Goal: Transaction & Acquisition: Purchase product/service

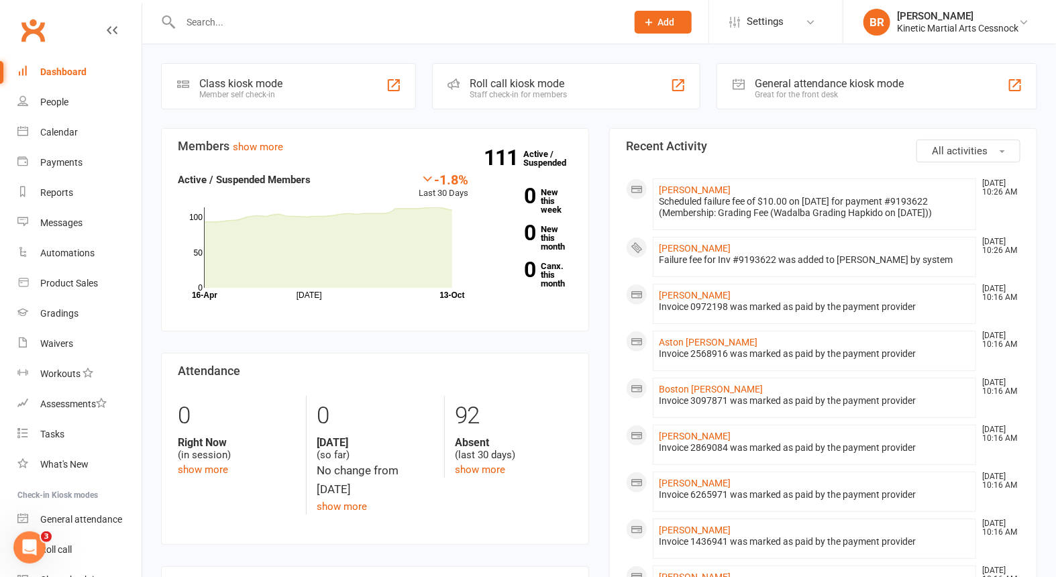
click at [260, 28] on input "text" at bounding box center [396, 22] width 441 height 19
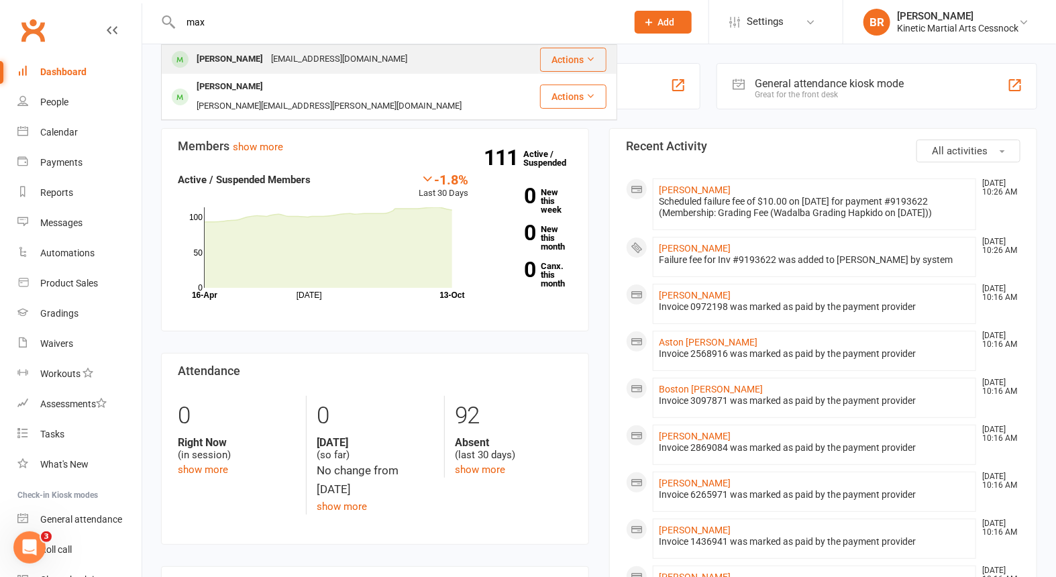
type input "max"
click at [217, 66] on div "Max Murray" at bounding box center [230, 59] width 74 height 19
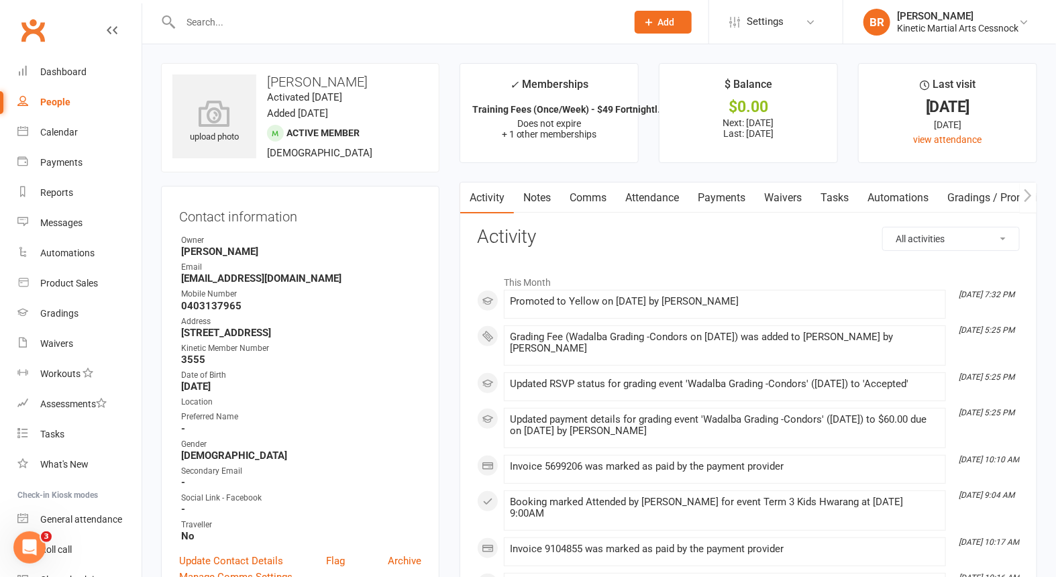
click at [742, 195] on link "Payments" at bounding box center [721, 197] width 66 height 31
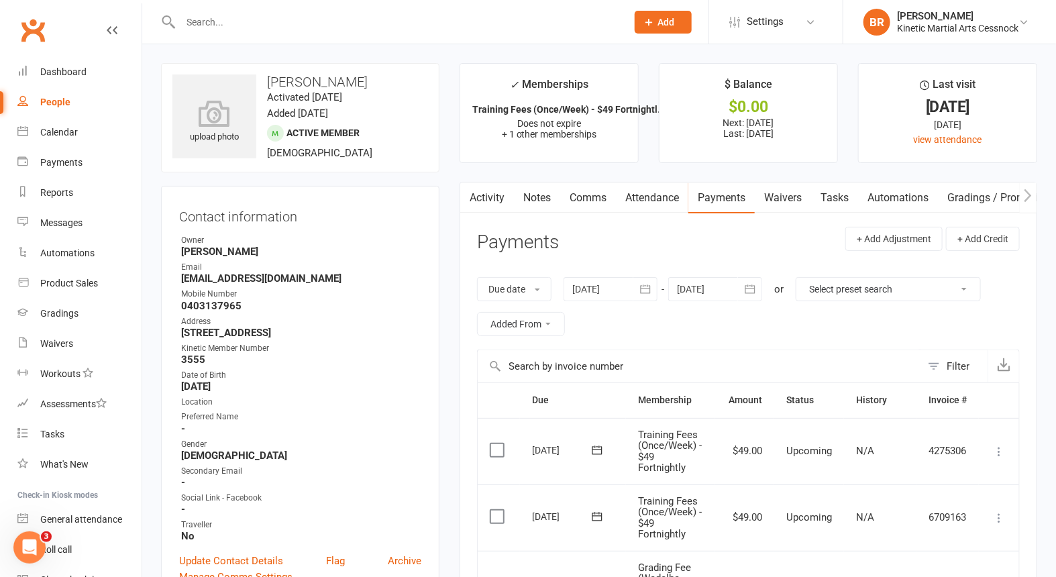
click at [263, 15] on input "text" at bounding box center [396, 22] width 441 height 19
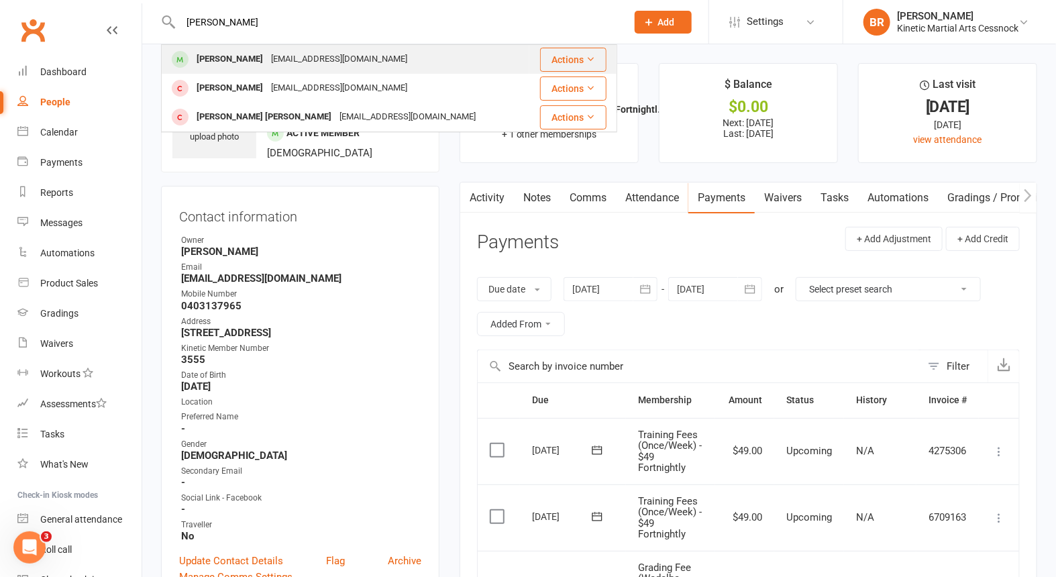
type input "tyson"
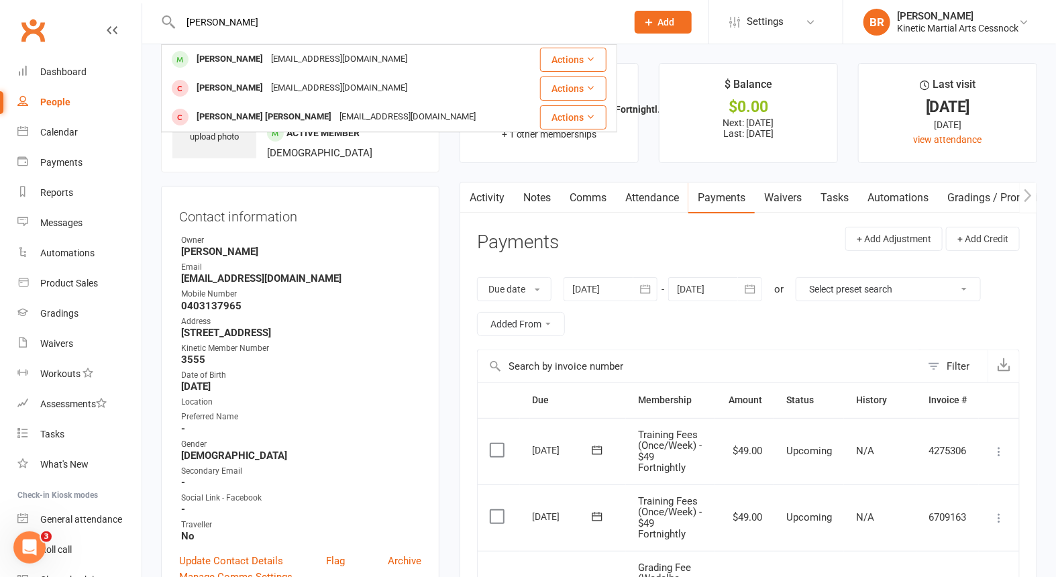
click at [234, 59] on div "Tyson Richards" at bounding box center [230, 59] width 74 height 19
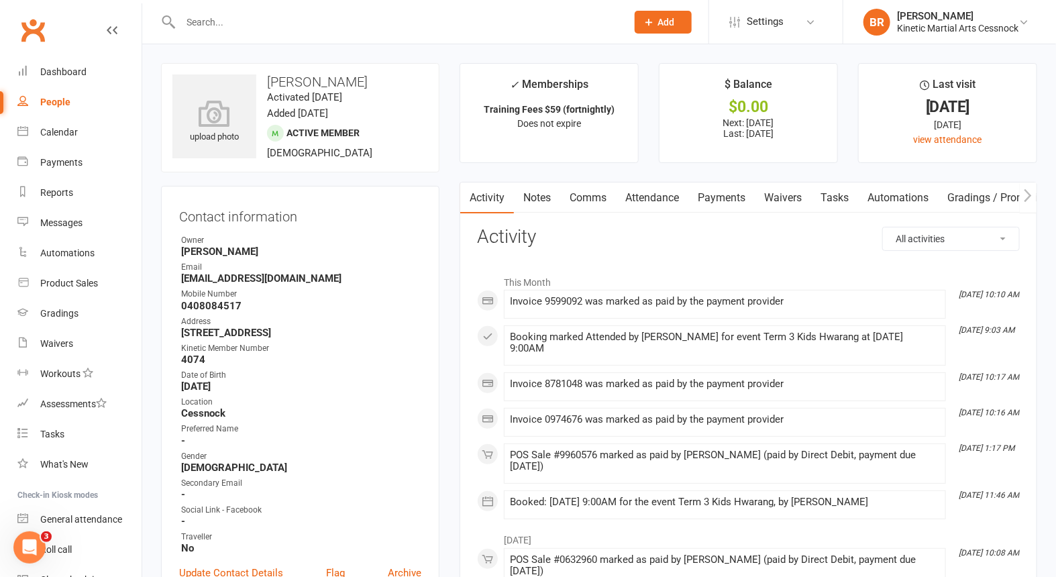
click at [734, 197] on link "Payments" at bounding box center [721, 197] width 66 height 31
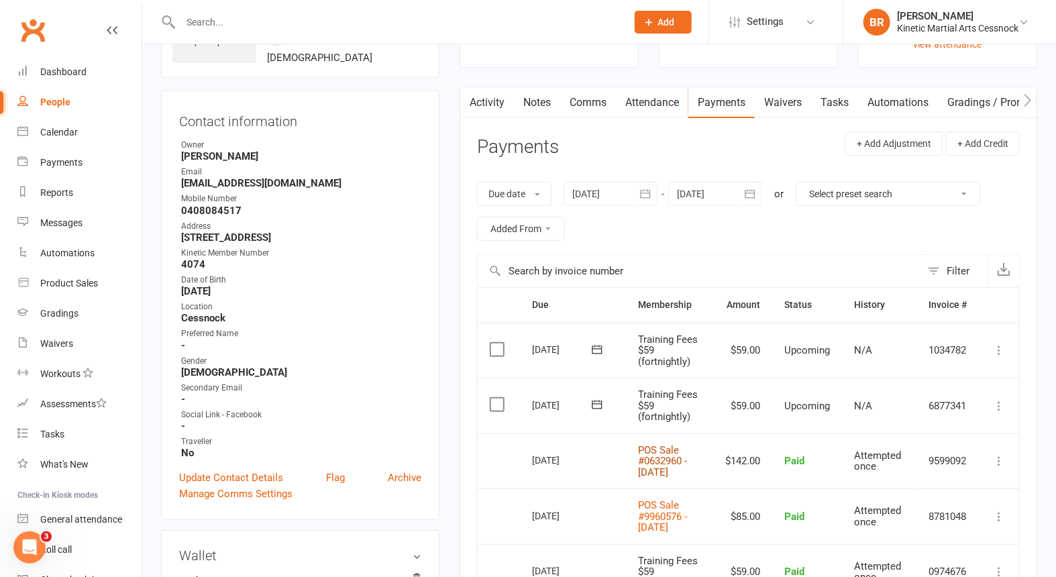
scroll to position [149, 0]
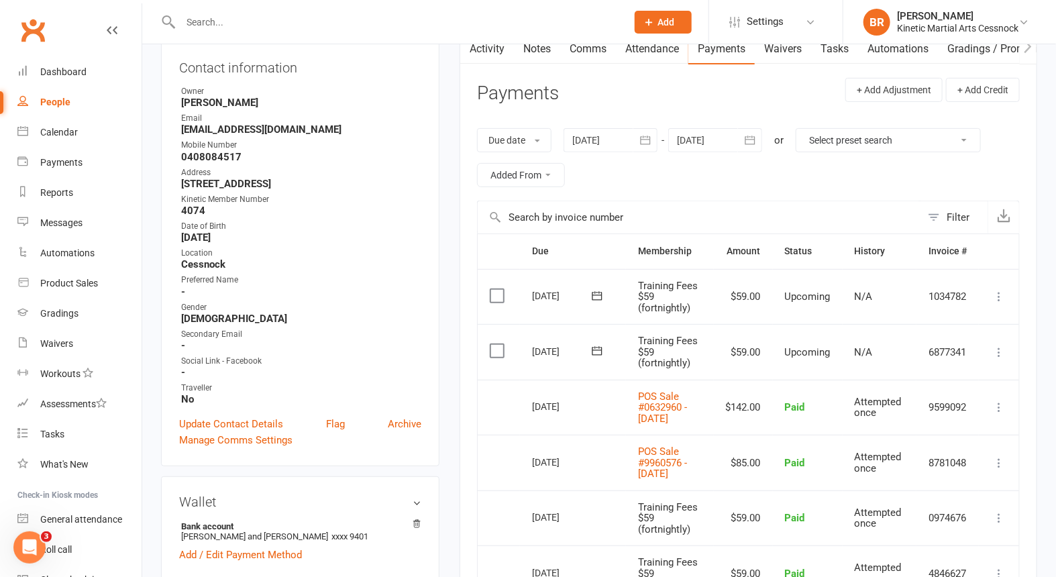
click at [255, 19] on input "text" at bounding box center [396, 22] width 441 height 19
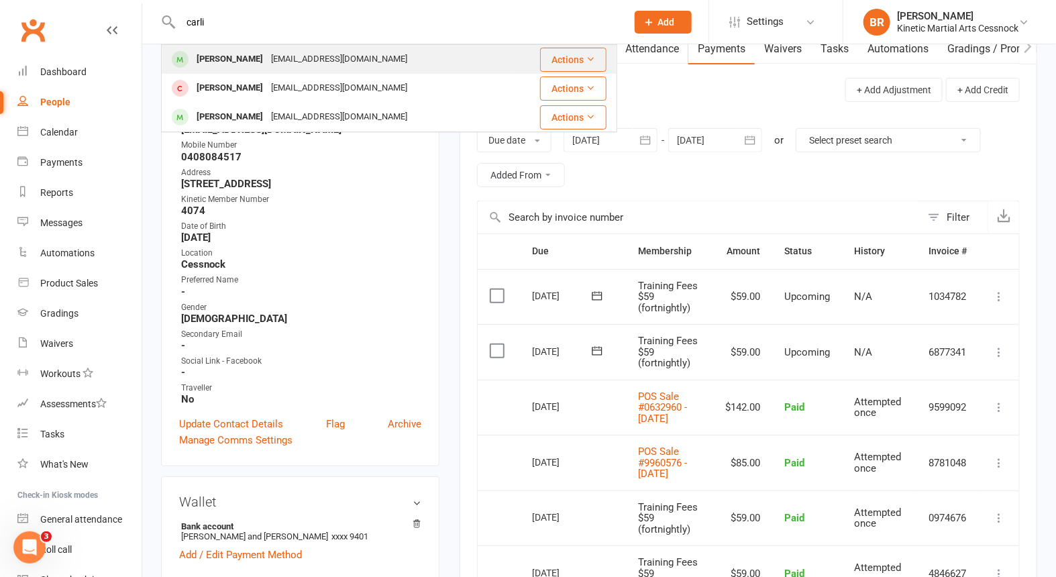
type input "carli"
click at [230, 55] on div "[PERSON_NAME]" at bounding box center [230, 59] width 74 height 19
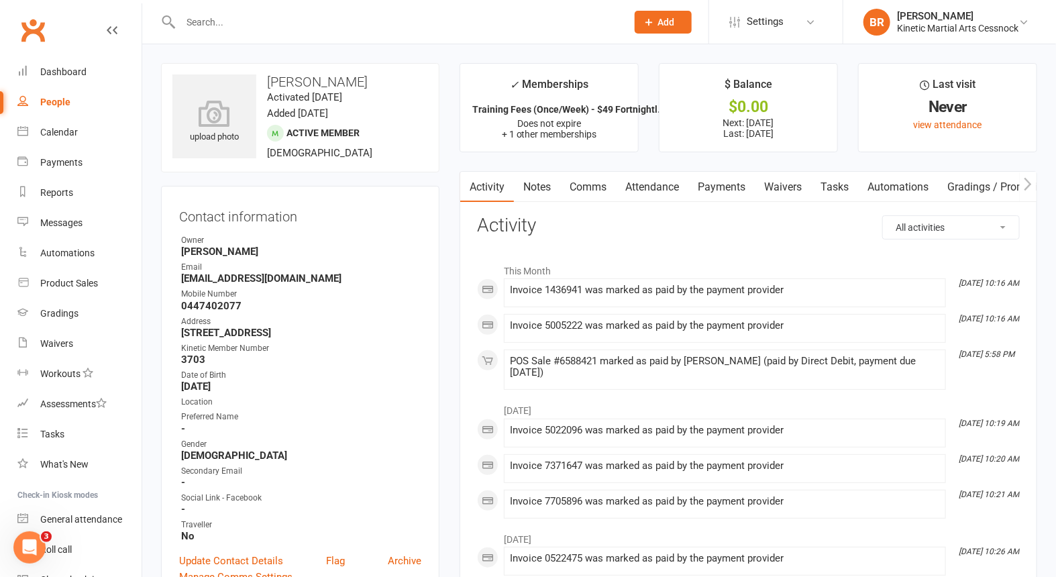
click at [724, 184] on link "Payments" at bounding box center [721, 187] width 66 height 31
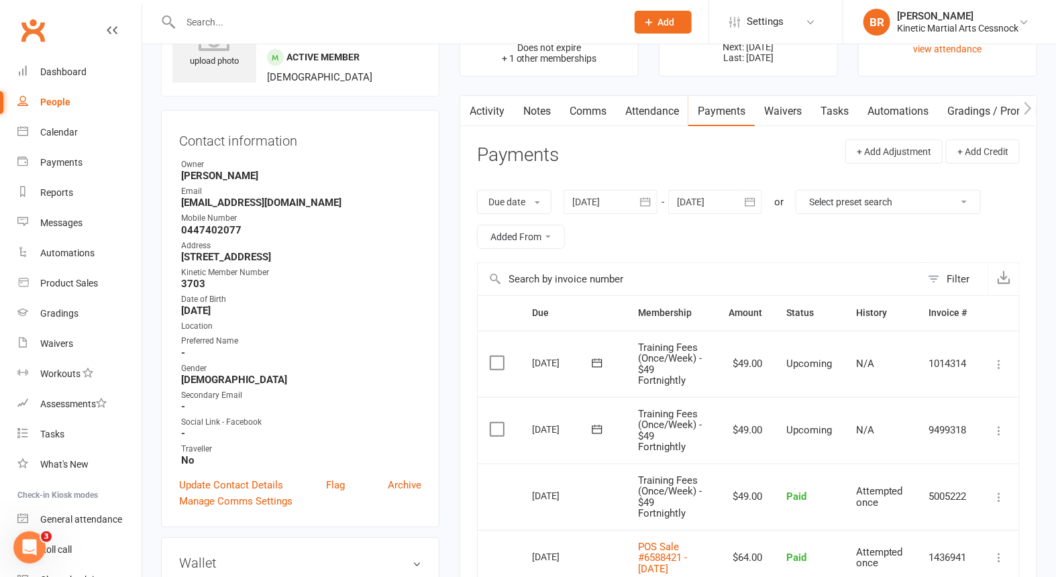
scroll to position [149, 0]
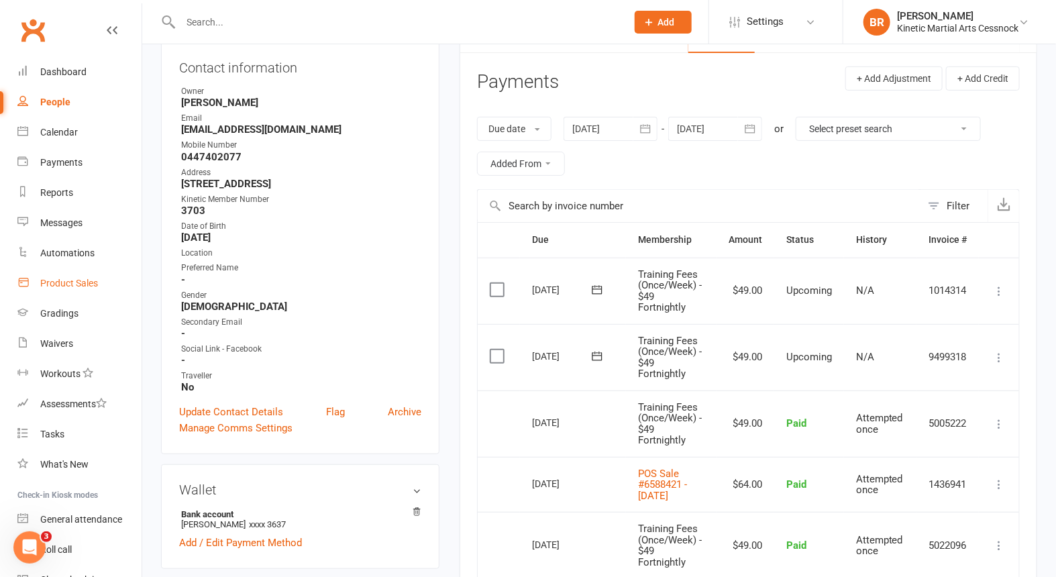
click at [62, 282] on div "Product Sales" at bounding box center [69, 283] width 58 height 11
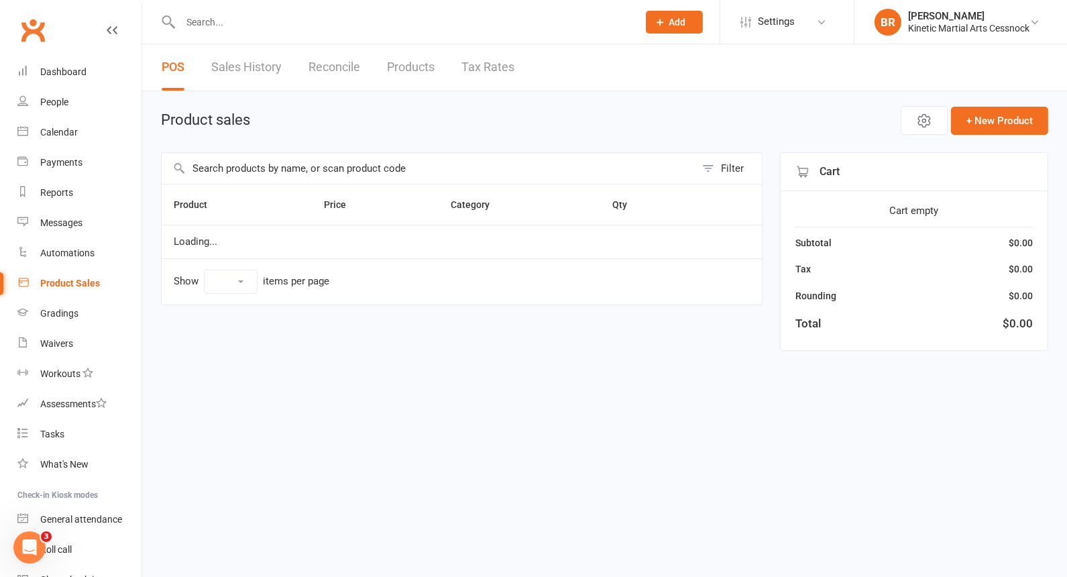
select select "10"
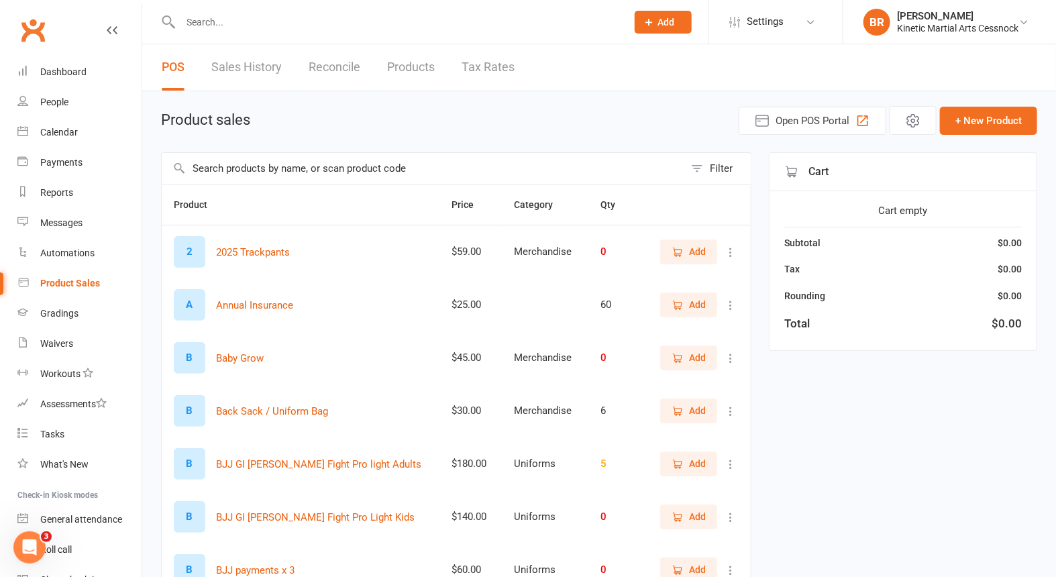
click at [228, 28] on input "text" at bounding box center [396, 22] width 441 height 19
type input "e"
click at [231, 170] on input "text" at bounding box center [423, 168] width 523 height 31
click at [233, 172] on input "text" at bounding box center [423, 168] width 523 height 31
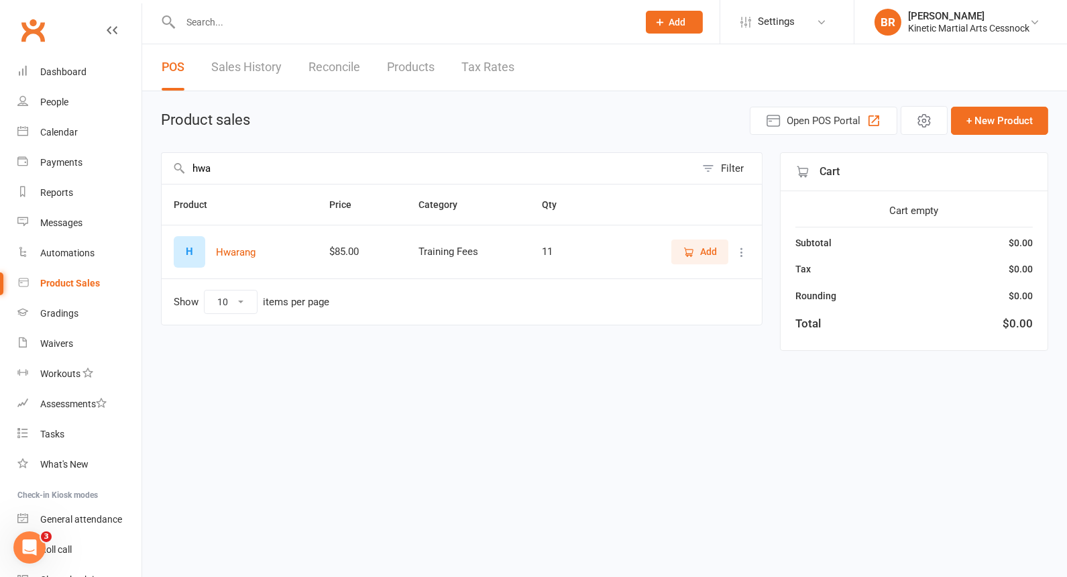
type input "hwa"
click at [714, 254] on span "Add" at bounding box center [708, 251] width 17 height 15
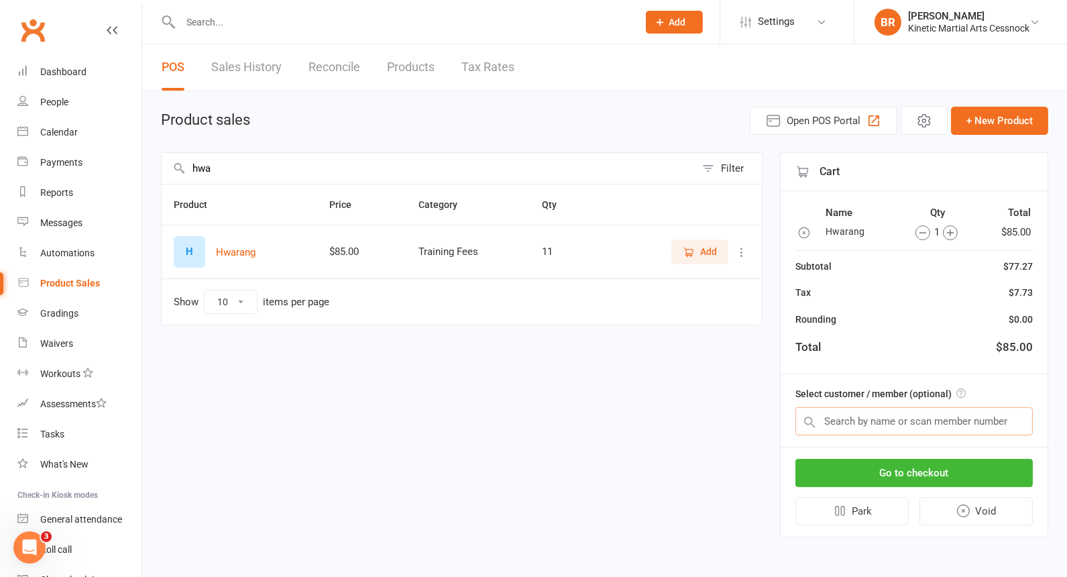
click at [897, 424] on input "text" at bounding box center [914, 421] width 237 height 28
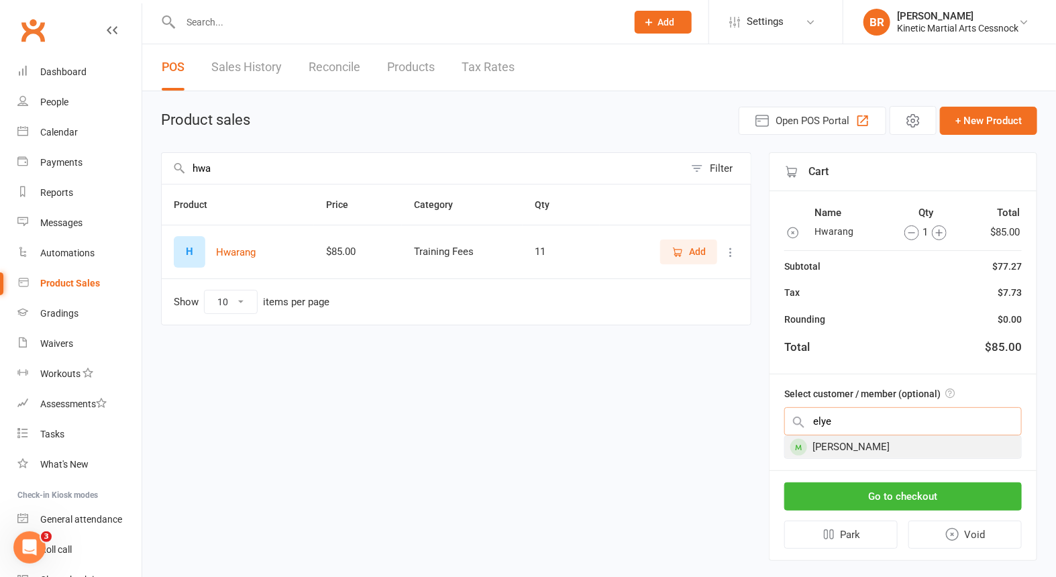
type input "elye"
click at [838, 439] on div "Elye Dawes" at bounding box center [903, 447] width 236 height 22
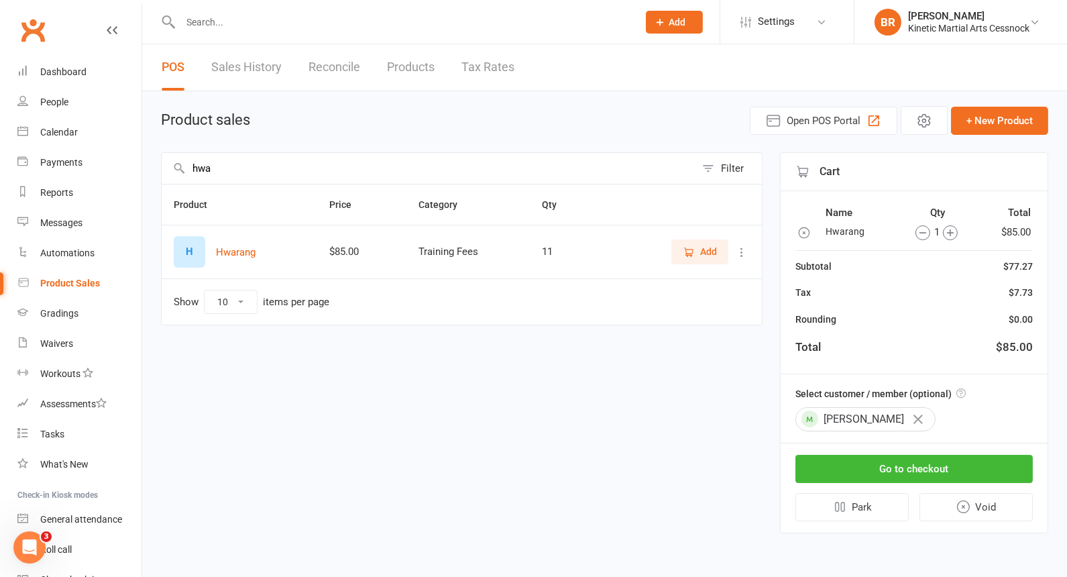
click at [838, 439] on div "Select customer / member (optional) Elye Dawes" at bounding box center [914, 408] width 267 height 68
click at [942, 463] on button "Go to checkout" at bounding box center [914, 469] width 237 height 28
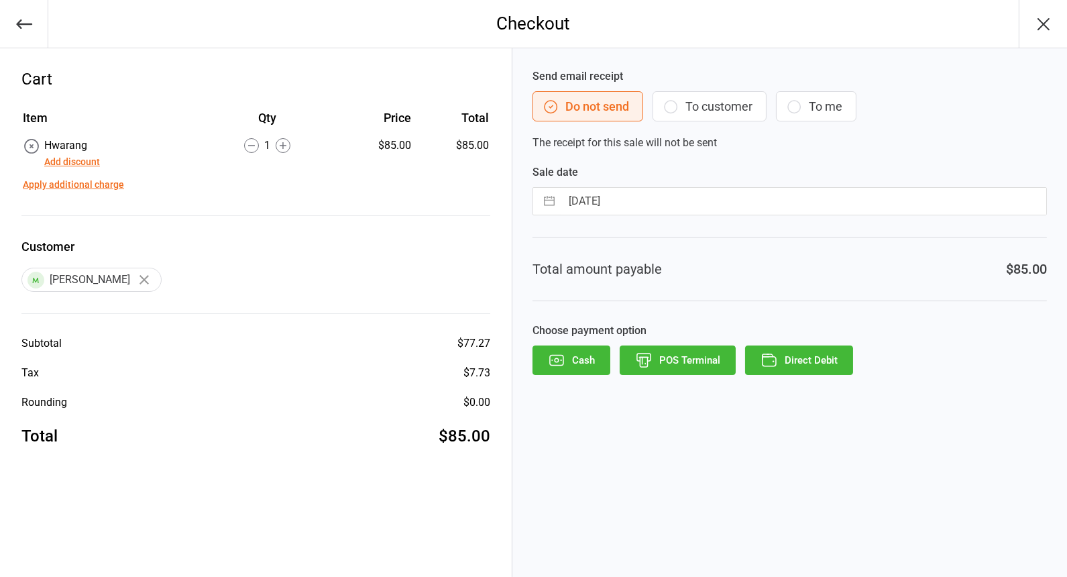
click at [806, 353] on button "Direct Debit" at bounding box center [799, 360] width 108 height 30
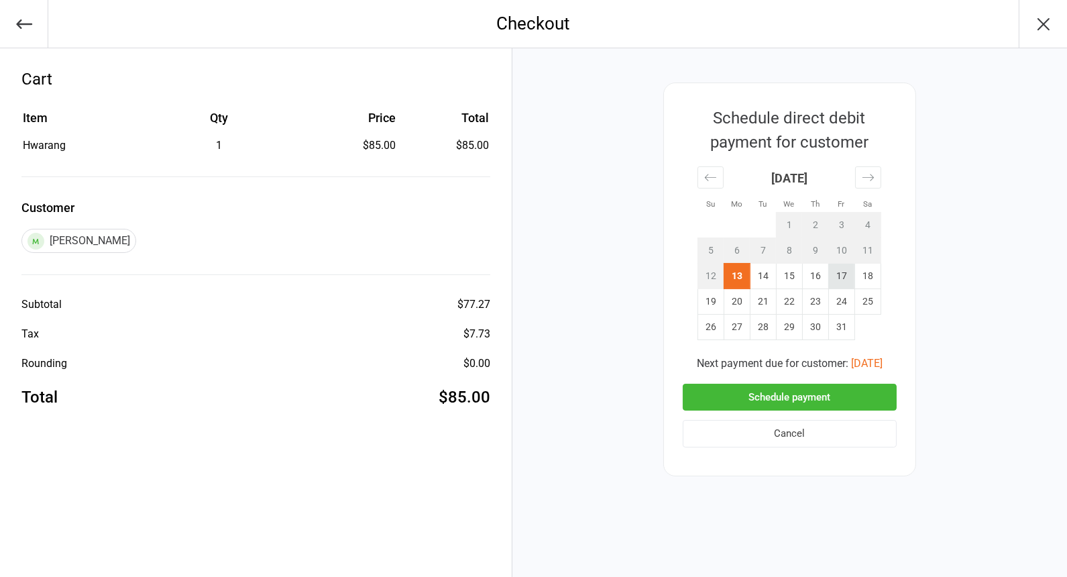
click at [843, 278] on td "17" at bounding box center [841, 275] width 26 height 25
click at [861, 393] on button "Schedule payment" at bounding box center [790, 398] width 214 height 28
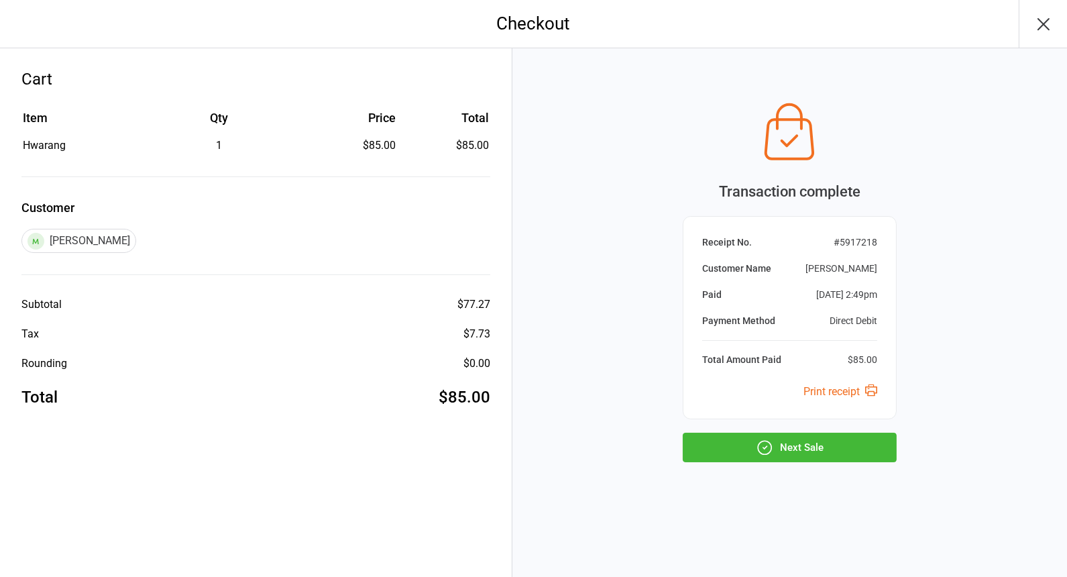
click at [808, 447] on button "Next Sale" at bounding box center [790, 448] width 214 height 30
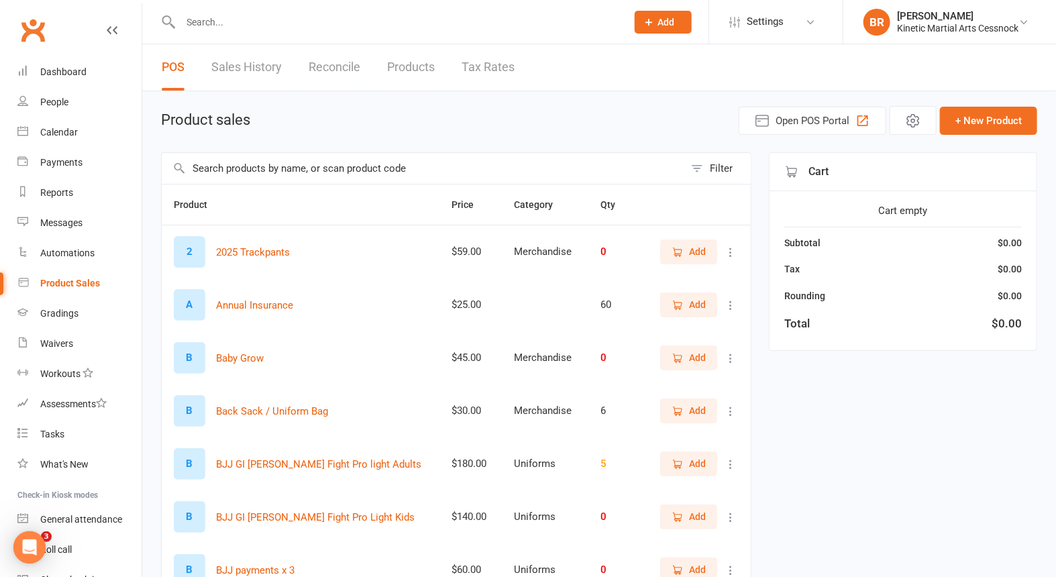
click at [233, 174] on input "text" at bounding box center [423, 168] width 523 height 31
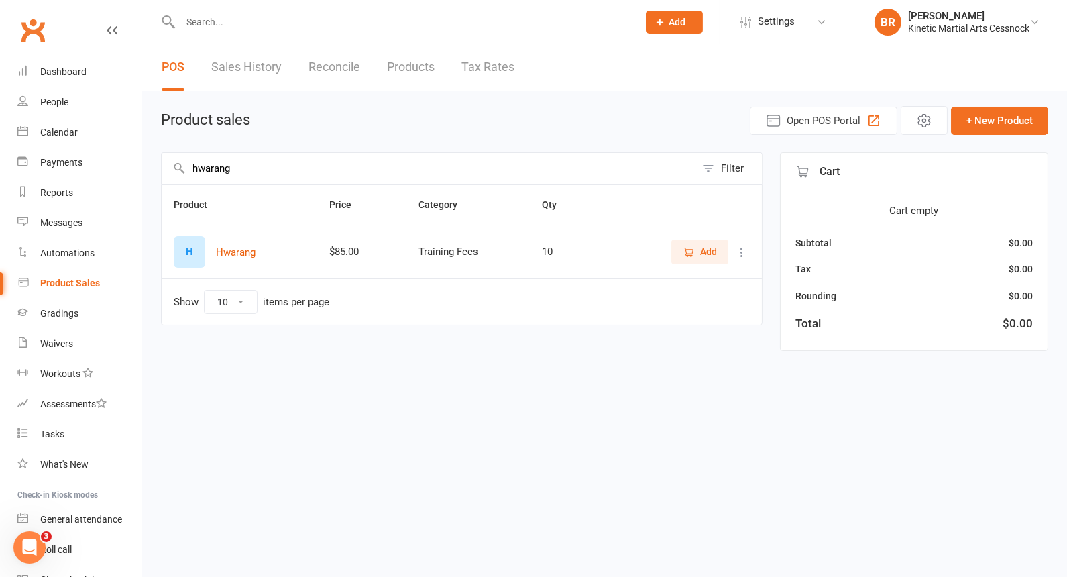
type input "hwarang"
click at [705, 250] on span "Add" at bounding box center [708, 251] width 17 height 15
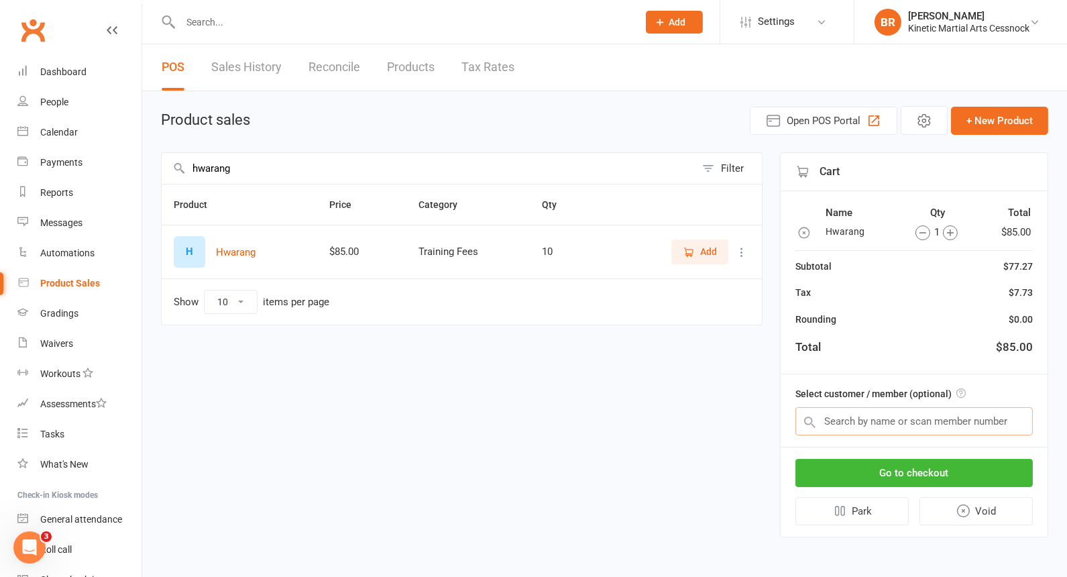
click at [919, 412] on input "text" at bounding box center [914, 421] width 237 height 28
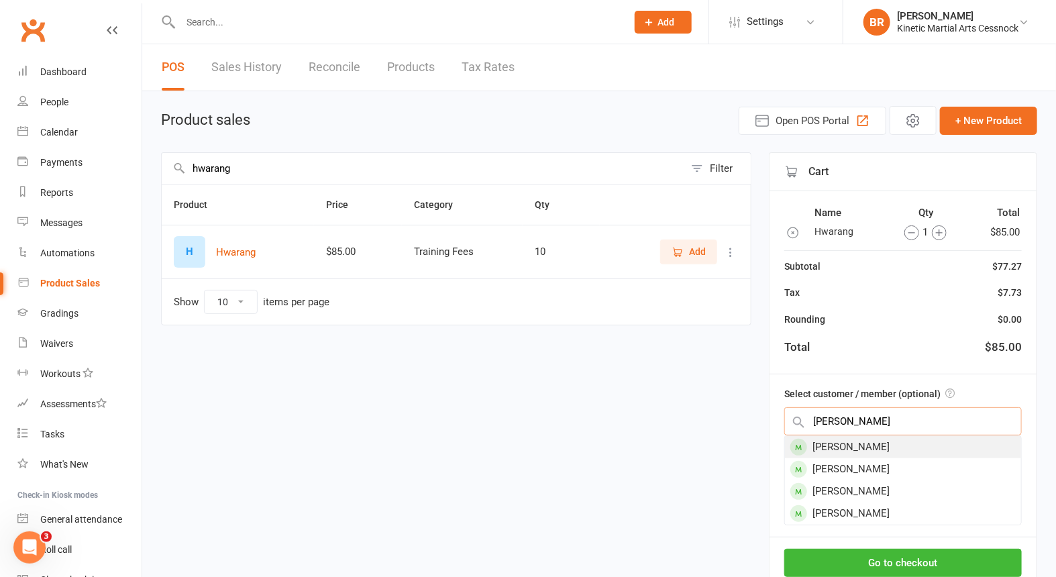
type input "colin"
click at [869, 441] on div "[PERSON_NAME]" at bounding box center [903, 447] width 236 height 22
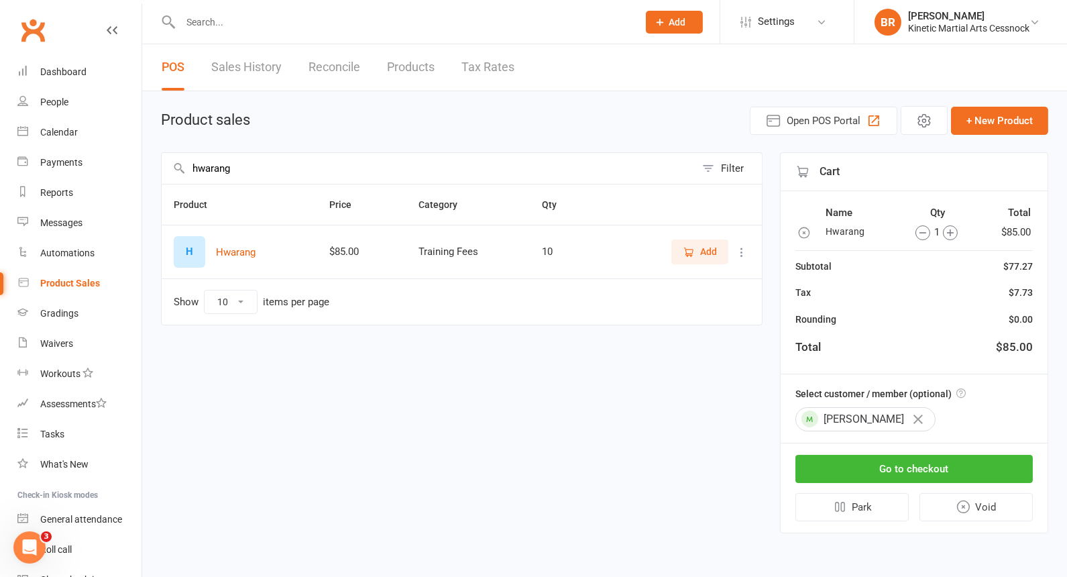
click at [869, 441] on div "Cart Name Qty Total Hwarang 1 $85.00 Subtotal $77.27 Tax $7.73 Rounding $0.00 T…" at bounding box center [914, 342] width 268 height 381
click at [938, 468] on button "Go to checkout" at bounding box center [914, 469] width 237 height 28
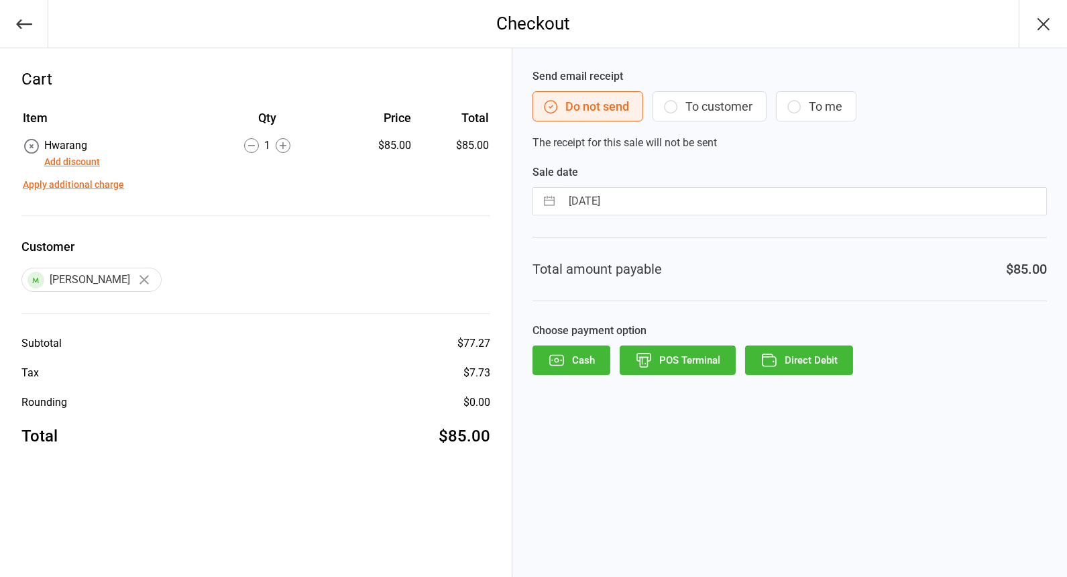
click at [809, 359] on button "Direct Debit" at bounding box center [799, 360] width 108 height 30
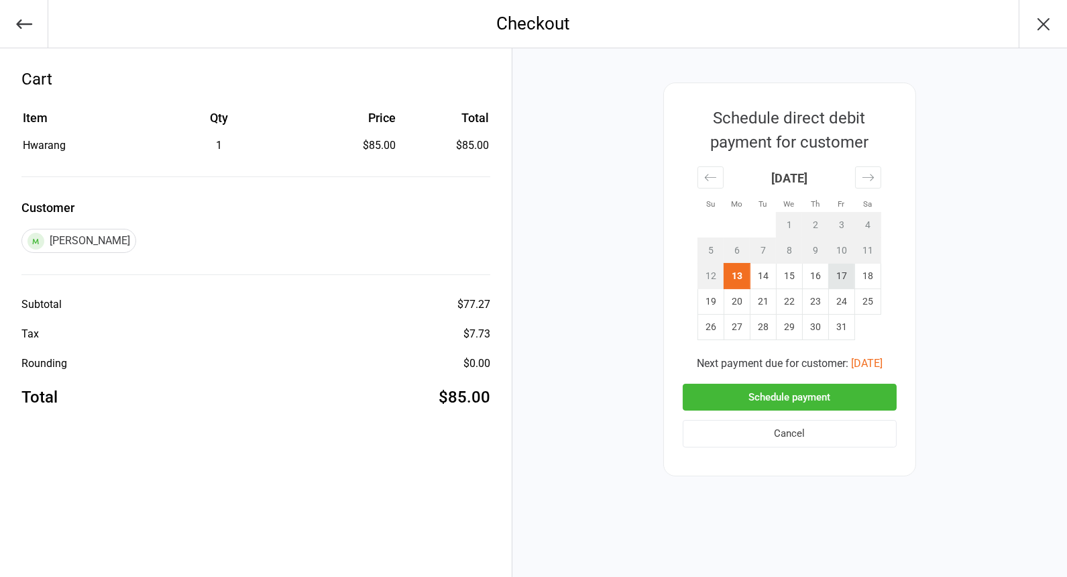
click at [841, 270] on td "17" at bounding box center [841, 275] width 26 height 25
click at [857, 401] on button "Schedule payment" at bounding box center [790, 398] width 214 height 28
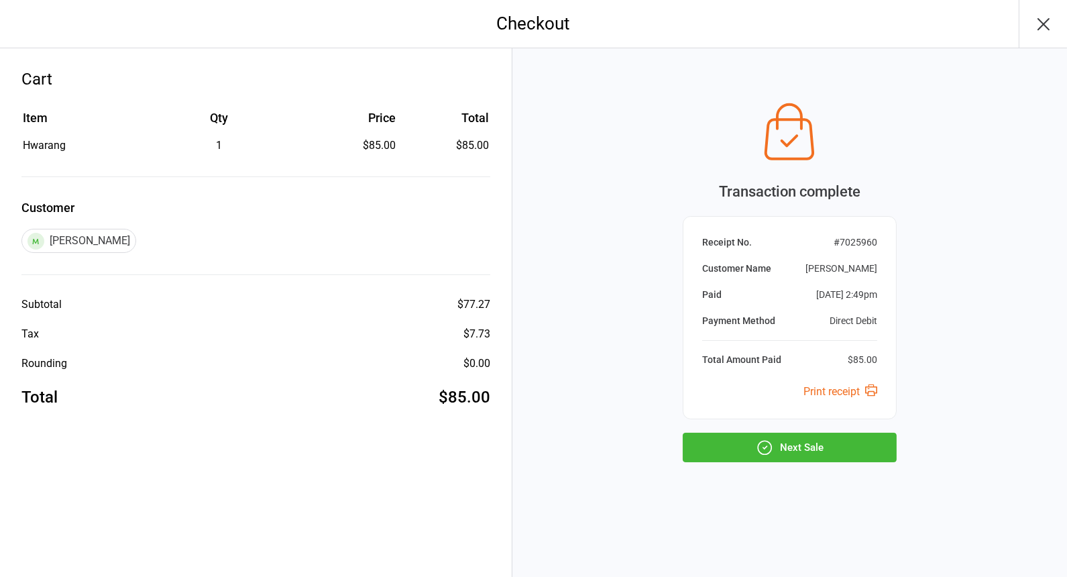
click at [828, 443] on button "Next Sale" at bounding box center [790, 448] width 214 height 30
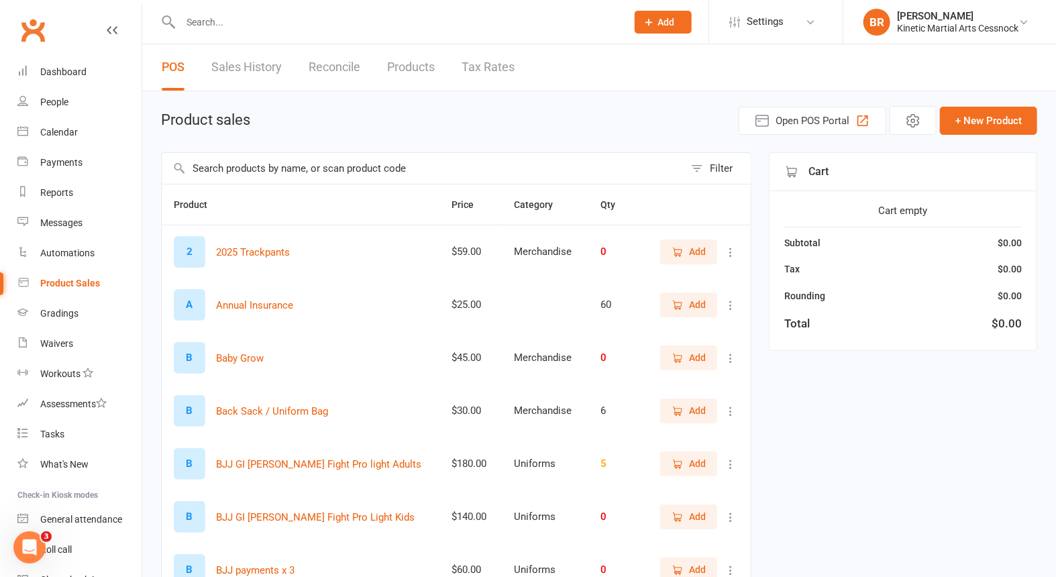
click at [286, 30] on input "text" at bounding box center [396, 22] width 441 height 19
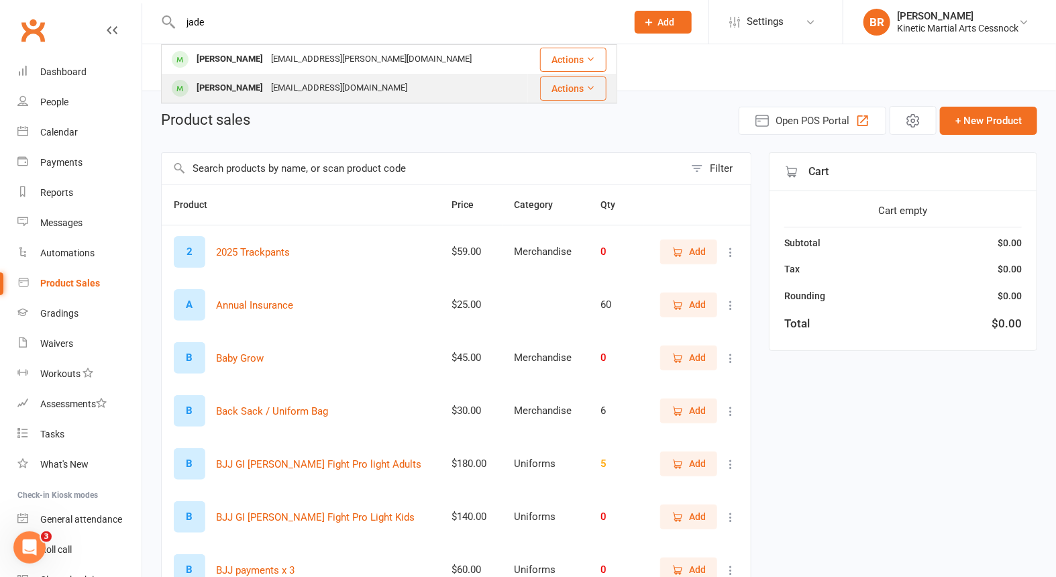
type input "jade"
click at [233, 84] on div "[PERSON_NAME]" at bounding box center [230, 87] width 74 height 19
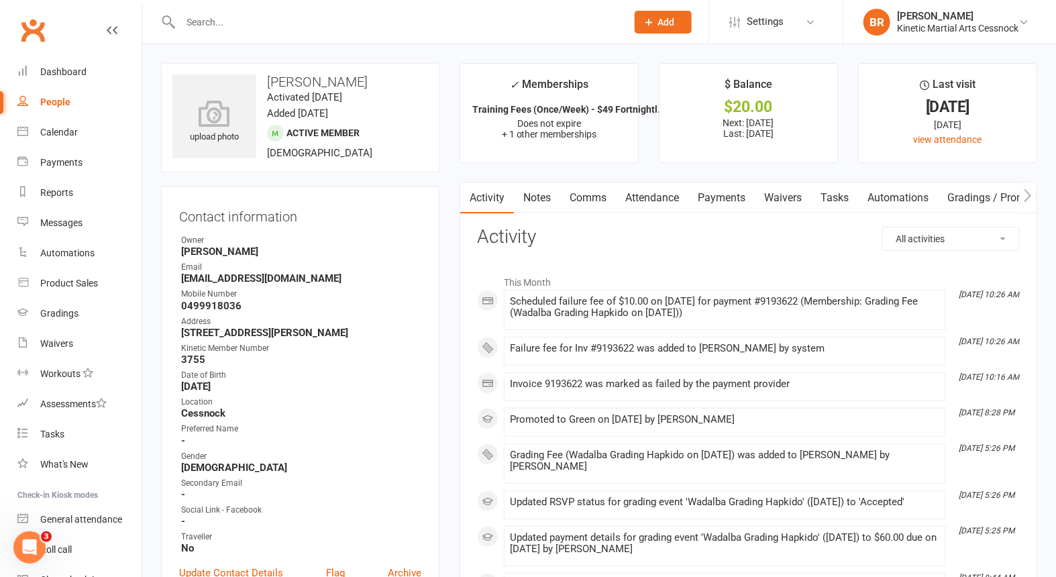
click at [735, 199] on link "Payments" at bounding box center [721, 197] width 66 height 31
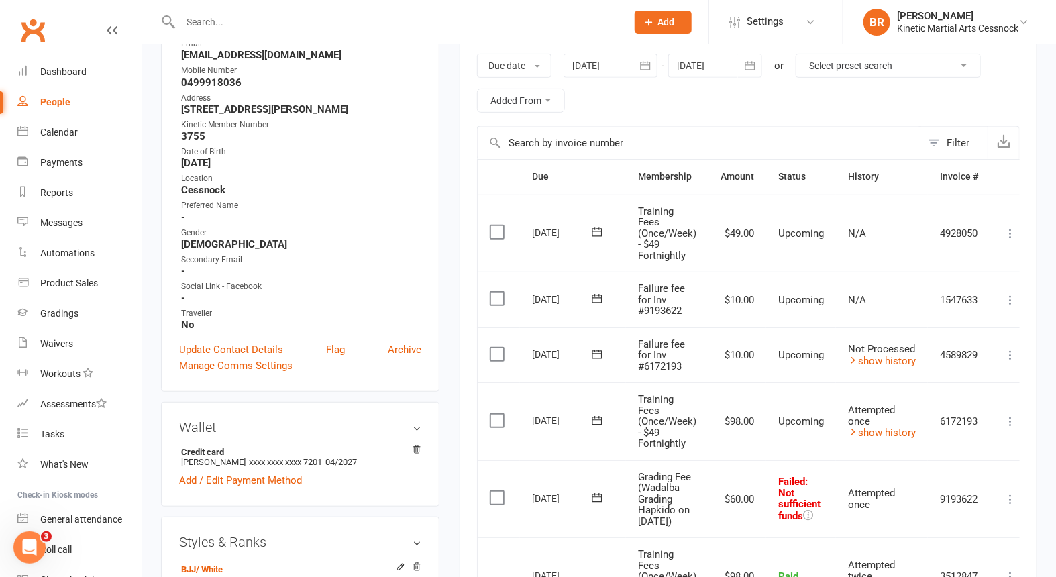
scroll to position [298, 0]
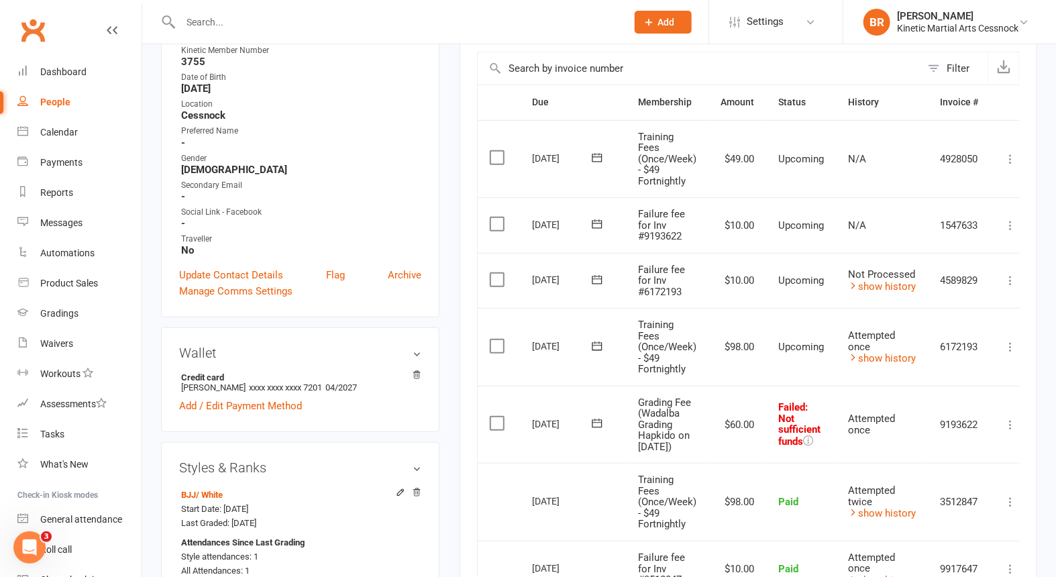
click at [599, 420] on icon at bounding box center [596, 423] width 13 height 13
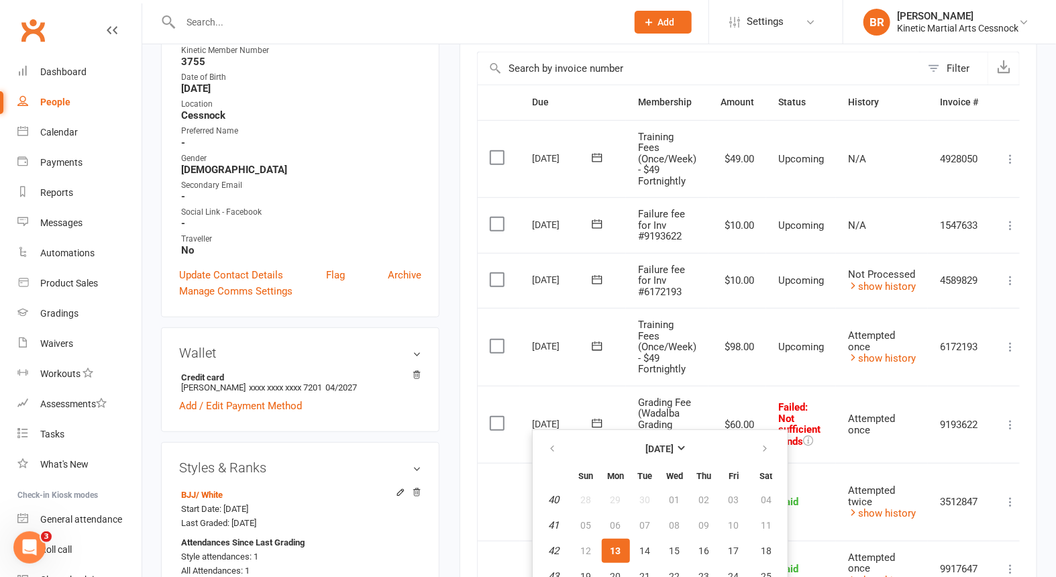
scroll to position [447, 0]
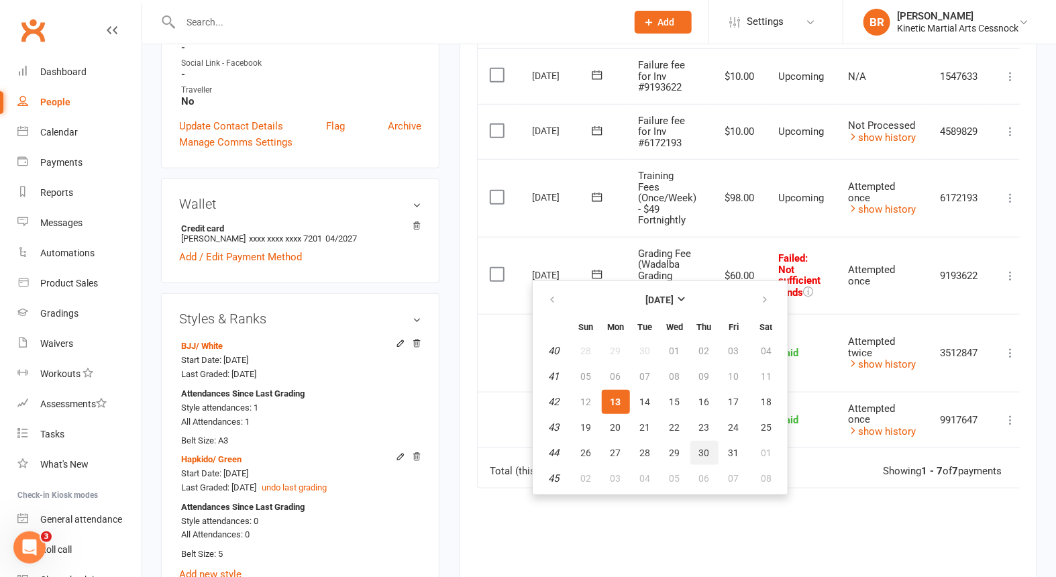
click at [700, 448] on span "30" at bounding box center [704, 452] width 11 height 11
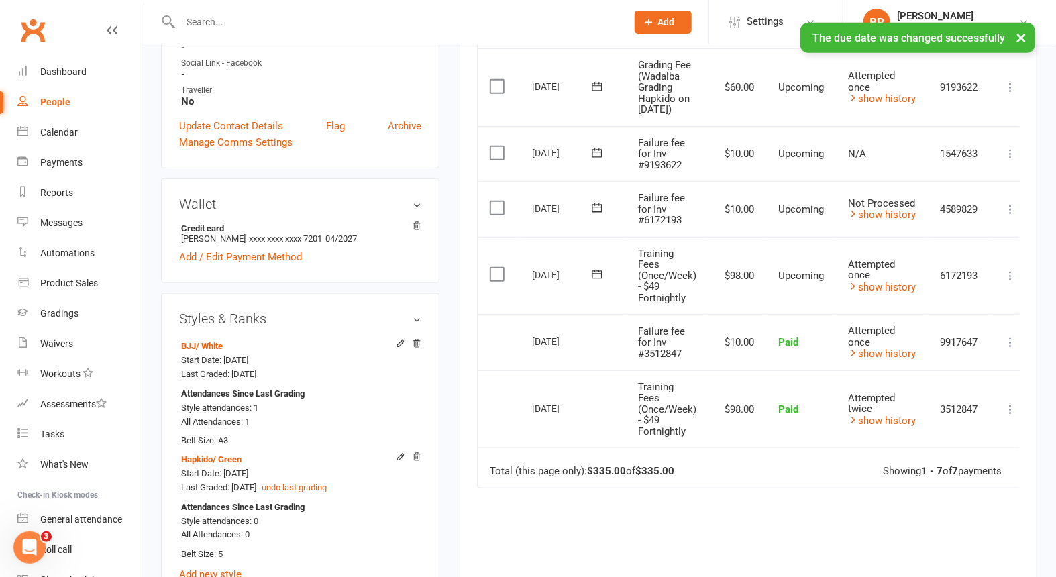
click at [597, 152] on icon at bounding box center [596, 152] width 13 height 13
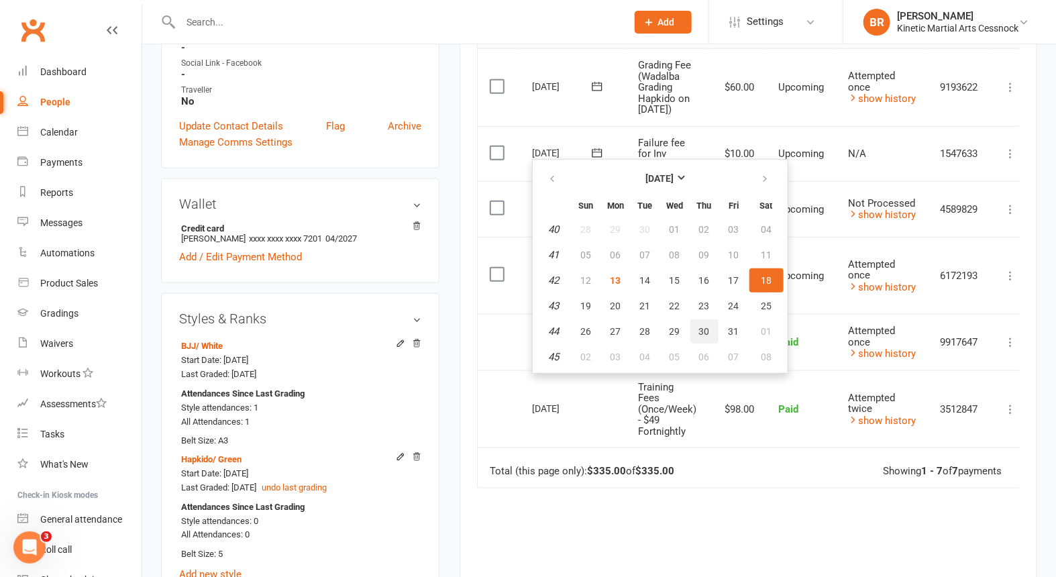
click at [700, 329] on span "30" at bounding box center [704, 331] width 11 height 11
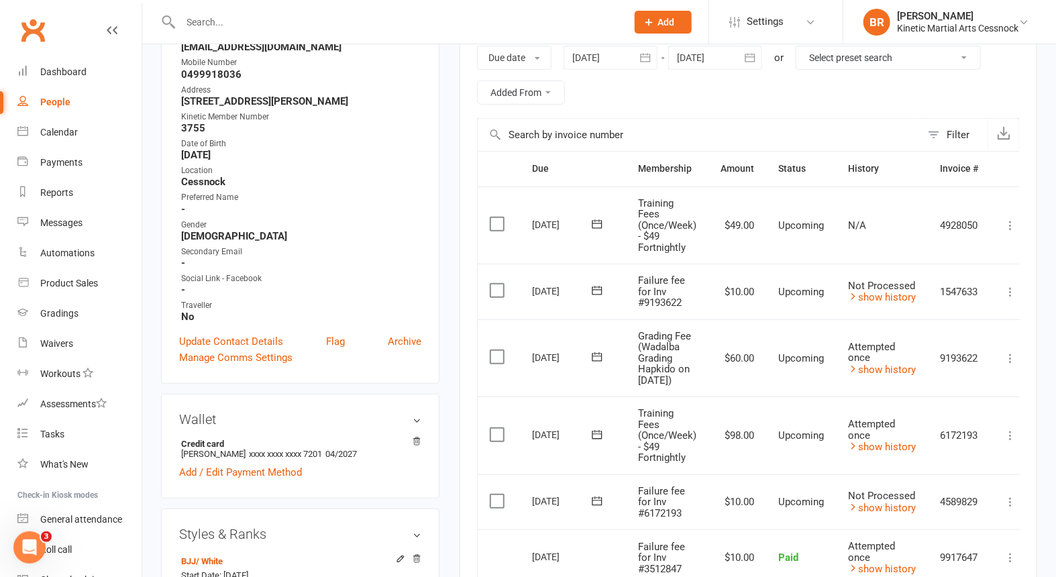
scroll to position [223, 0]
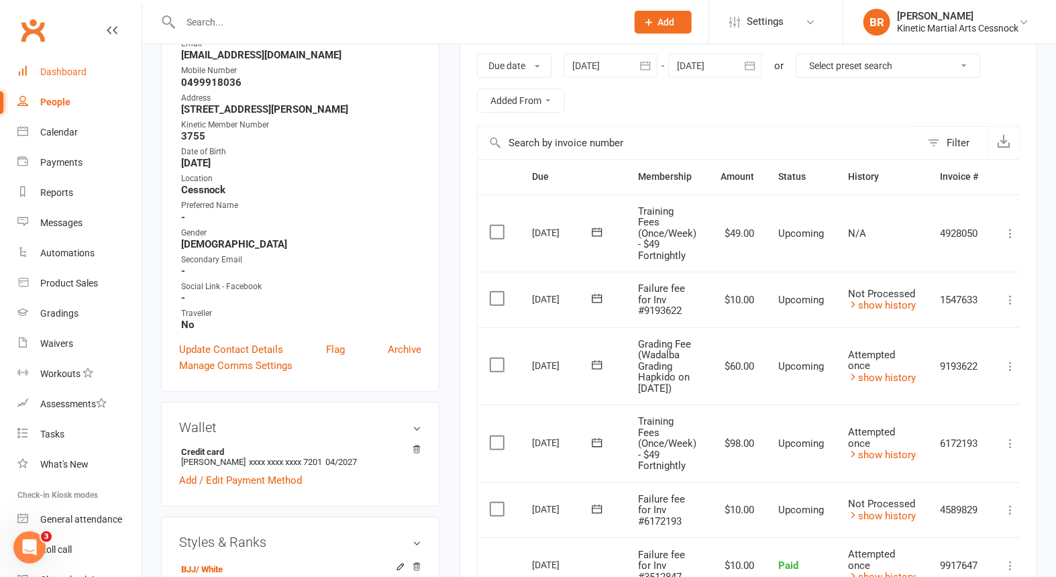
click at [53, 76] on div "Dashboard" at bounding box center [63, 71] width 46 height 11
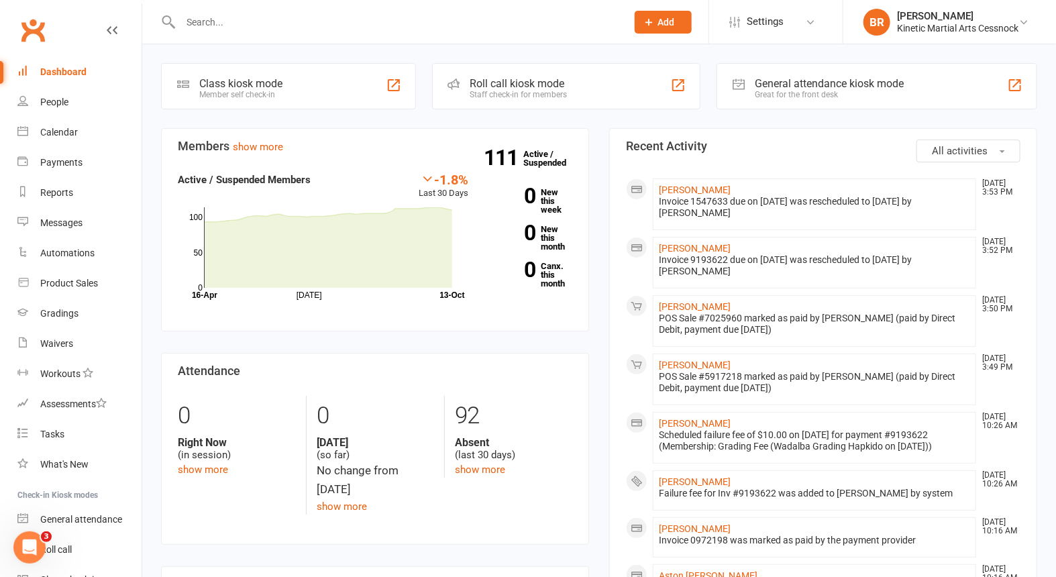
click at [233, 21] on input "text" at bounding box center [396, 22] width 441 height 19
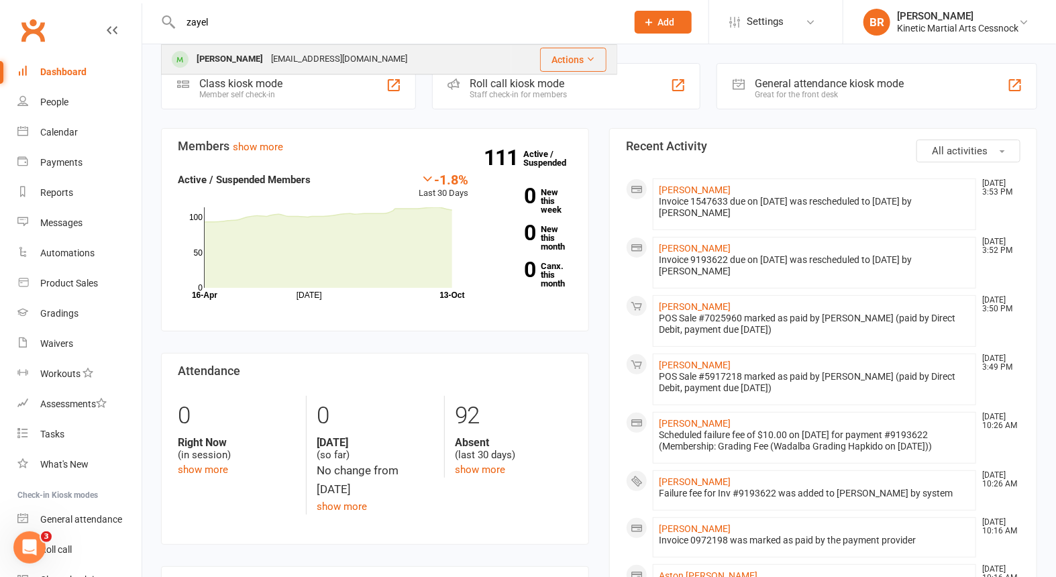
type input "zayel"
click at [239, 57] on div "[PERSON_NAME]" at bounding box center [230, 59] width 74 height 19
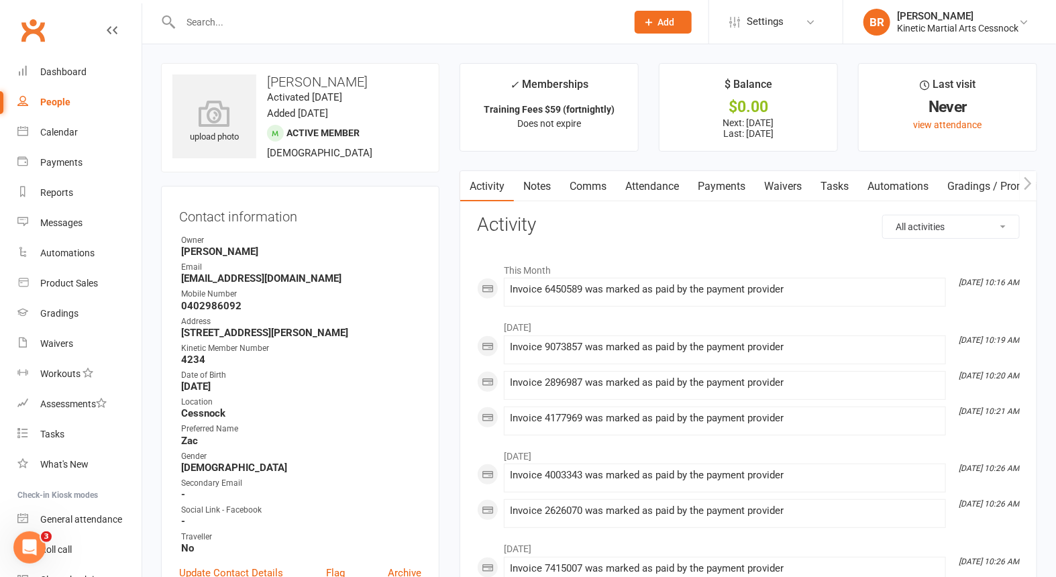
click at [743, 181] on link "Payments" at bounding box center [721, 186] width 66 height 31
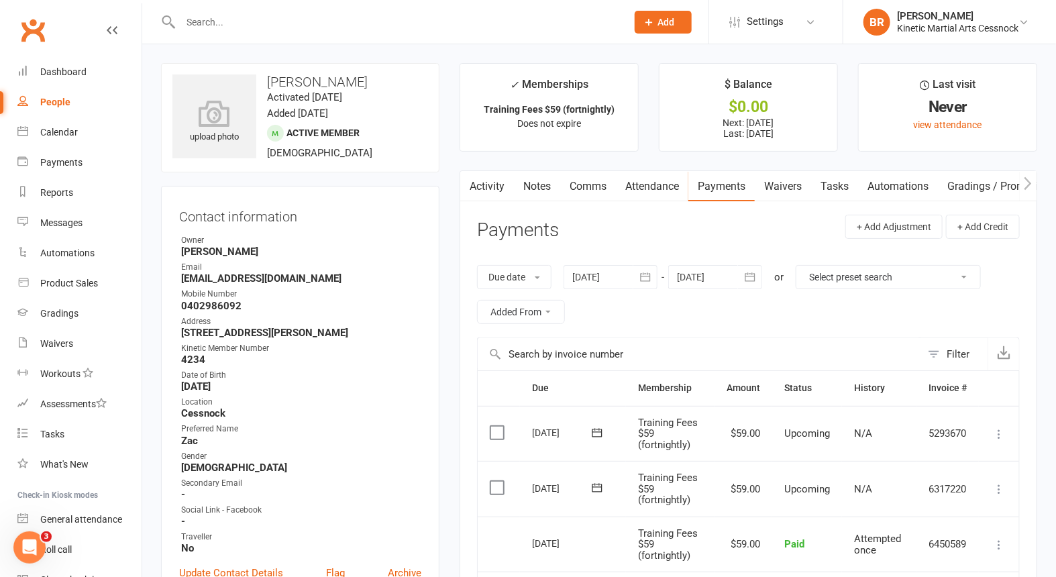
click at [244, 14] on input "text" at bounding box center [396, 22] width 441 height 19
click at [244, 14] on input "a" at bounding box center [396, 22] width 441 height 19
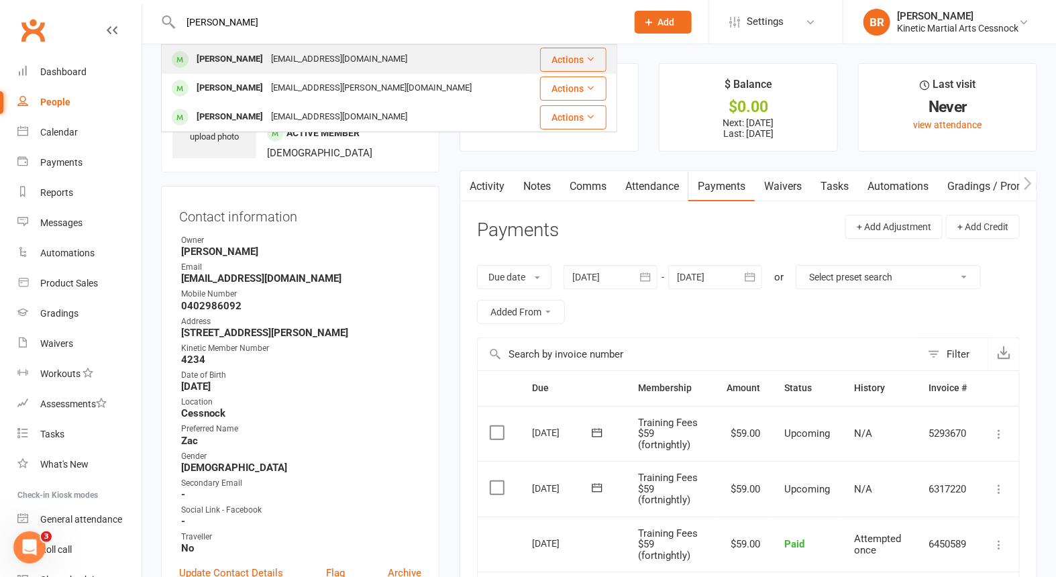
type input "alan"
click at [241, 52] on div "Allan Nicholson-Gray" at bounding box center [230, 59] width 74 height 19
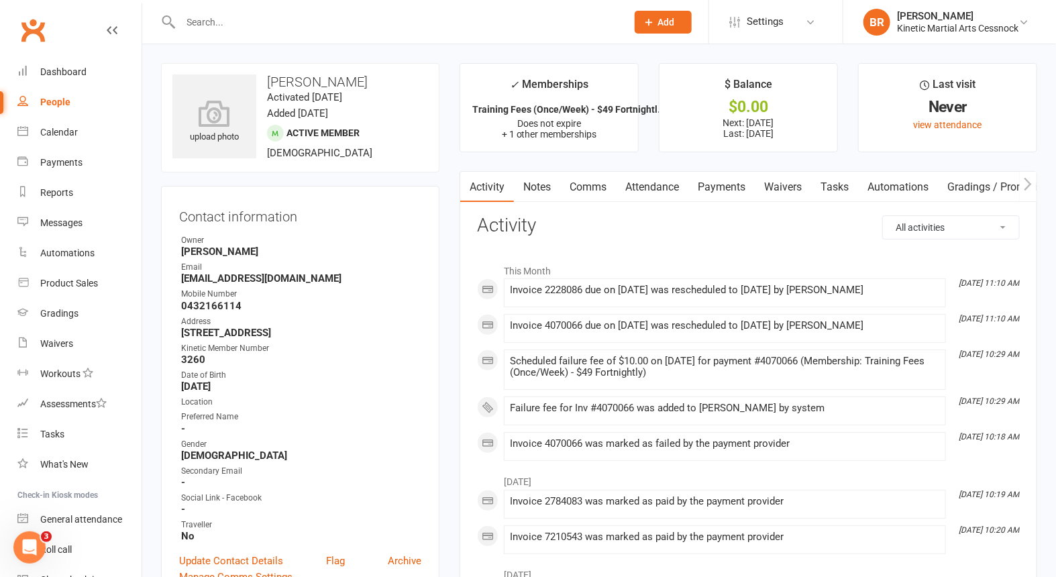
click at [736, 181] on link "Payments" at bounding box center [721, 187] width 66 height 31
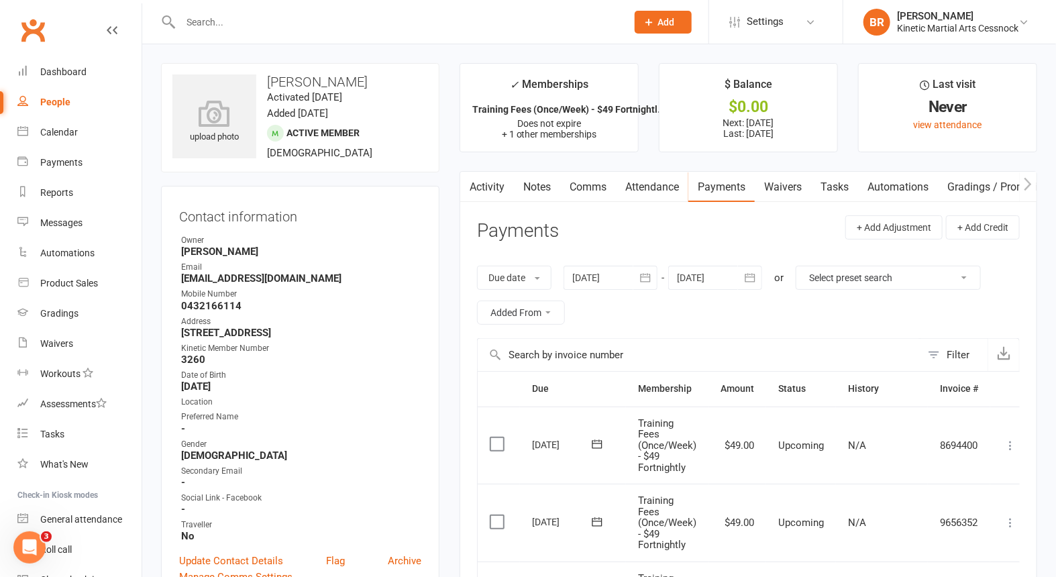
click at [222, 18] on input "text" at bounding box center [396, 22] width 441 height 19
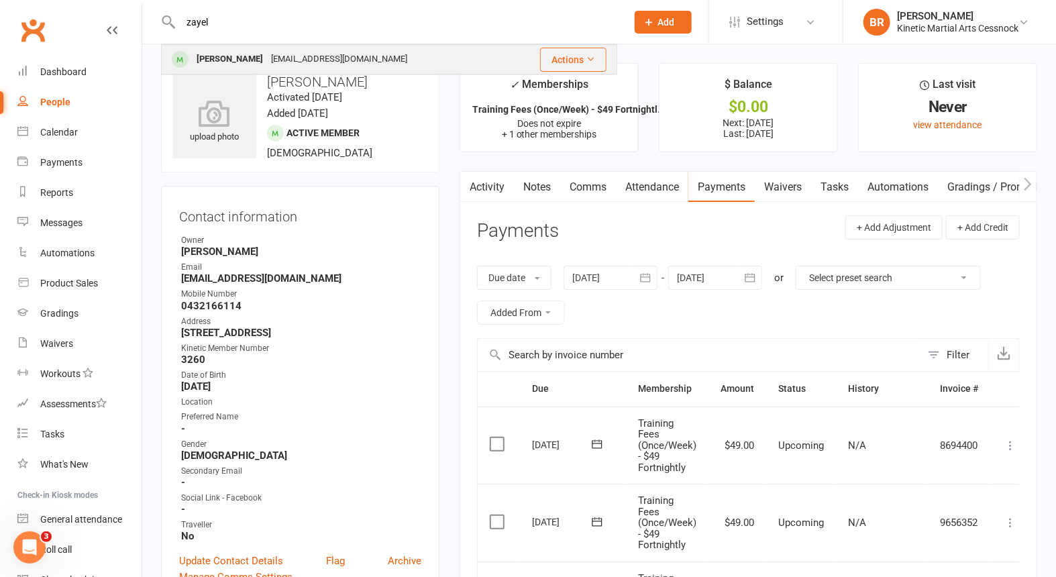
type input "zayel"
click at [242, 62] on div "[PERSON_NAME]" at bounding box center [230, 59] width 74 height 19
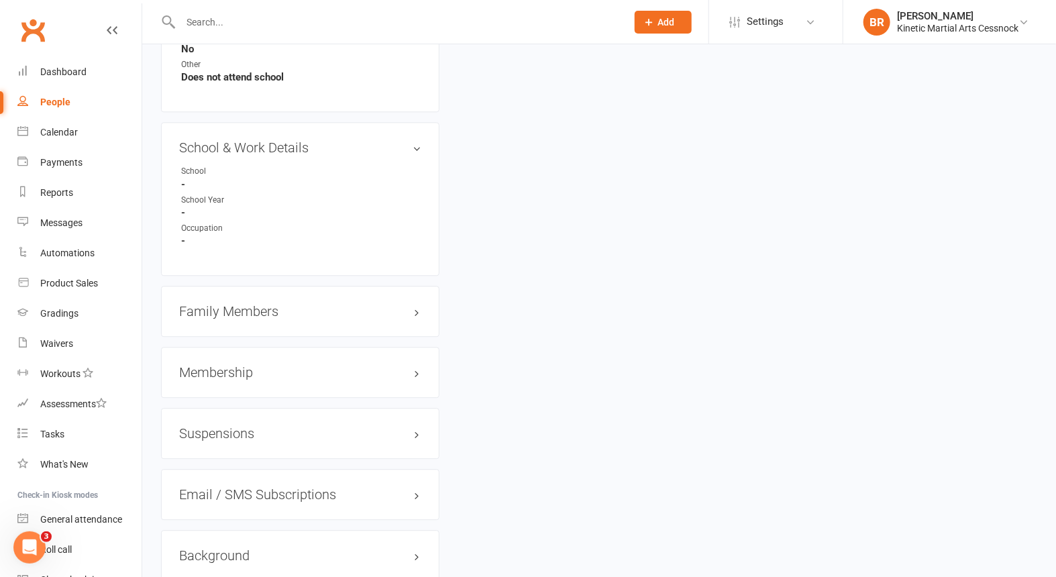
scroll to position [1621, 0]
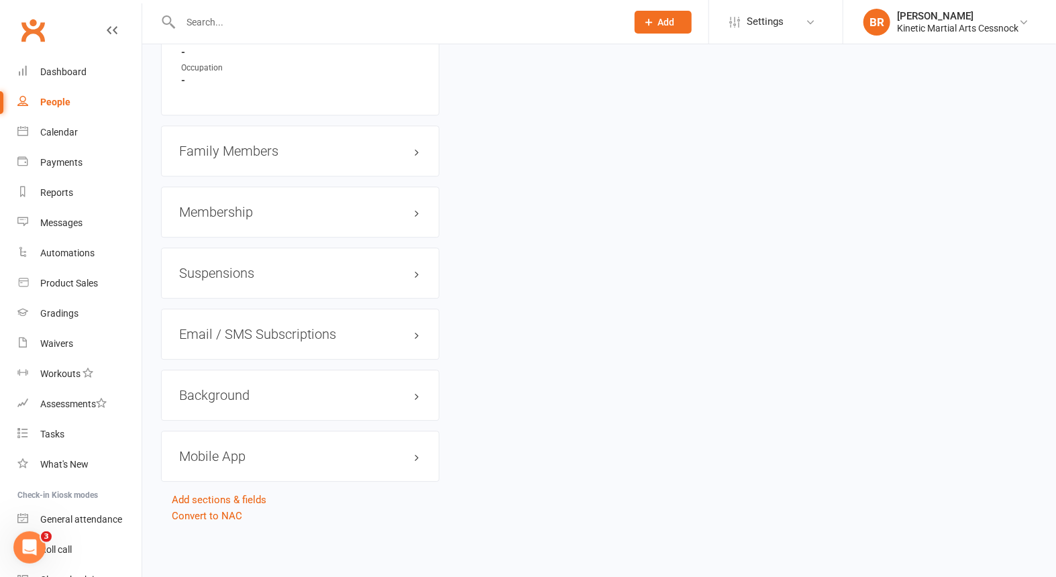
click at [416, 212] on h3 "Membership" at bounding box center [300, 212] width 242 height 15
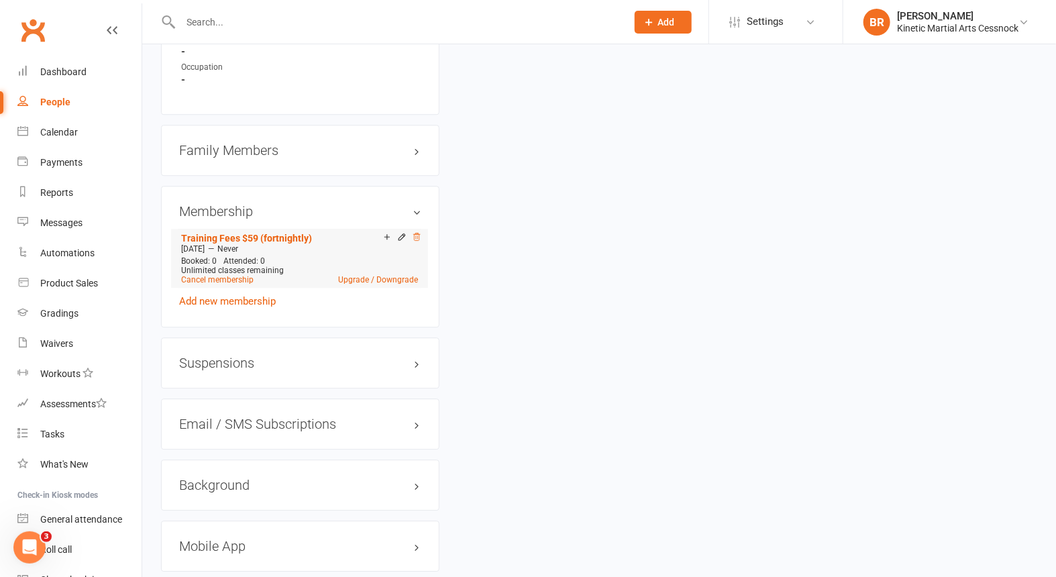
click at [417, 237] on icon at bounding box center [416, 236] width 9 height 9
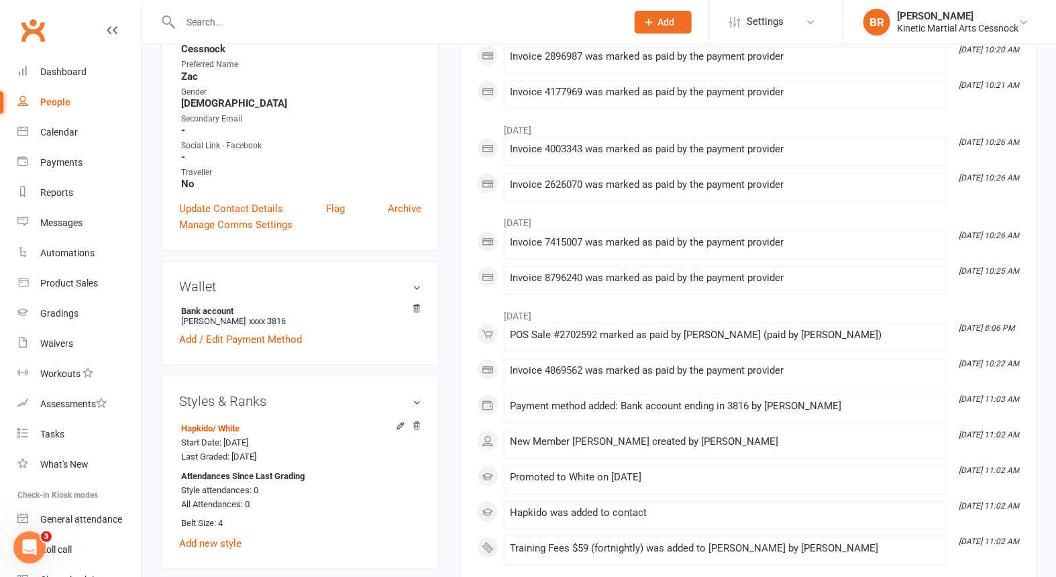
scroll to position [351, 0]
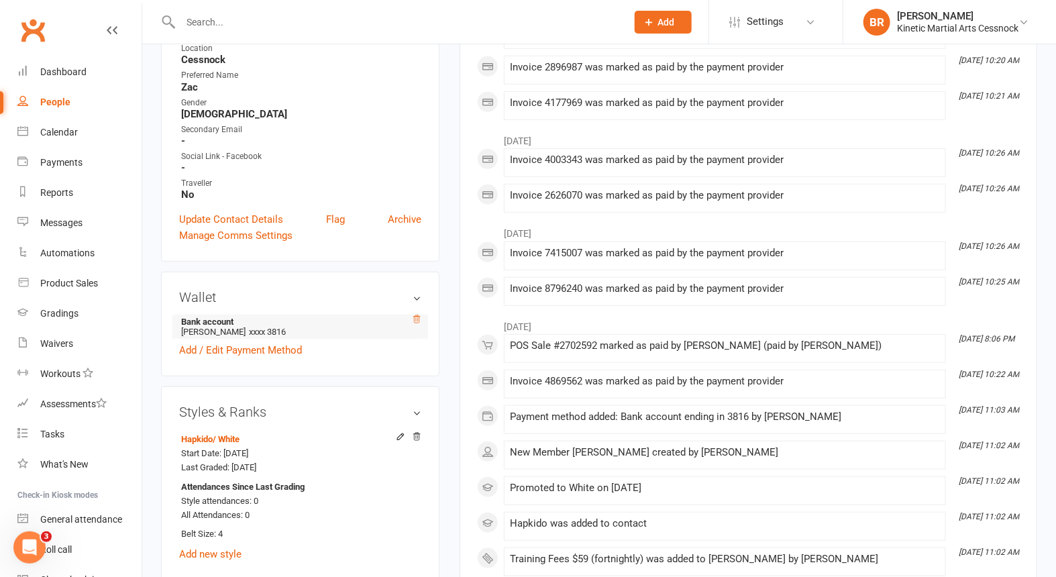
click at [417, 321] on icon at bounding box center [417, 318] width 7 height 7
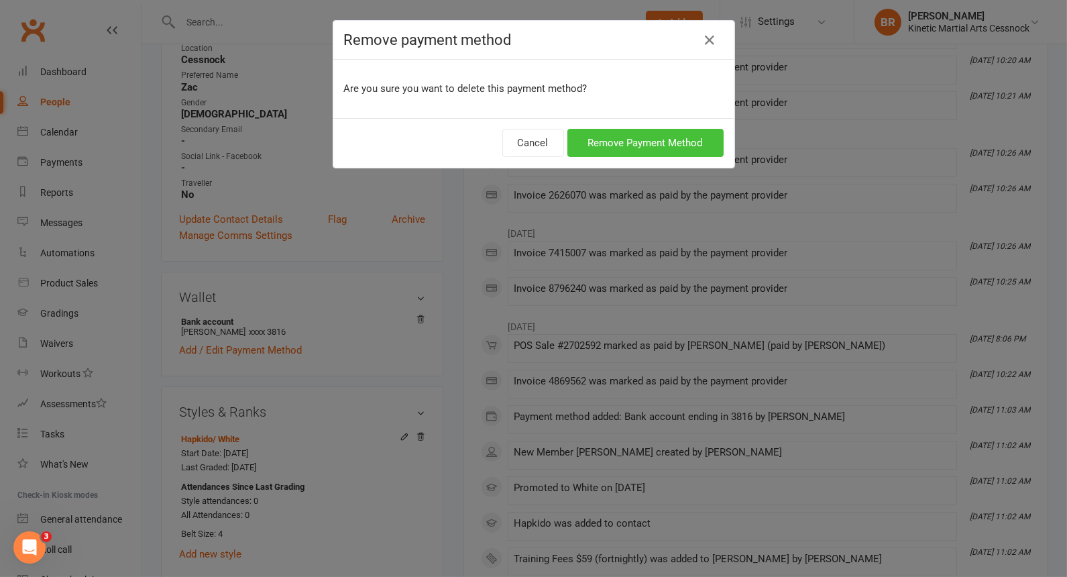
click at [685, 135] on button "Remove Payment Method" at bounding box center [645, 143] width 156 height 28
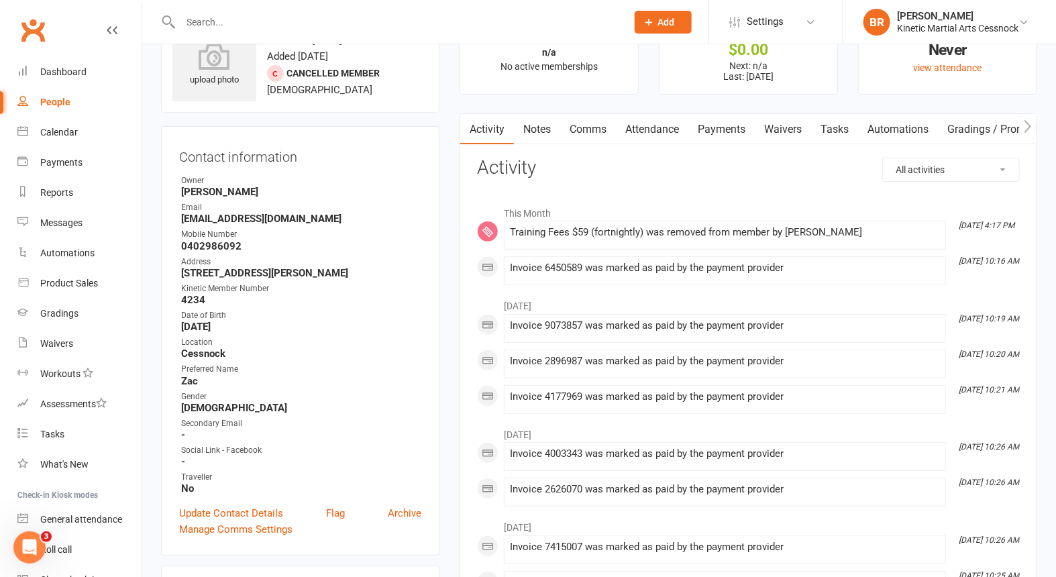
scroll to position [0, 0]
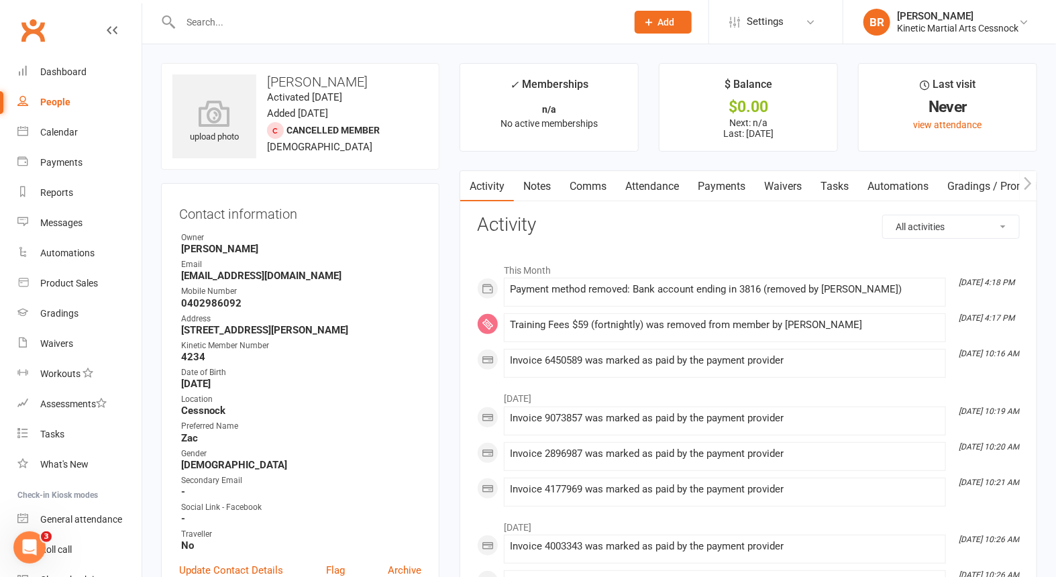
click at [225, 25] on input "text" at bounding box center [396, 22] width 441 height 19
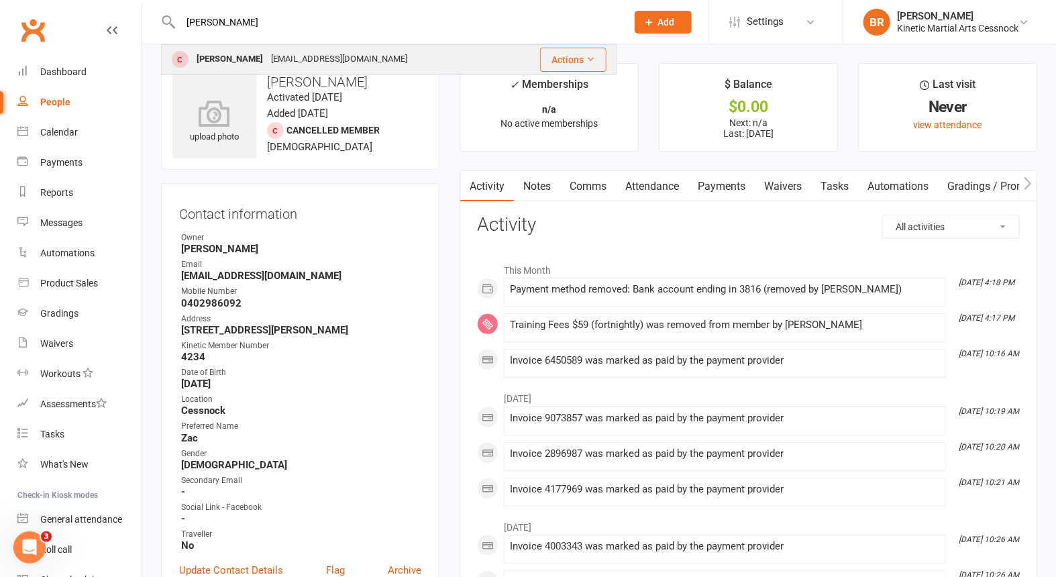
type input "quinn"
click at [225, 59] on div "[PERSON_NAME]" at bounding box center [230, 59] width 74 height 19
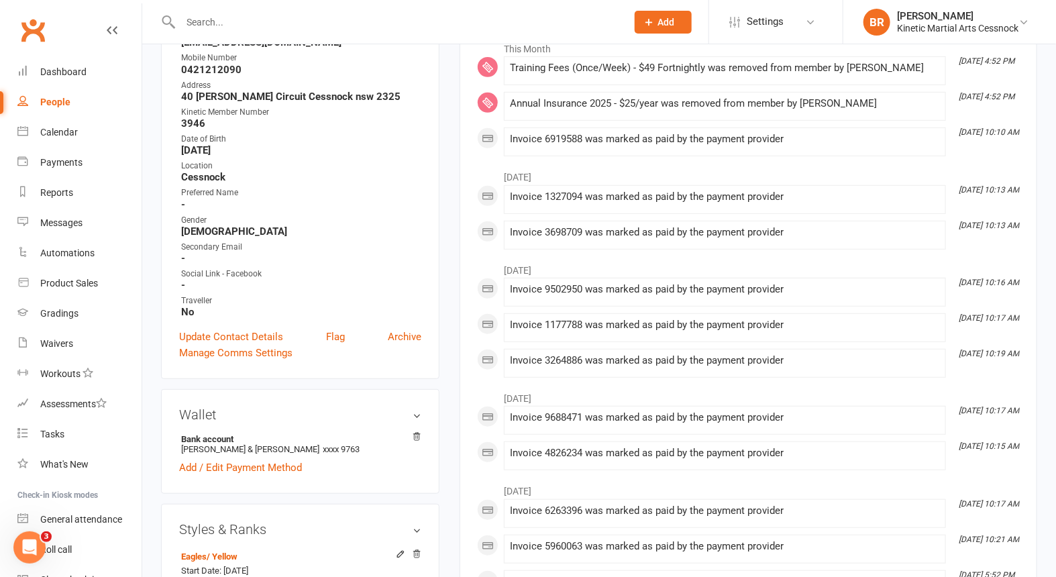
scroll to position [298, 0]
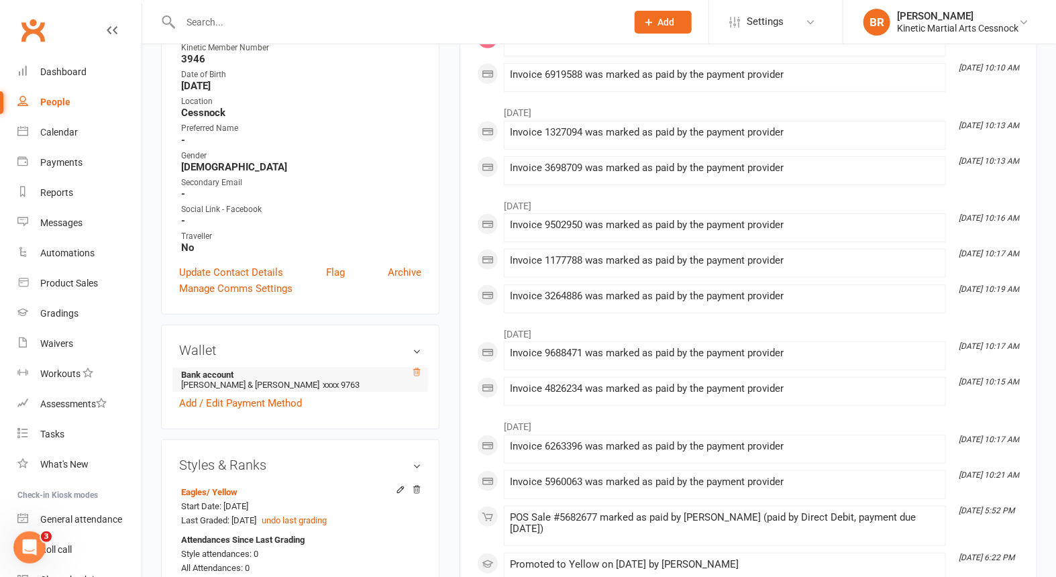
click at [418, 375] on icon at bounding box center [417, 371] width 7 height 7
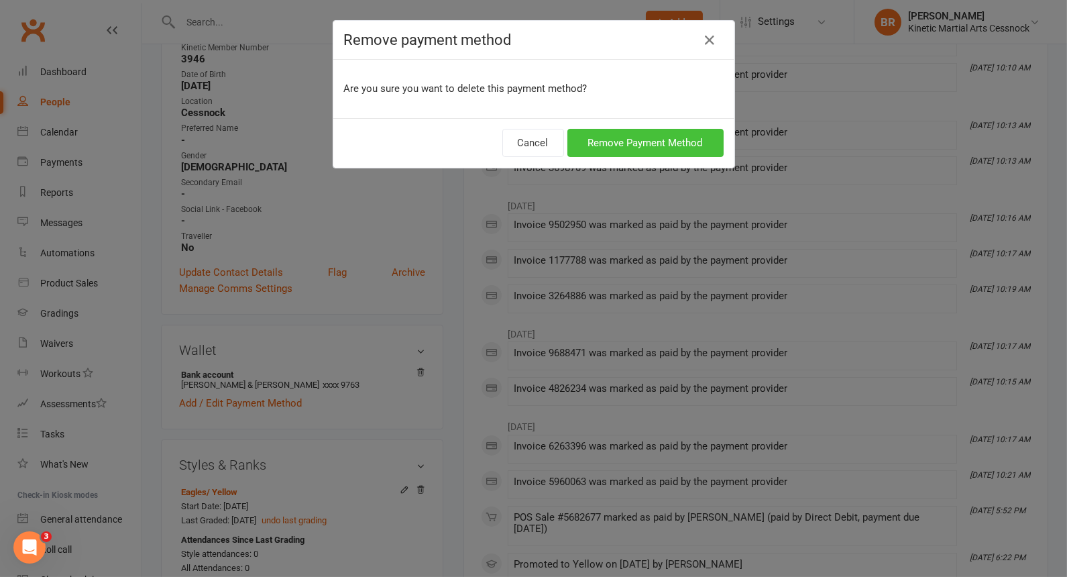
click at [629, 140] on button "Remove Payment Method" at bounding box center [645, 143] width 156 height 28
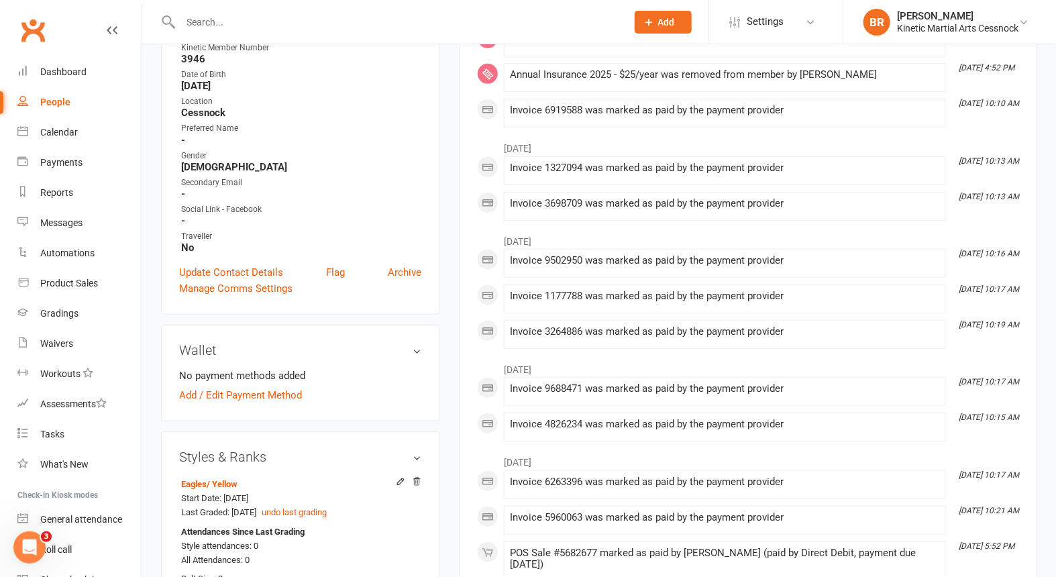
scroll to position [0, 0]
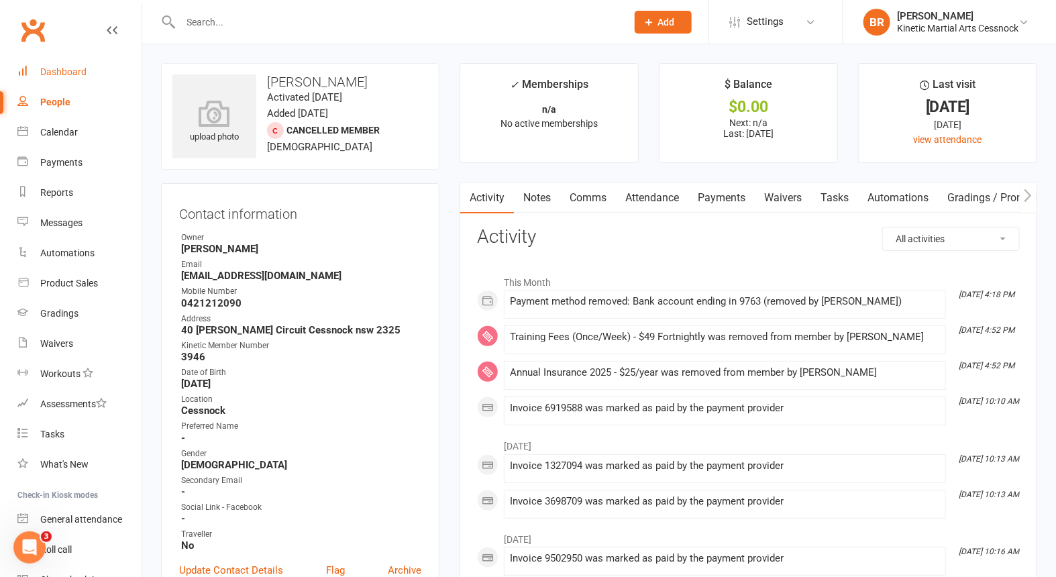
click at [45, 68] on div "Dashboard" at bounding box center [63, 71] width 46 height 11
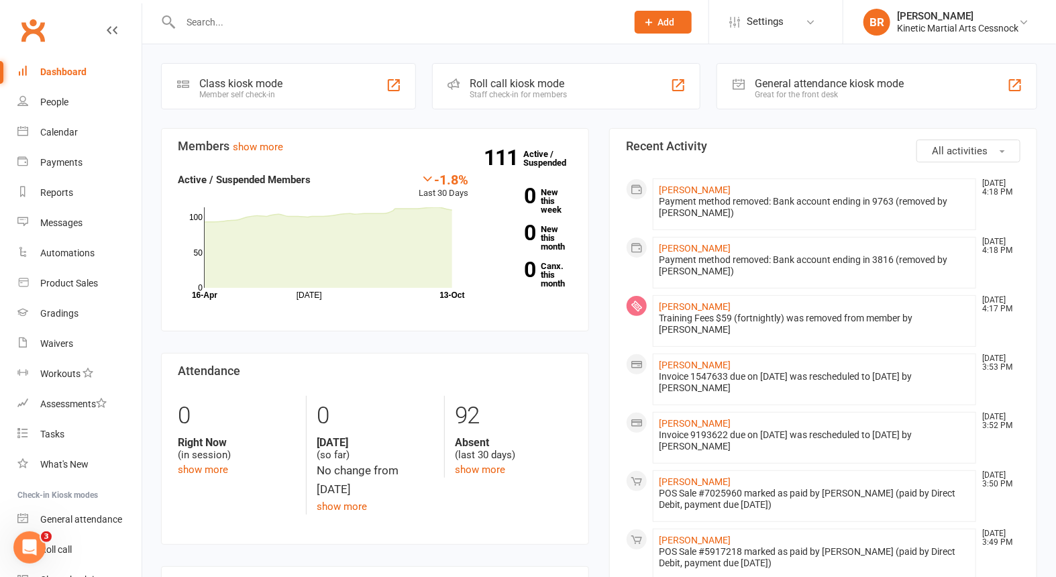
click at [247, 19] on input "text" at bounding box center [396, 22] width 441 height 19
click at [68, 73] on div "Dashboard" at bounding box center [63, 71] width 46 height 11
click at [60, 72] on div "Dashboard" at bounding box center [63, 71] width 46 height 11
click at [239, 25] on input "text" at bounding box center [396, 22] width 441 height 19
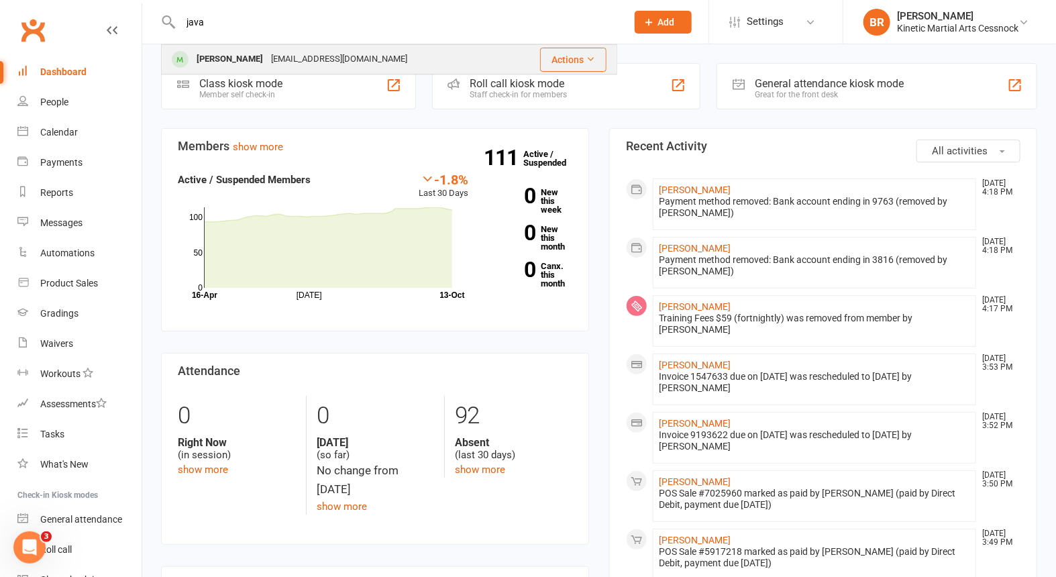
type input "java"
click at [229, 52] on div "Java Santoso" at bounding box center [230, 59] width 74 height 19
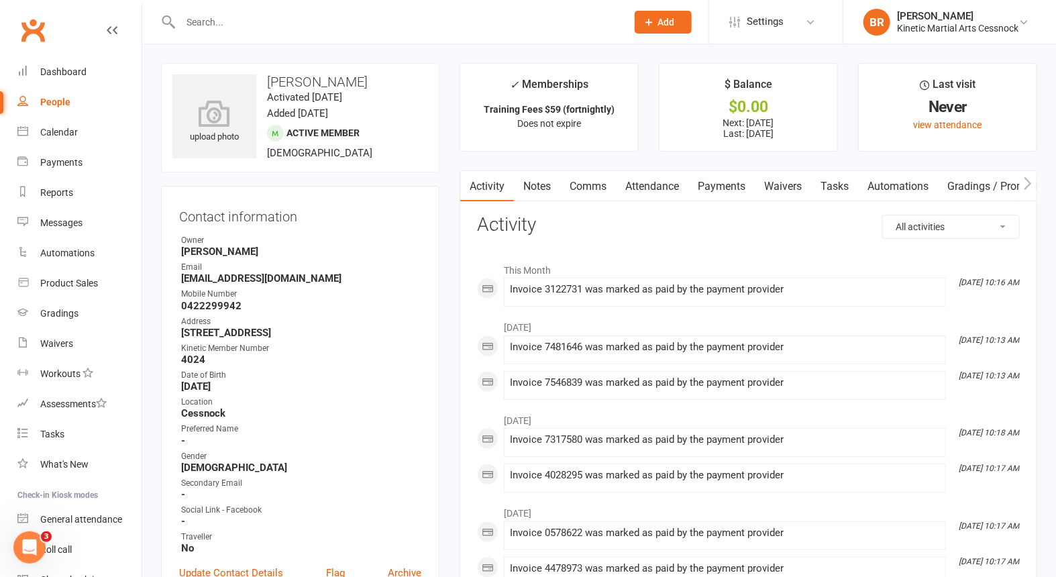
click at [730, 185] on link "Payments" at bounding box center [721, 186] width 66 height 31
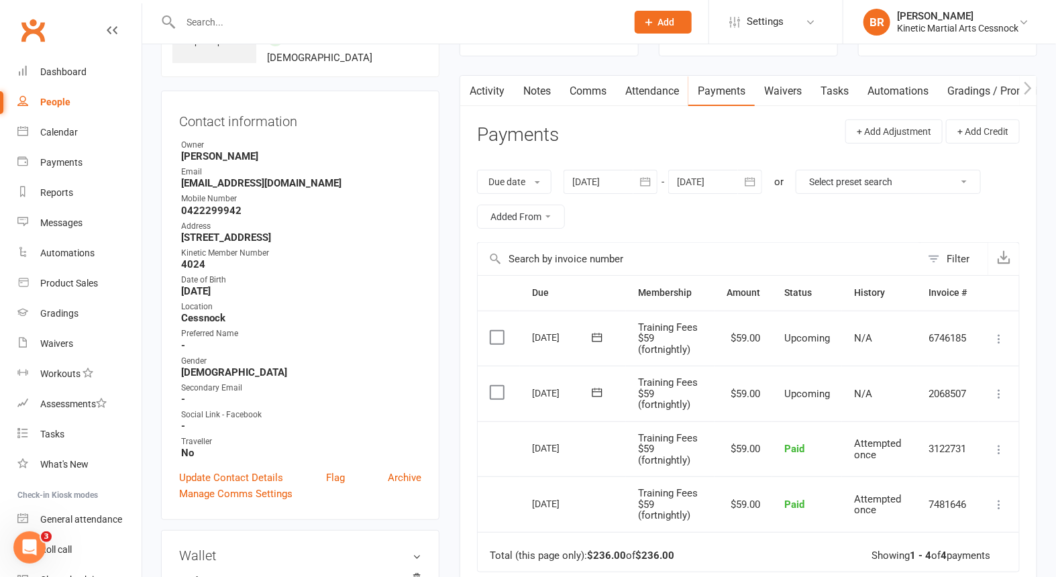
scroll to position [149, 0]
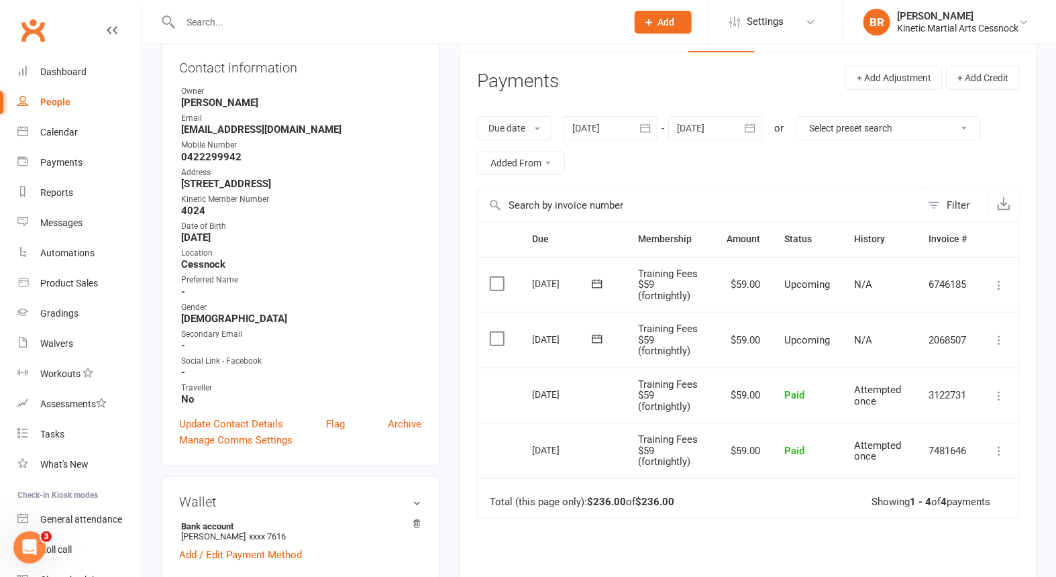
click at [755, 127] on icon "button" at bounding box center [749, 127] width 13 height 13
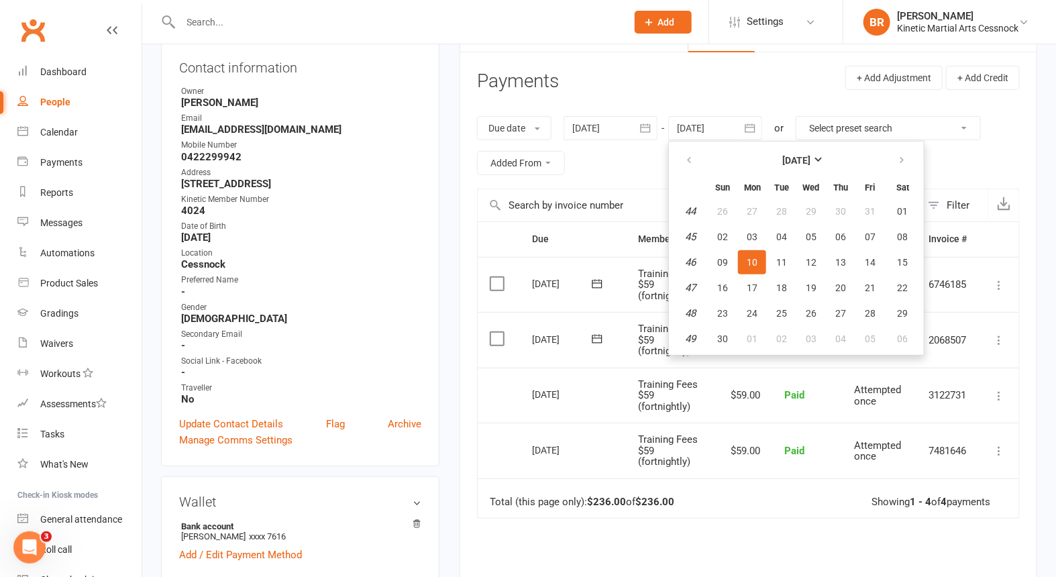
click at [237, 28] on input "text" at bounding box center [396, 22] width 441 height 19
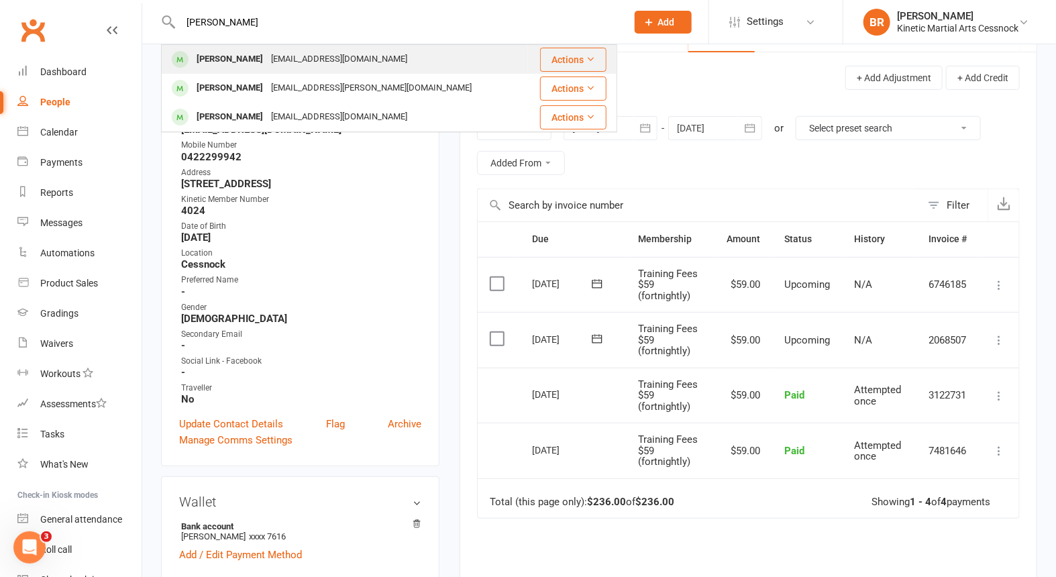
type input "alan"
click at [218, 62] on div "Allan Nicholson-Gray" at bounding box center [230, 59] width 74 height 19
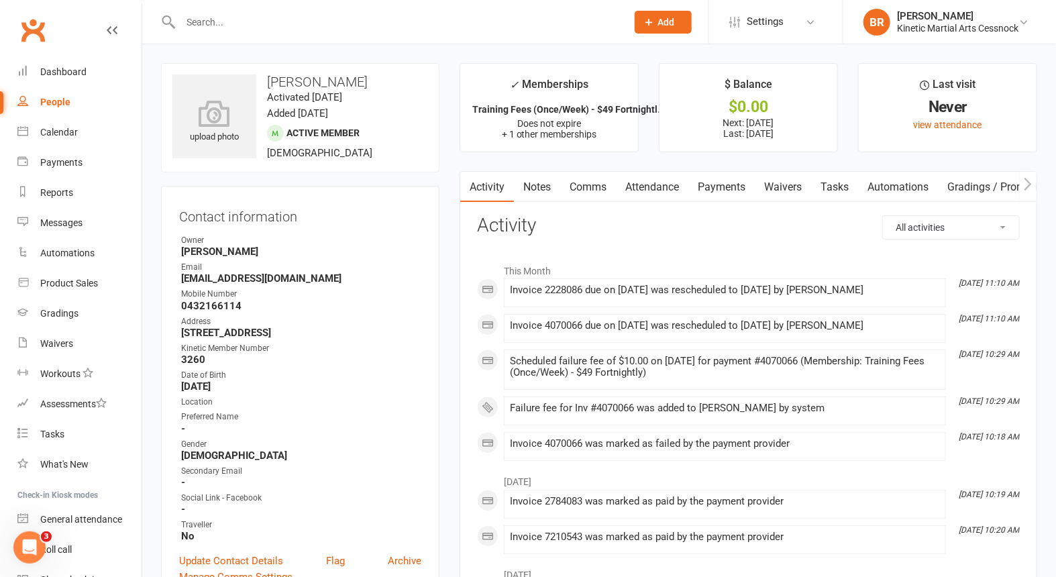
click at [729, 186] on link "Payments" at bounding box center [721, 187] width 66 height 31
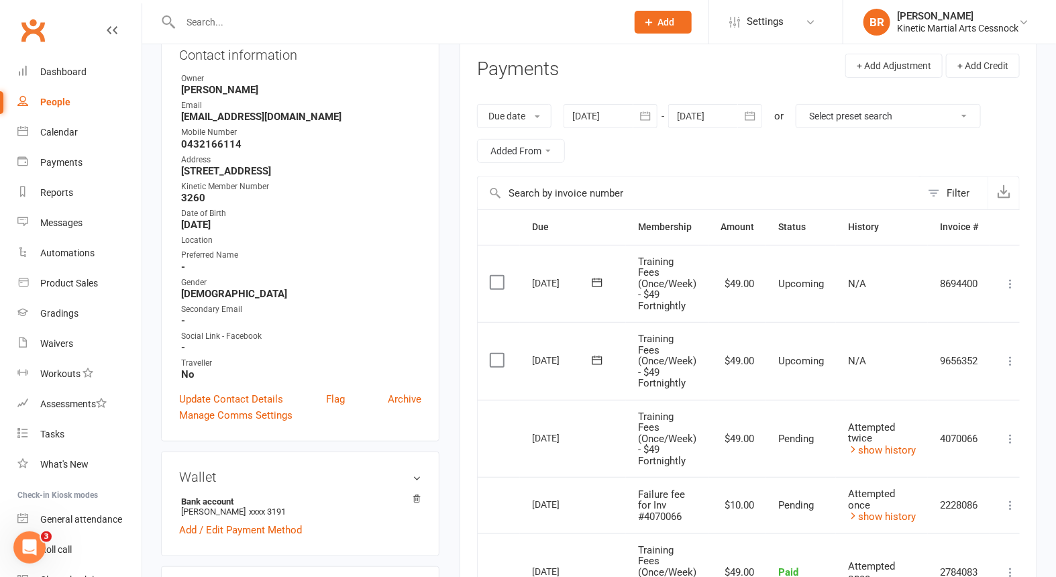
scroll to position [223, 0]
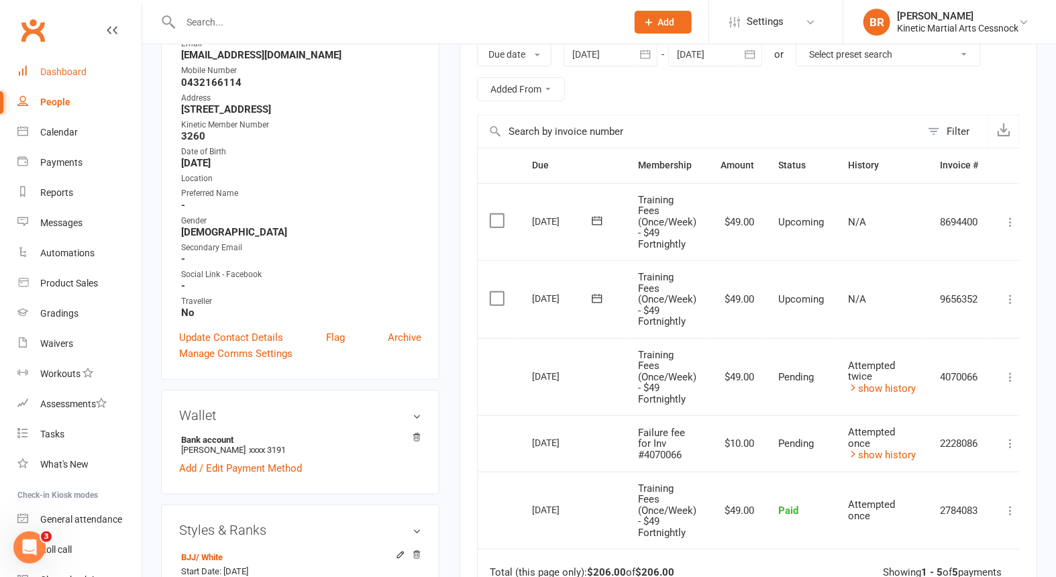
click at [75, 76] on div "Dashboard" at bounding box center [63, 71] width 46 height 11
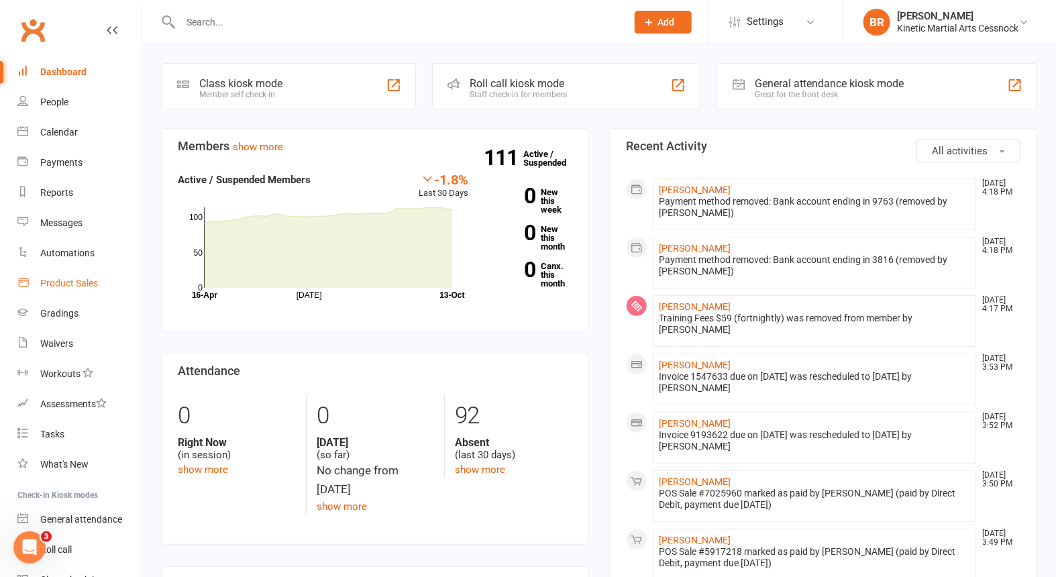
click at [72, 282] on div "Product Sales" at bounding box center [69, 283] width 58 height 11
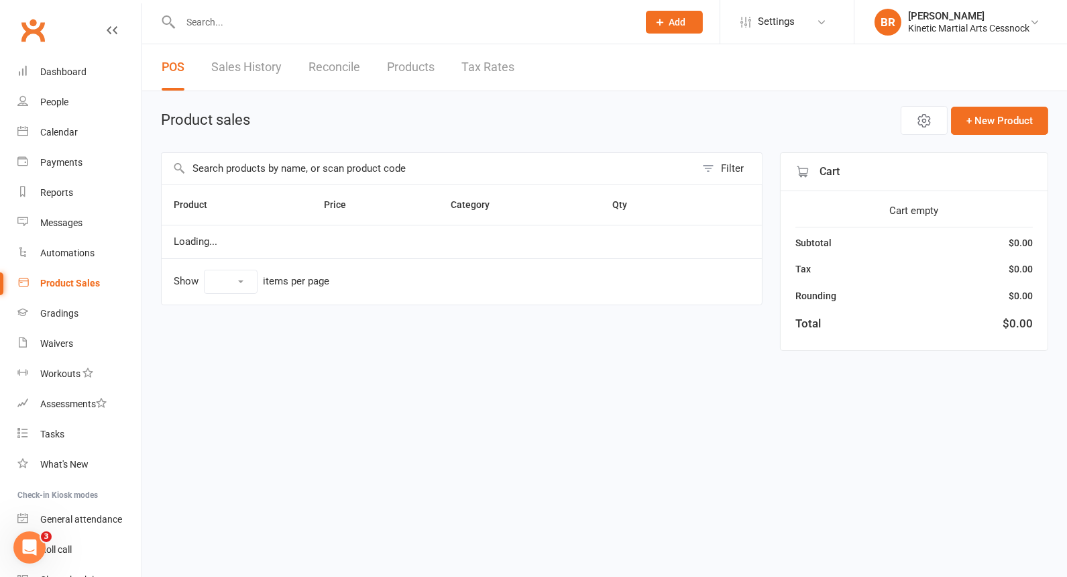
select select "10"
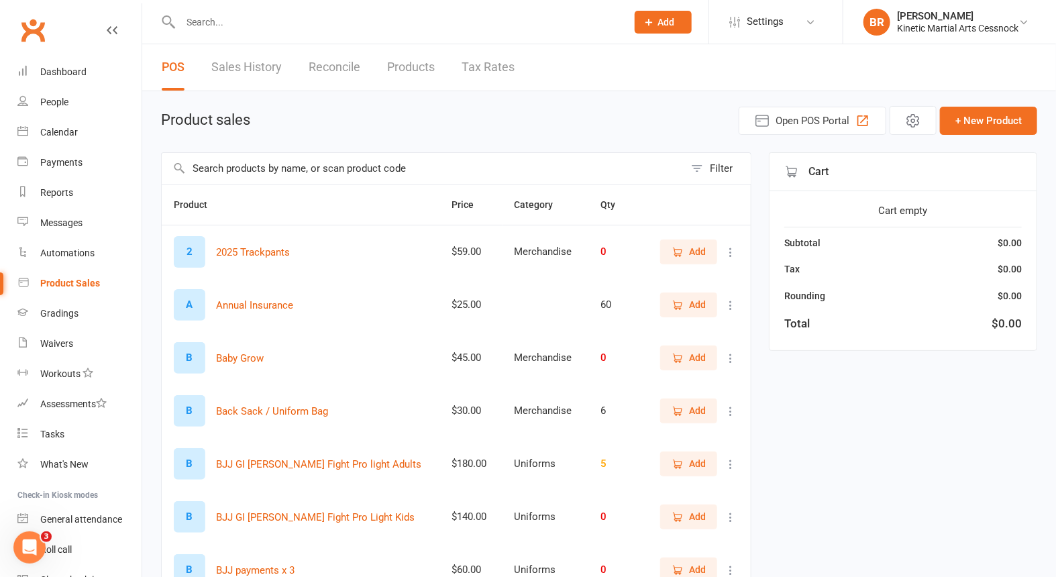
click at [265, 168] on input "text" at bounding box center [423, 168] width 523 height 31
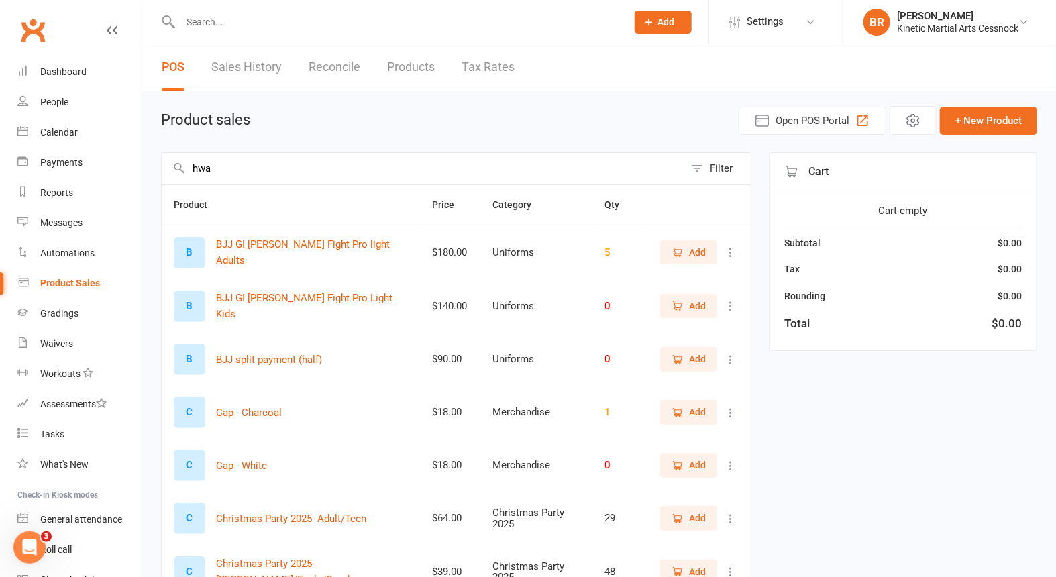
type input "hwar"
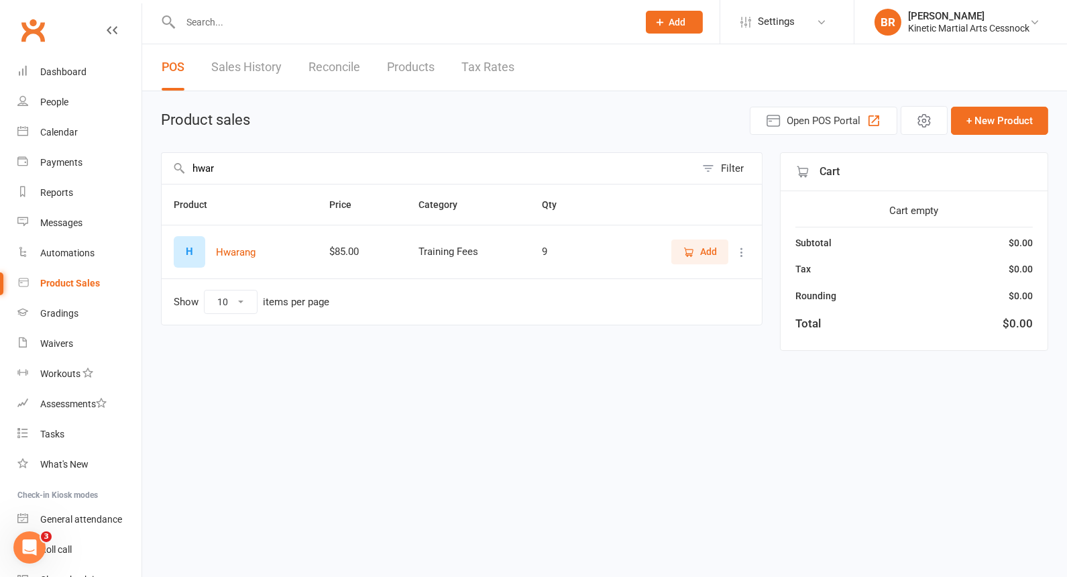
drag, startPoint x: 228, startPoint y: 169, endPoint x: 142, endPoint y: 174, distance: 86.0
click at [142, 174] on div "Product sales Open POS Portal + New Product hwar Filter Product Price Category …" at bounding box center [604, 230] width 925 height 278
type input "kids n"
click at [237, 253] on button "Kids Night" at bounding box center [239, 252] width 46 height 16
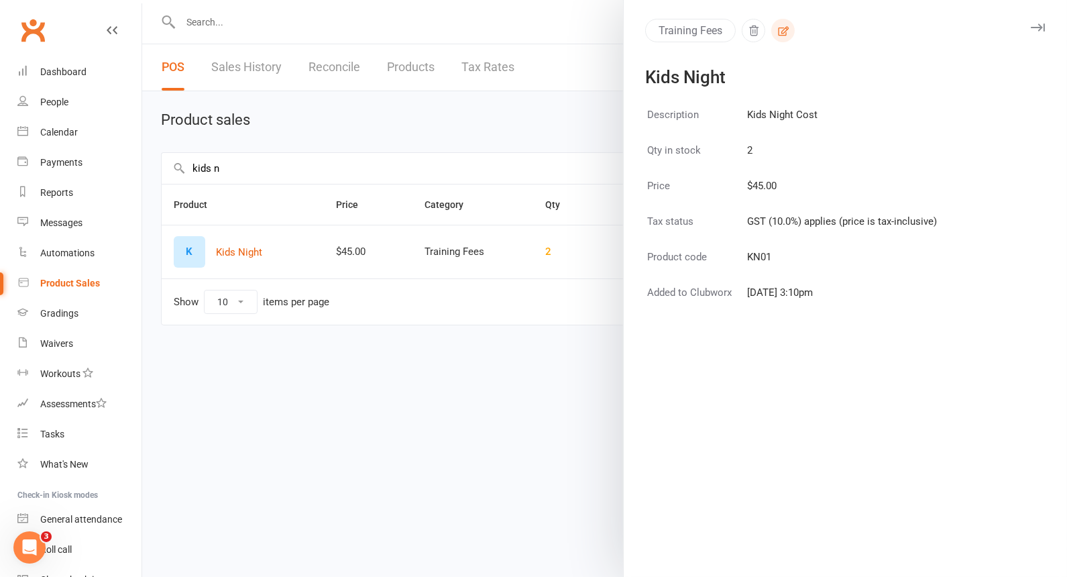
click at [777, 36] on icon "button" at bounding box center [783, 31] width 12 height 12
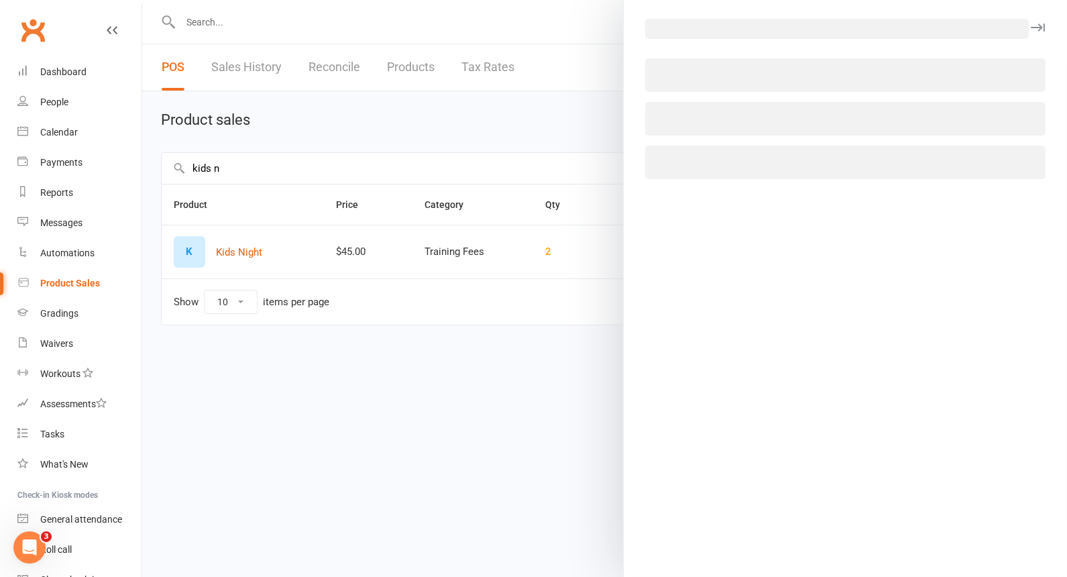
select select "2685"
select select "1238"
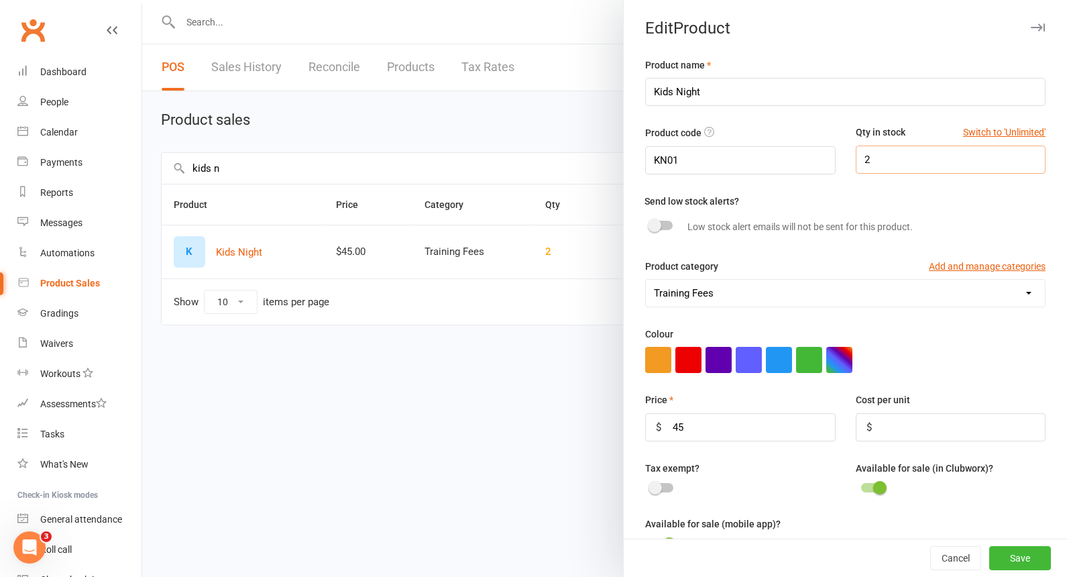
drag, startPoint x: 875, startPoint y: 159, endPoint x: 840, endPoint y: 158, distance: 34.9
click at [846, 158] on div "Qty in stock Switch to 'Unlimited' 2" at bounding box center [951, 149] width 210 height 48
type input "30"
click at [1001, 559] on button "Save" at bounding box center [1020, 558] width 62 height 24
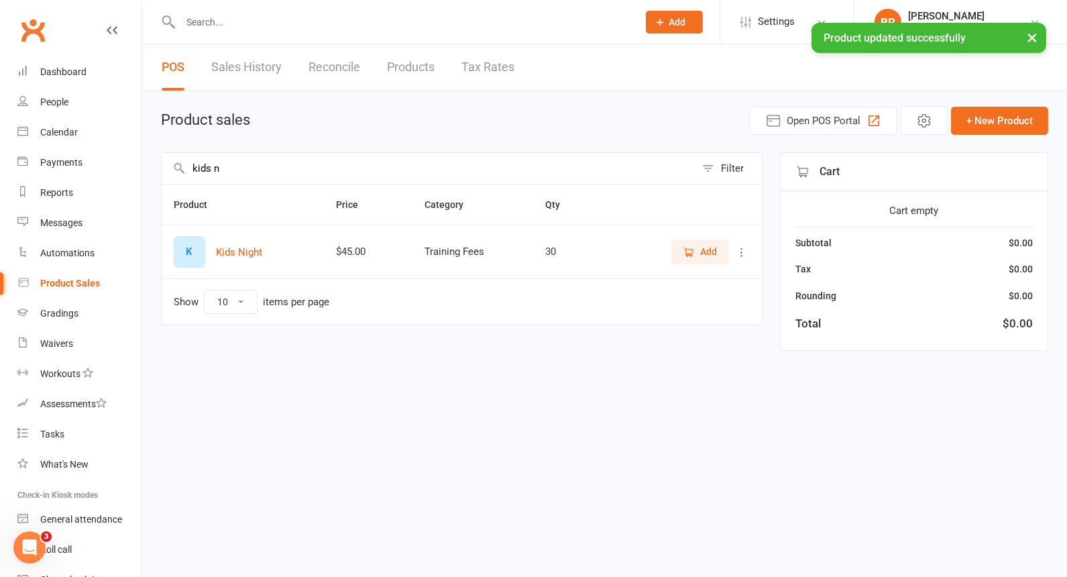
drag, startPoint x: 228, startPoint y: 167, endPoint x: 158, endPoint y: 158, distance: 71.0
click at [158, 160] on div "Product sales Open POS Portal + New Product kids n Filter Product Price Categor…" at bounding box center [604, 230] width 925 height 278
type input "hwar"
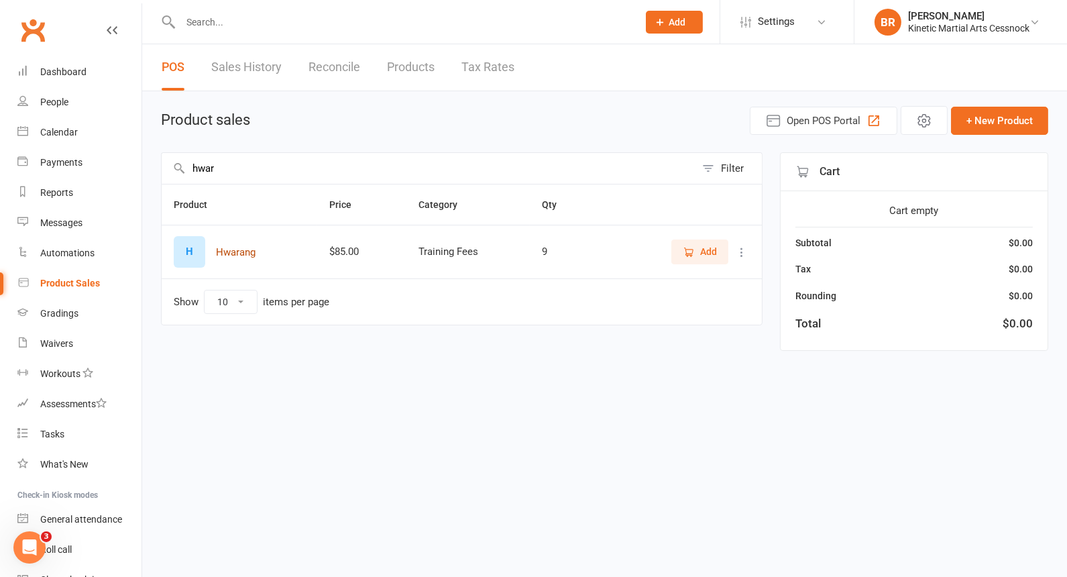
click at [239, 250] on button "Hwarang" at bounding box center [236, 252] width 40 height 16
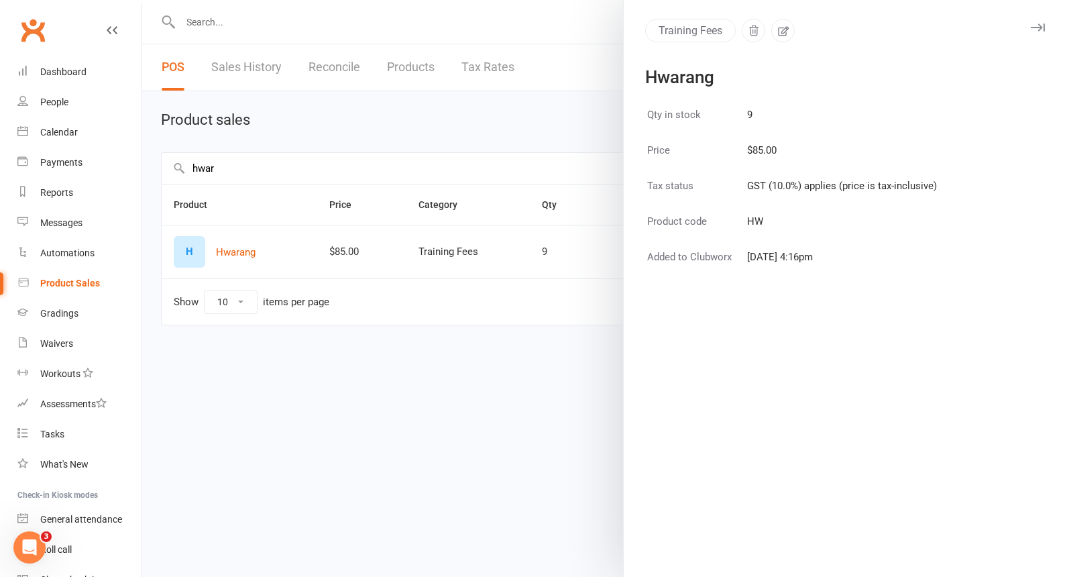
click at [480, 396] on div at bounding box center [604, 288] width 925 height 577
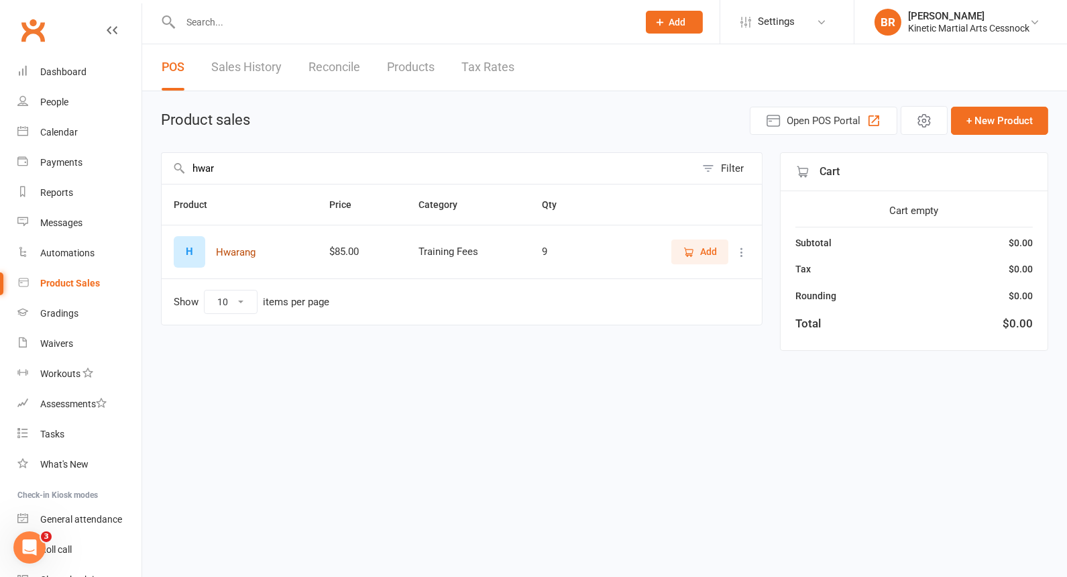
click at [252, 252] on button "Hwarang" at bounding box center [236, 252] width 40 height 16
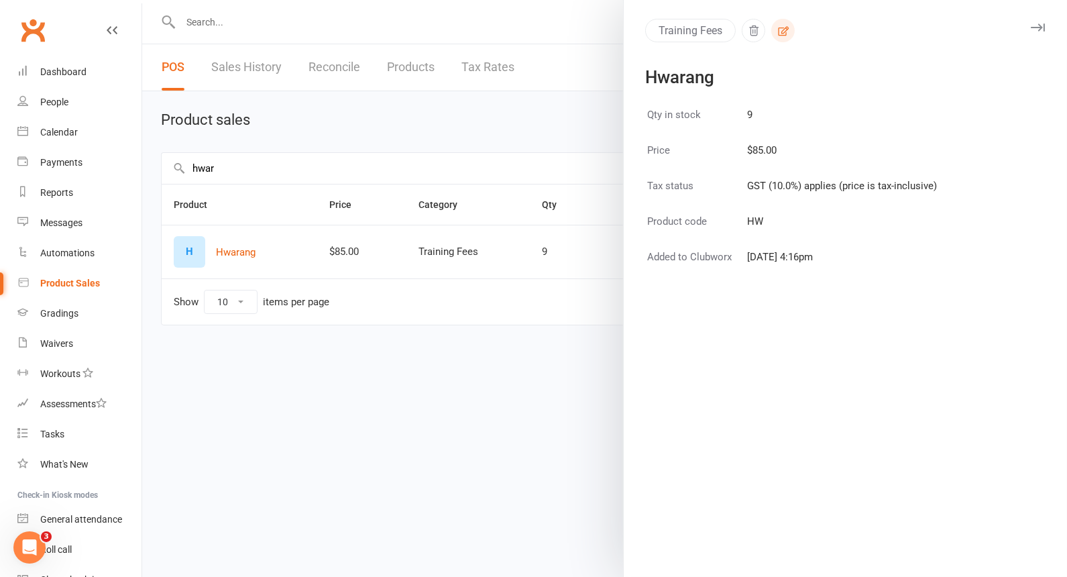
click at [778, 27] on icon "button" at bounding box center [783, 30] width 11 height 9
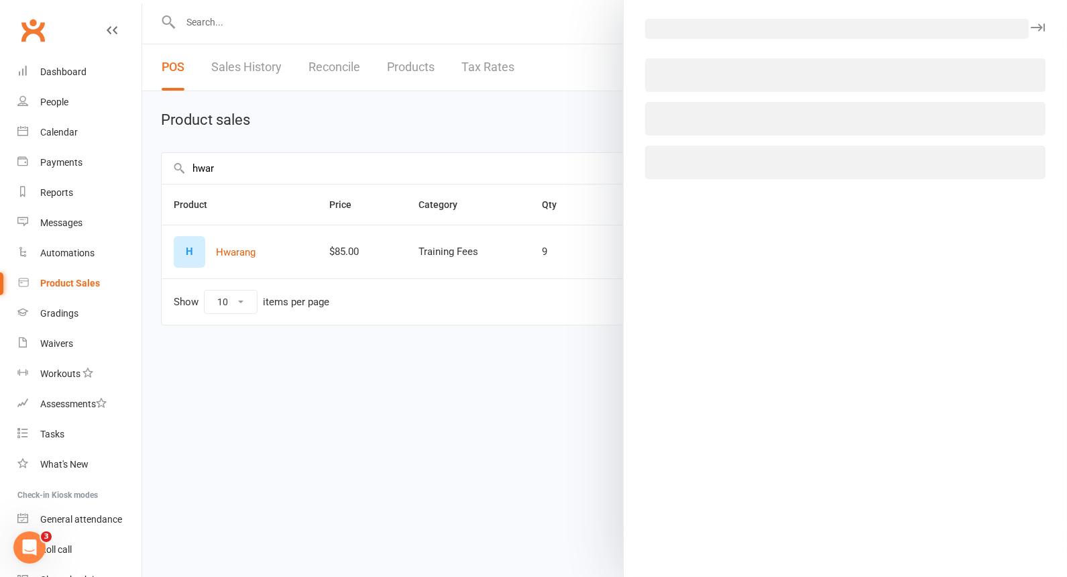
select select "2685"
select select "1238"
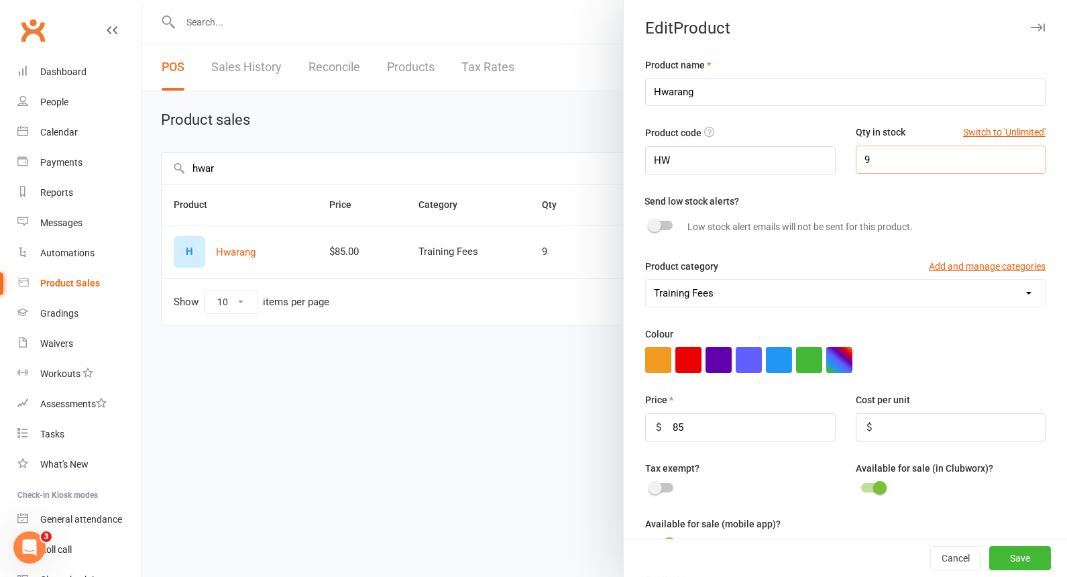
drag, startPoint x: 889, startPoint y: 157, endPoint x: 818, endPoint y: 157, distance: 71.1
click at [818, 157] on div "Product code HW Qty in stock Switch to 'Unlimited' 9" at bounding box center [845, 159] width 421 height 68
type input "20"
click at [996, 551] on button "Save" at bounding box center [1020, 558] width 62 height 24
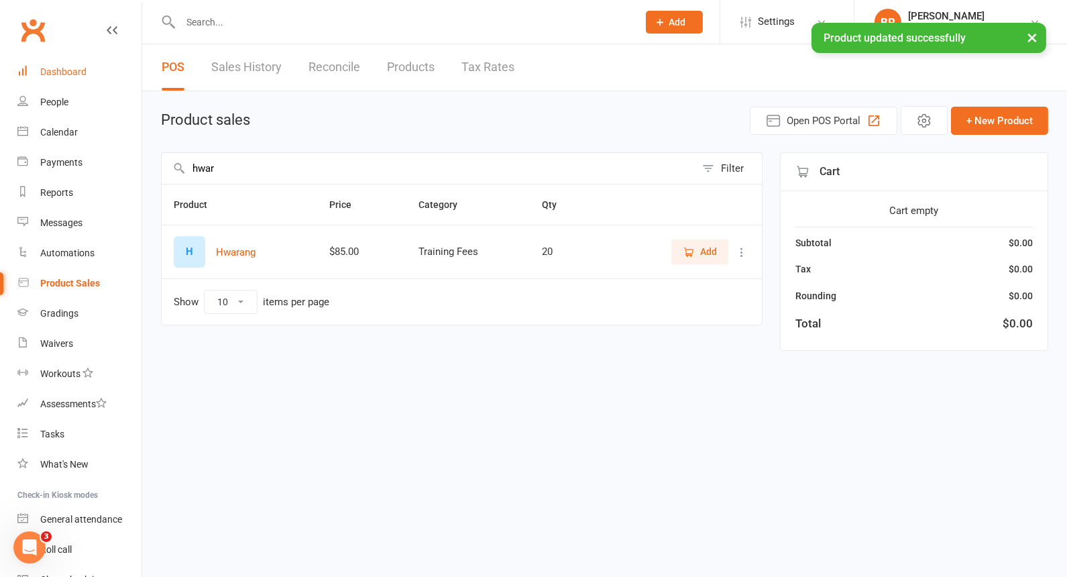
click at [64, 69] on div "Dashboard" at bounding box center [63, 71] width 46 height 11
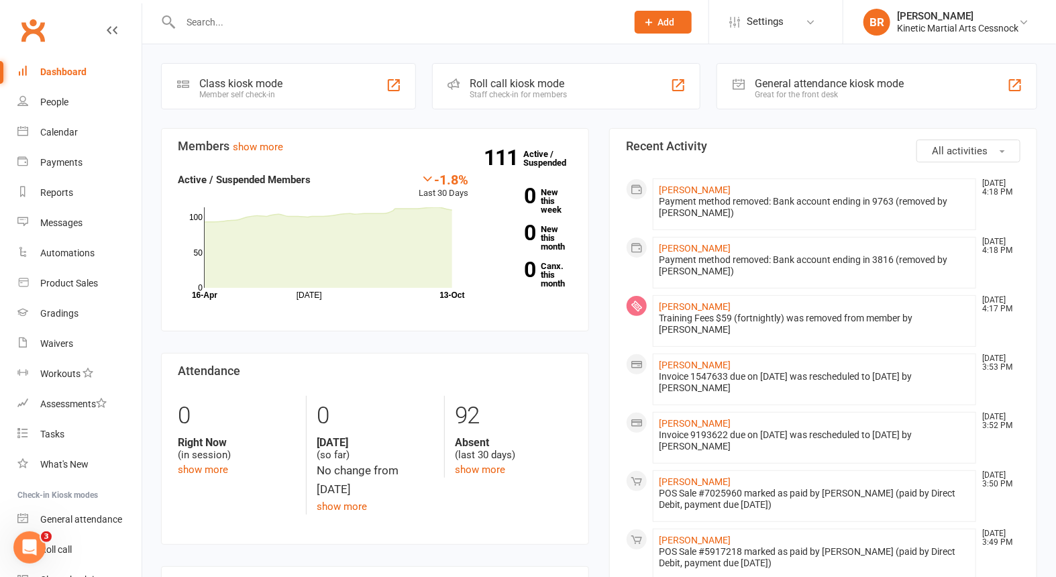
click at [279, 25] on input "text" at bounding box center [396, 22] width 441 height 19
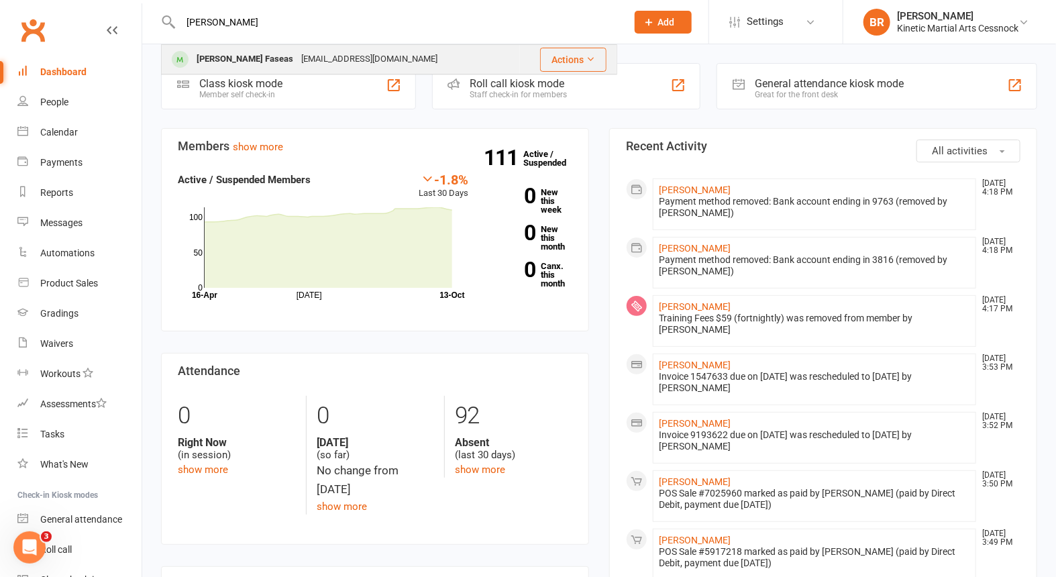
type input "nix"
click at [239, 54] on div "[PERSON_NAME] Faseas" at bounding box center [245, 59] width 105 height 19
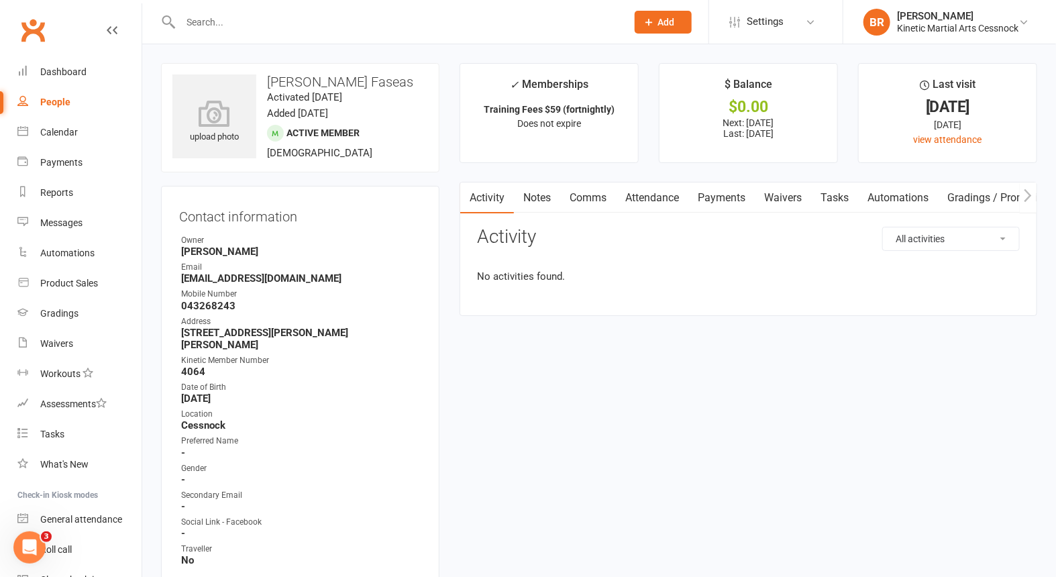
click at [732, 193] on link "Payments" at bounding box center [721, 197] width 66 height 31
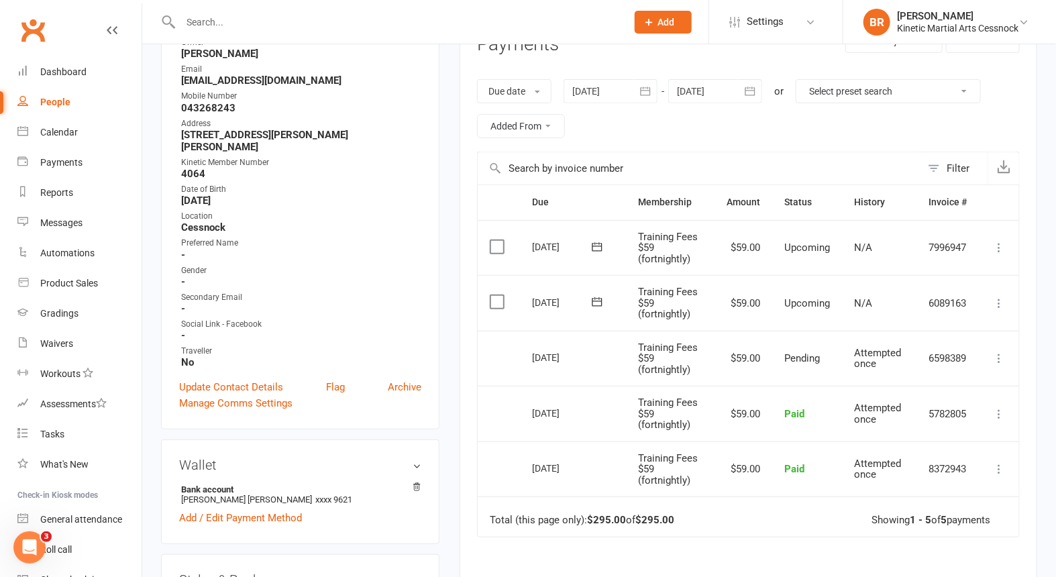
scroll to position [223, 0]
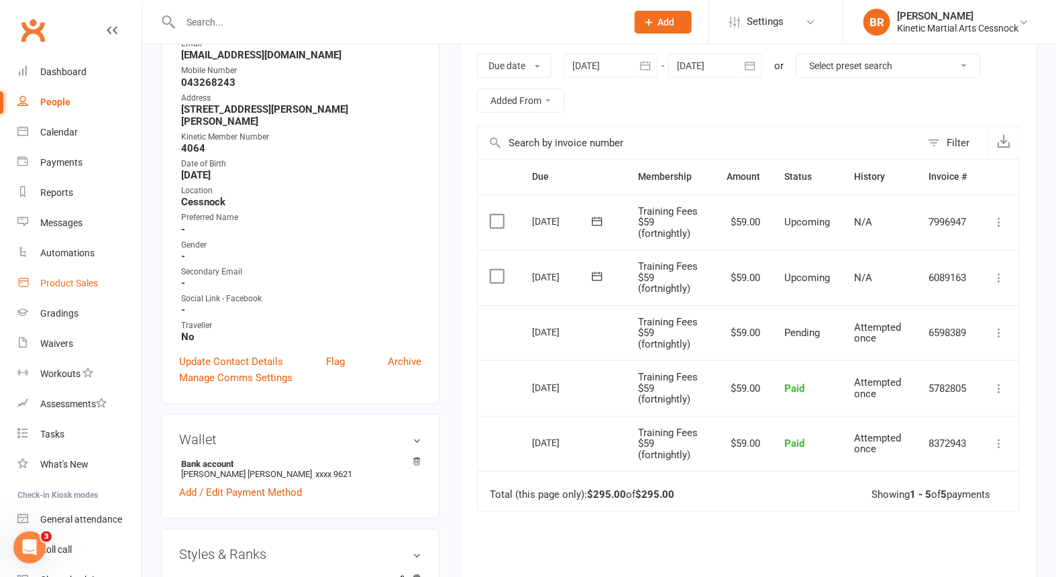
click at [65, 276] on link "Product Sales" at bounding box center [79, 283] width 124 height 30
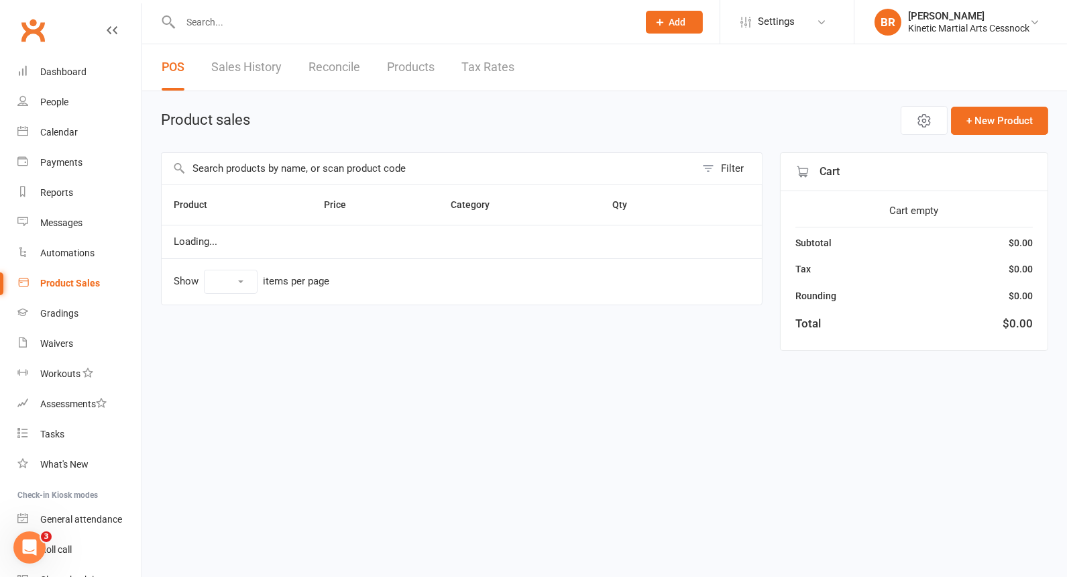
select select "10"
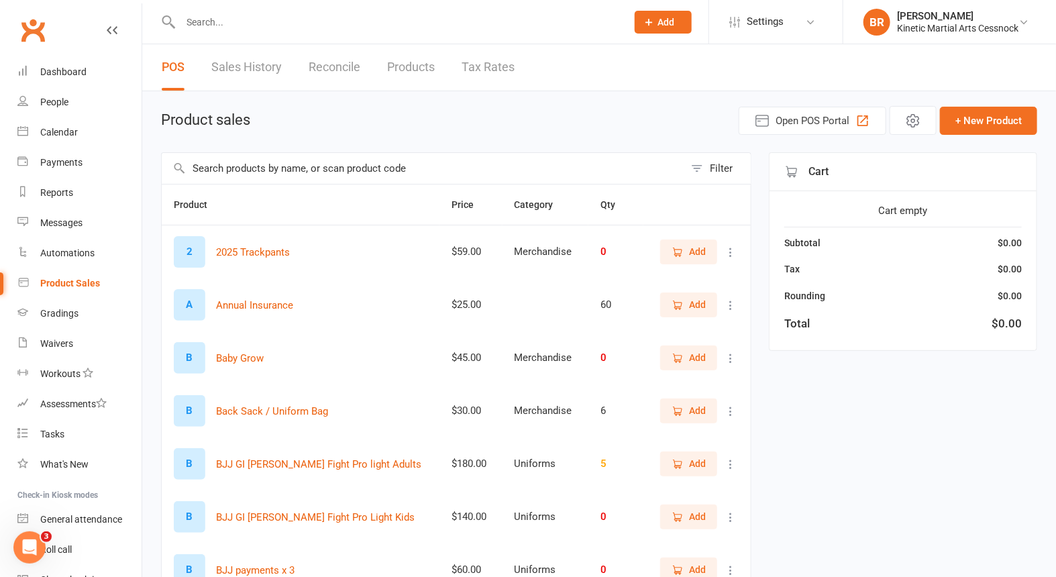
drag, startPoint x: 222, startPoint y: 173, endPoint x: 225, endPoint y: 164, distance: 9.1
click at [225, 164] on input "text" at bounding box center [423, 168] width 523 height 31
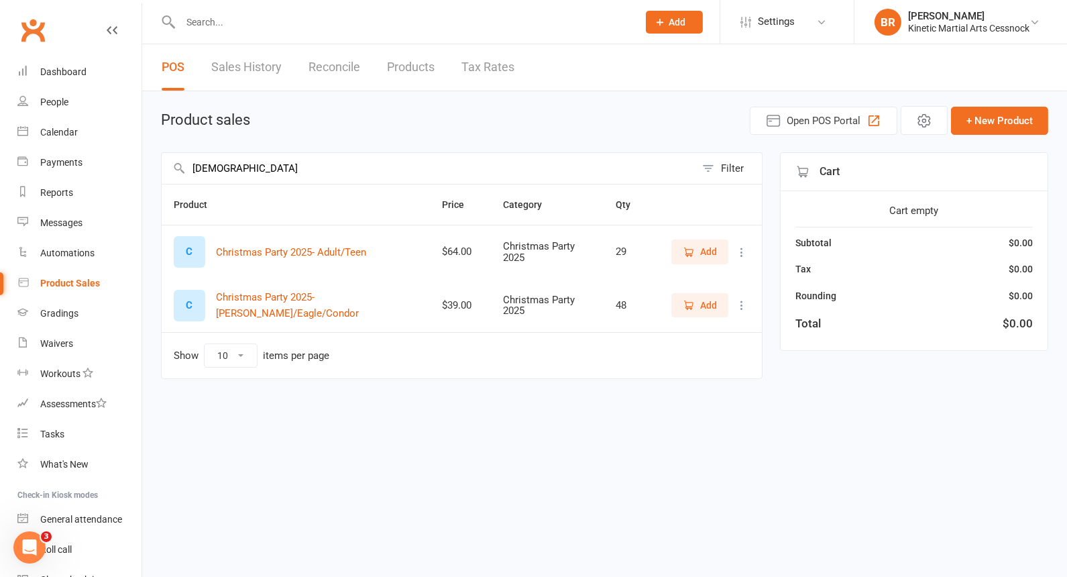
type input "christ"
click at [716, 244] on span "Add" at bounding box center [708, 251] width 17 height 15
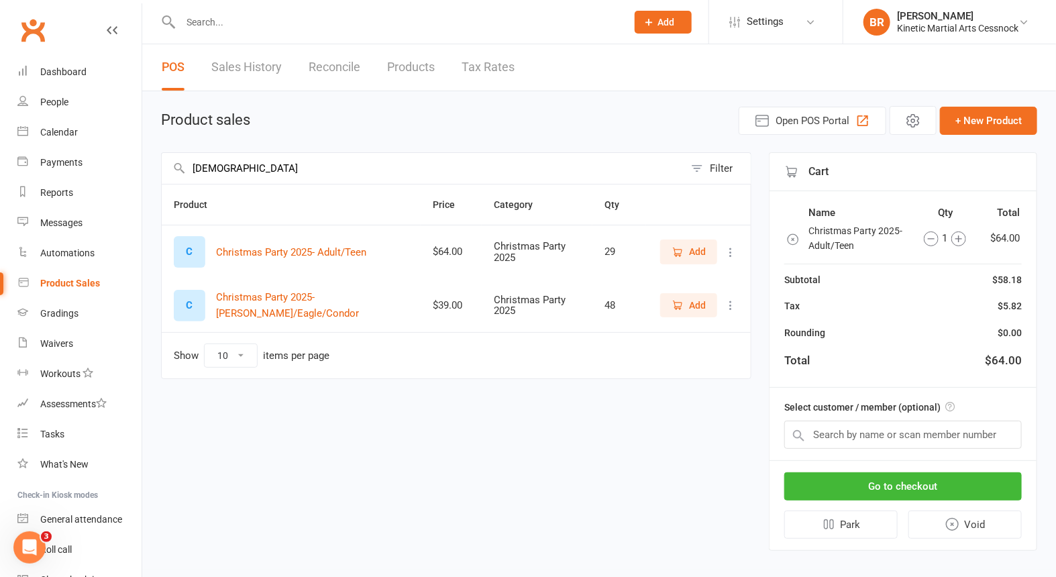
click at [703, 250] on span "Add" at bounding box center [697, 251] width 17 height 15
click at [673, 300] on icon "button" at bounding box center [677, 305] width 12 height 12
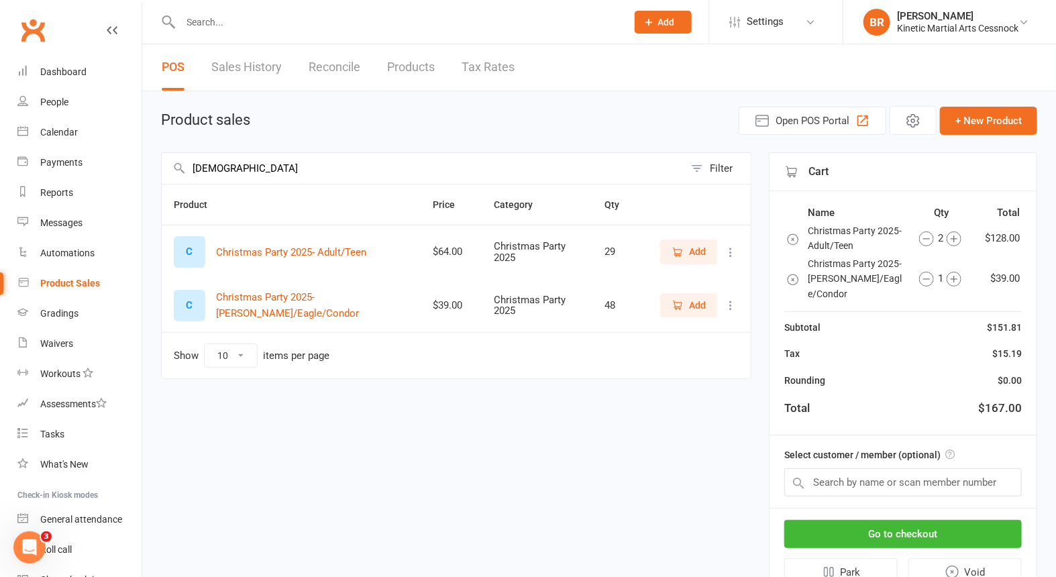
click at [673, 300] on icon "button" at bounding box center [677, 305] width 12 height 12
click at [211, 27] on input "text" at bounding box center [396, 22] width 441 height 19
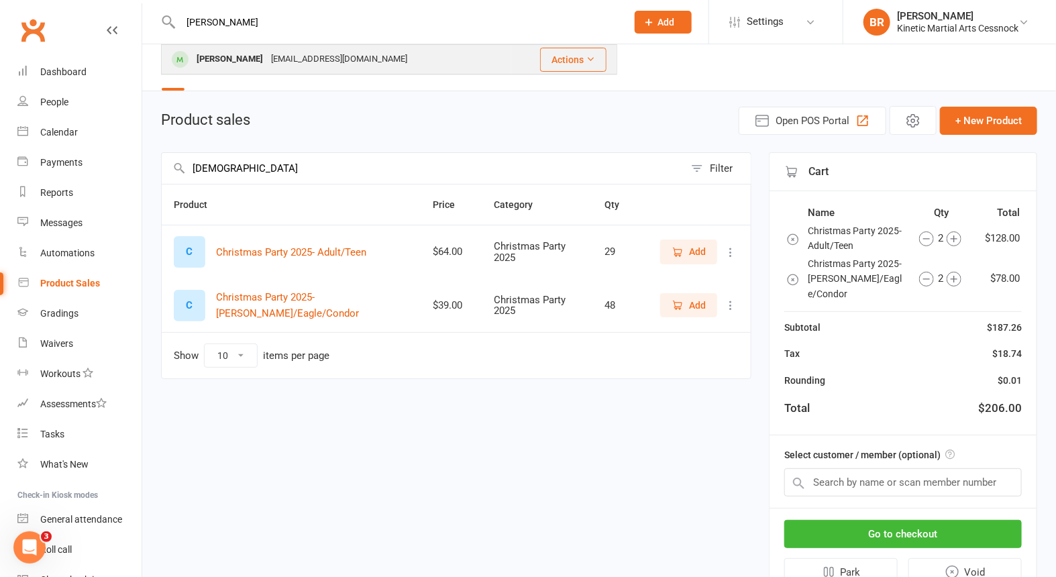
type input "ezra"
click at [221, 62] on div "Ezra Joyce" at bounding box center [230, 59] width 74 height 19
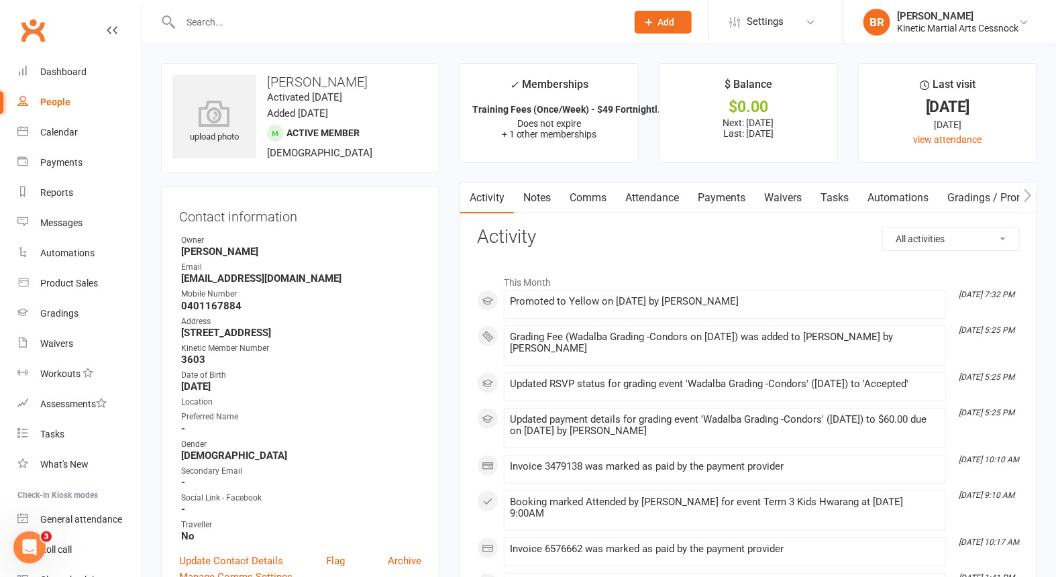
click at [721, 190] on link "Payments" at bounding box center [721, 197] width 66 height 31
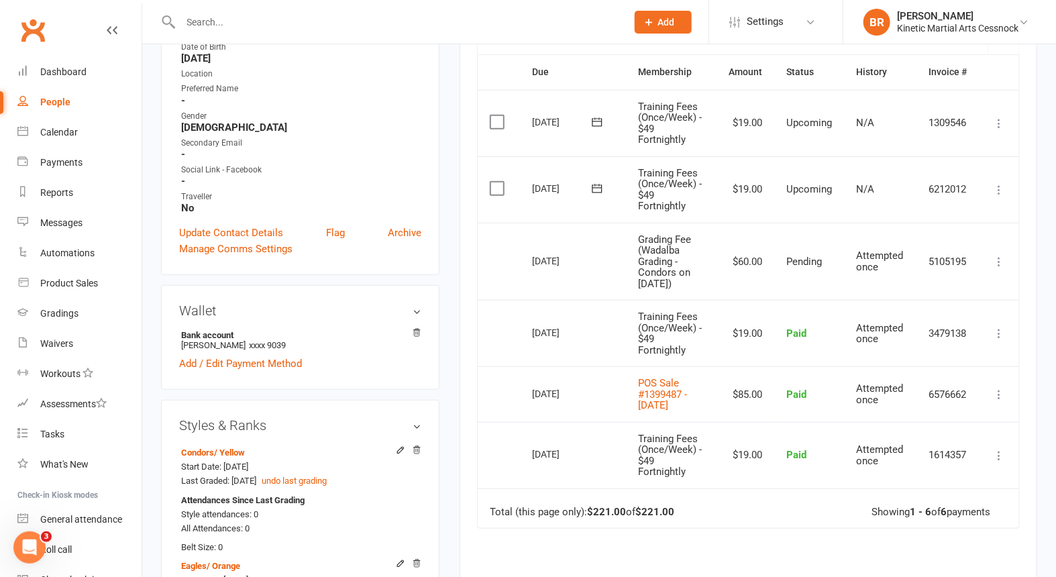
scroll to position [372, 0]
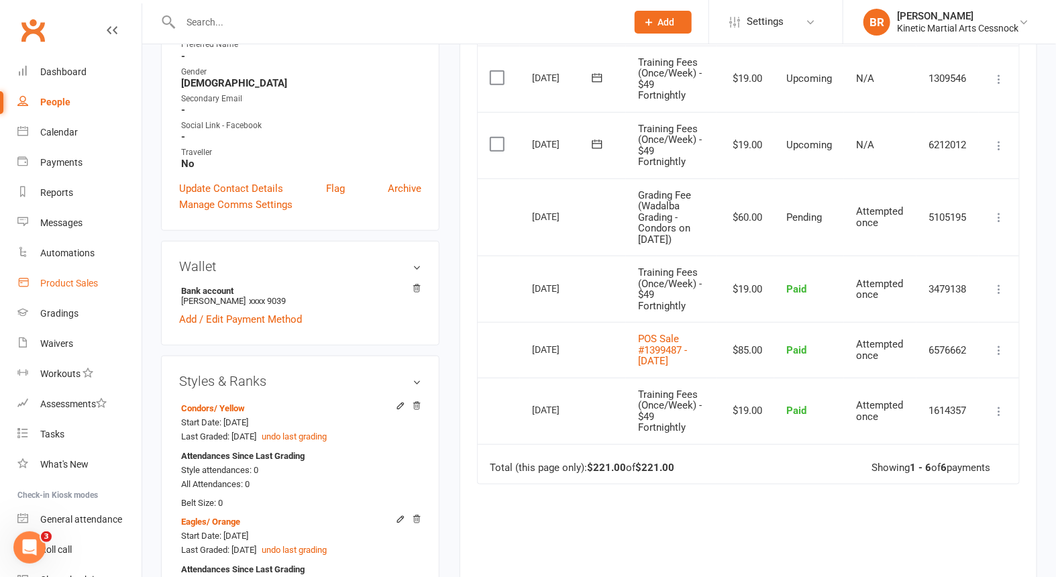
click at [66, 286] on div "Product Sales" at bounding box center [69, 283] width 58 height 11
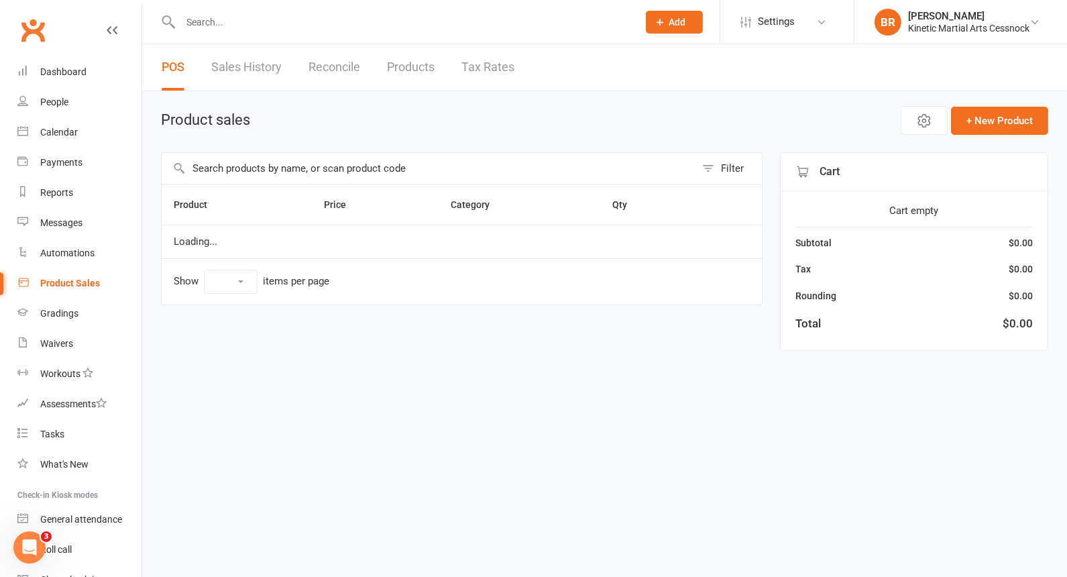
select select "10"
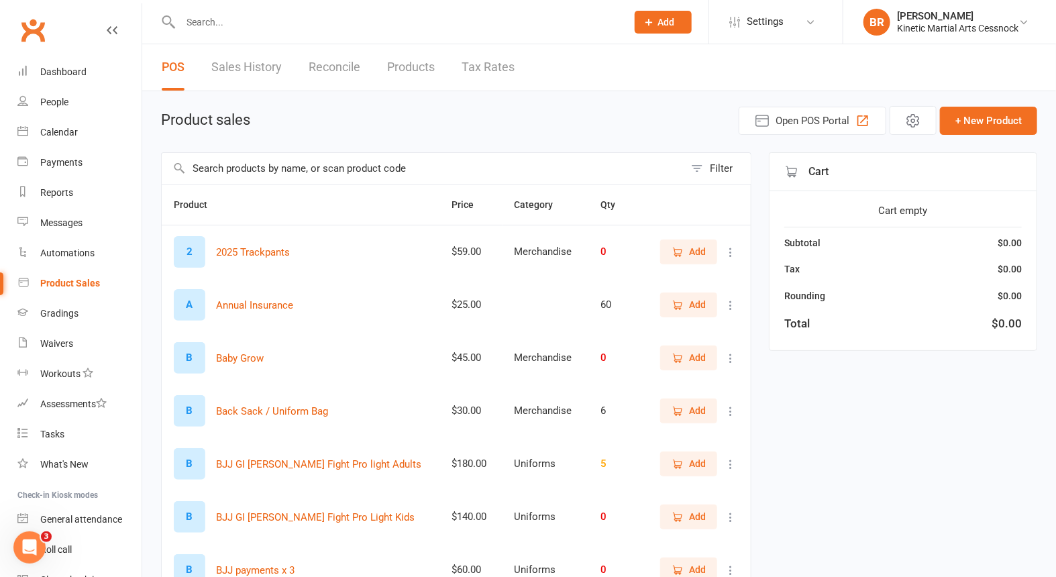
click at [355, 172] on input "text" at bounding box center [423, 168] width 523 height 31
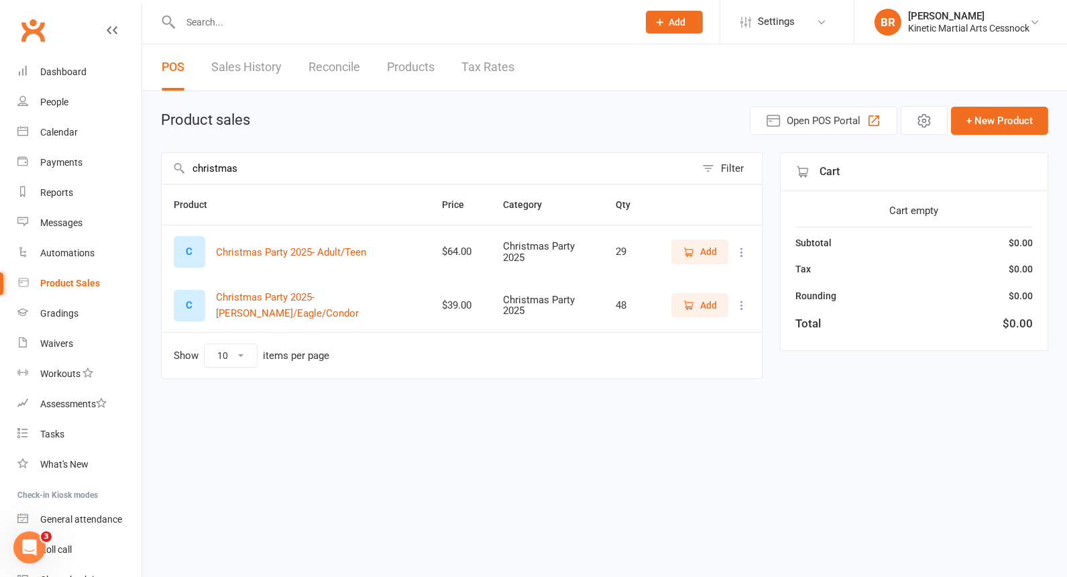
type input "christmas"
click at [682, 243] on button "Add" at bounding box center [699, 251] width 57 height 24
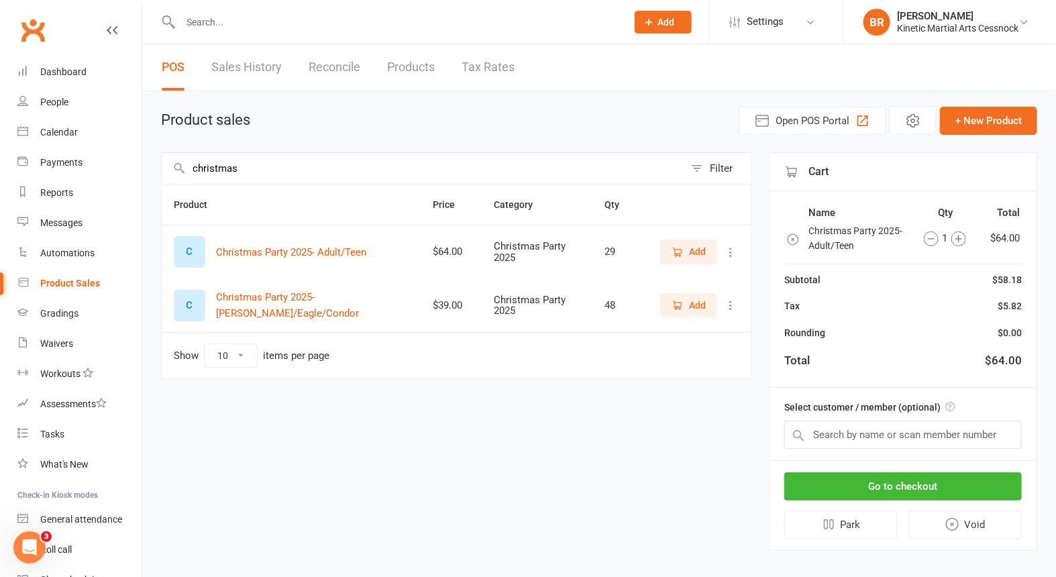
click at [685, 246] on span "Add" at bounding box center [688, 251] width 34 height 15
click at [702, 305] on span "Add" at bounding box center [697, 305] width 17 height 15
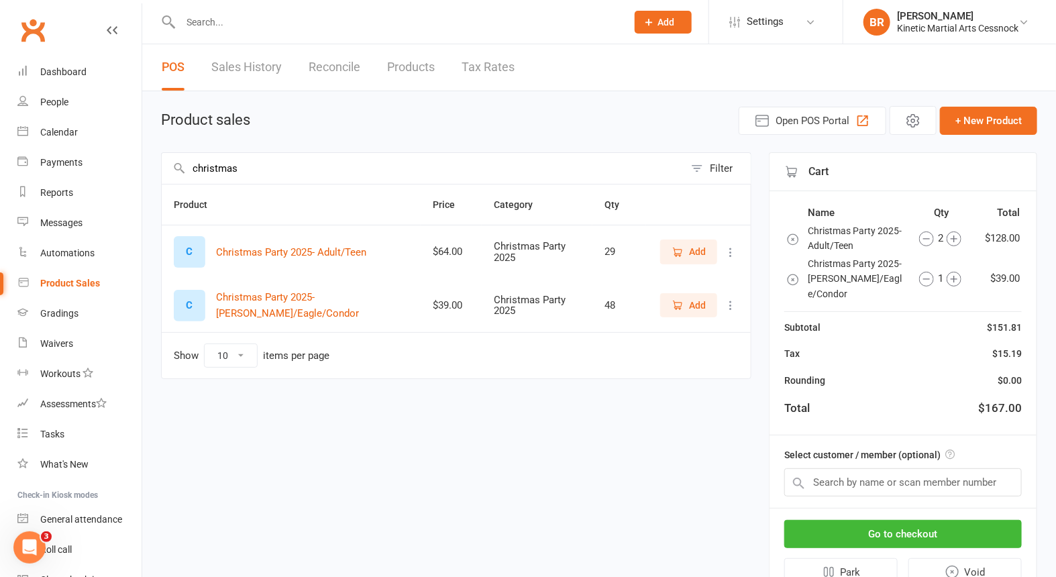
click at [702, 305] on span "Add" at bounding box center [697, 305] width 17 height 15
click at [850, 468] on input "text" at bounding box center [902, 482] width 237 height 28
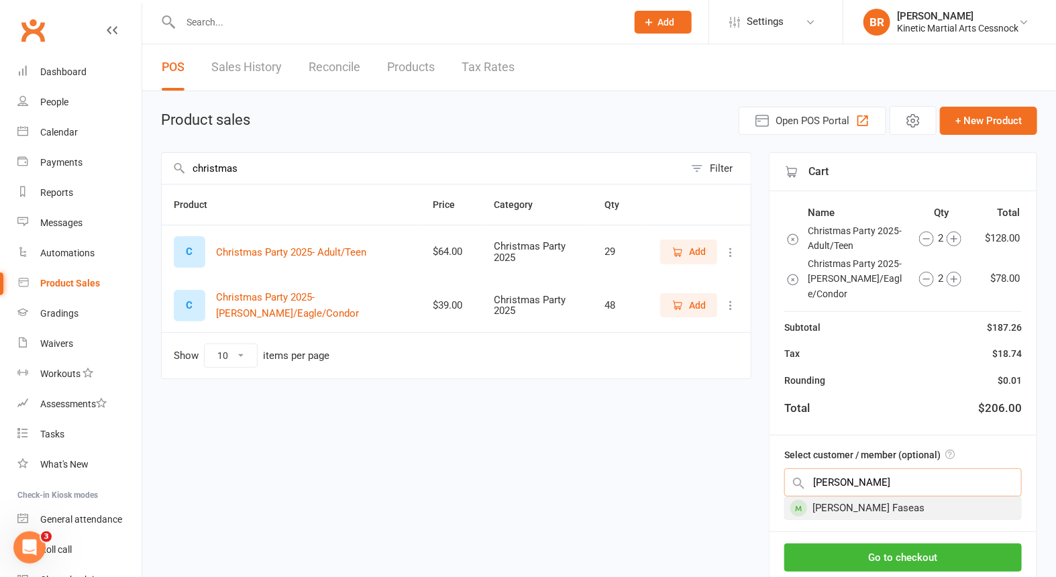
type input "nixon"
click at [857, 497] on div "[PERSON_NAME] Faseas" at bounding box center [903, 508] width 236 height 22
click at [857, 488] on div "Cart Name Qty Total Christmas Party 2025- Adult/Teen 2 $128.00 Christmas Party …" at bounding box center [903, 387] width 268 height 470
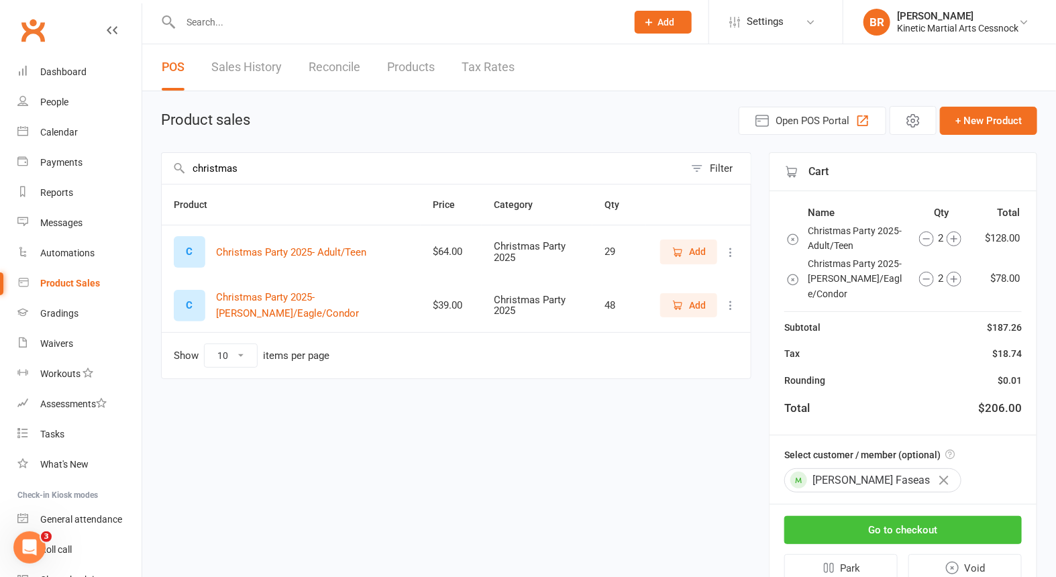
click at [887, 516] on button "Go to checkout" at bounding box center [902, 530] width 237 height 28
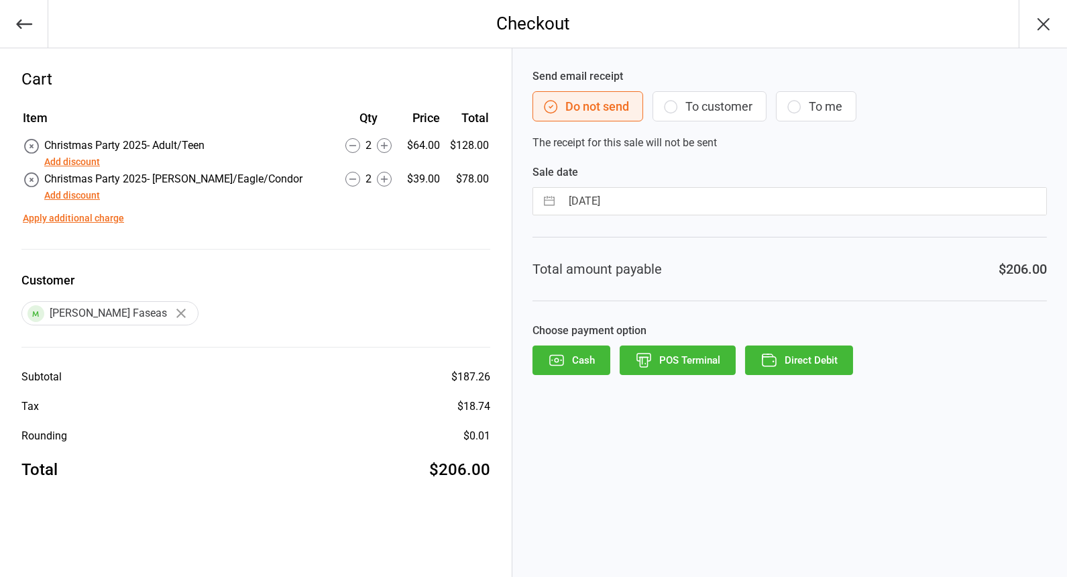
click at [806, 363] on button "Direct Debit" at bounding box center [799, 360] width 108 height 30
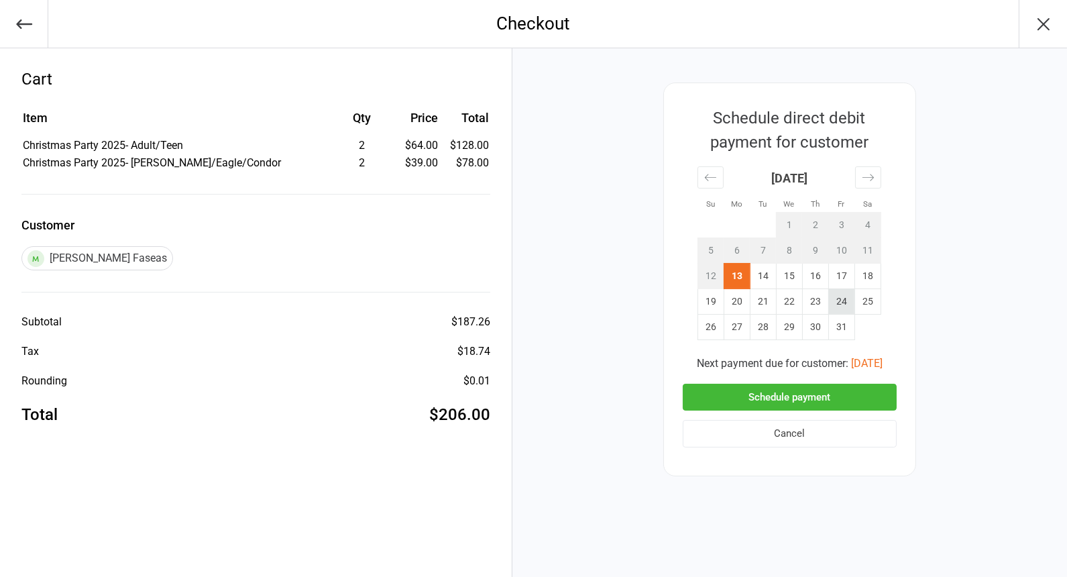
click at [836, 305] on td "24" at bounding box center [841, 300] width 26 height 25
click at [827, 392] on button "Schedule payment" at bounding box center [790, 398] width 214 height 28
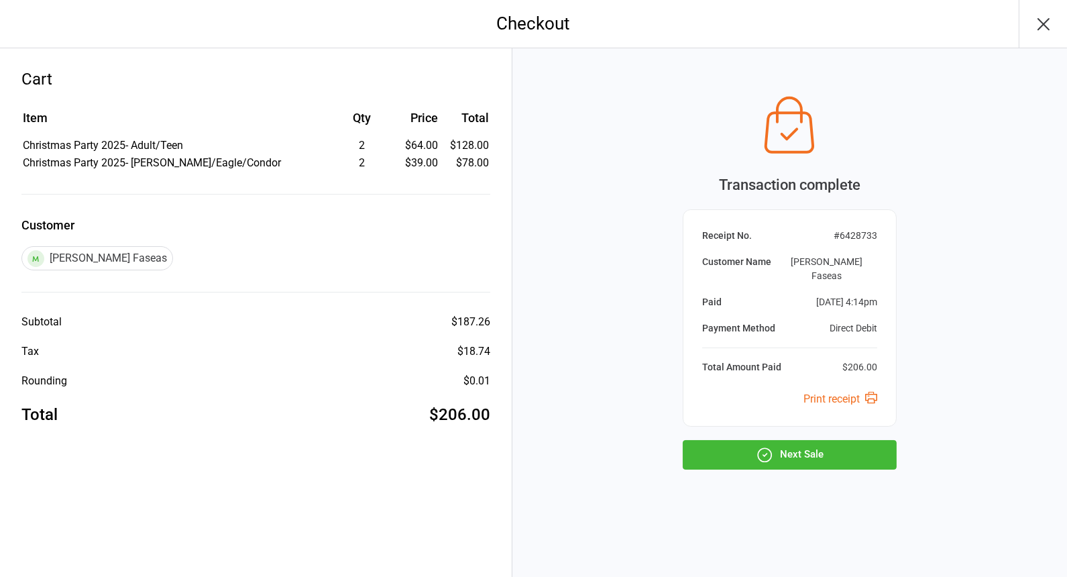
click at [790, 449] on button "Next Sale" at bounding box center [790, 455] width 214 height 30
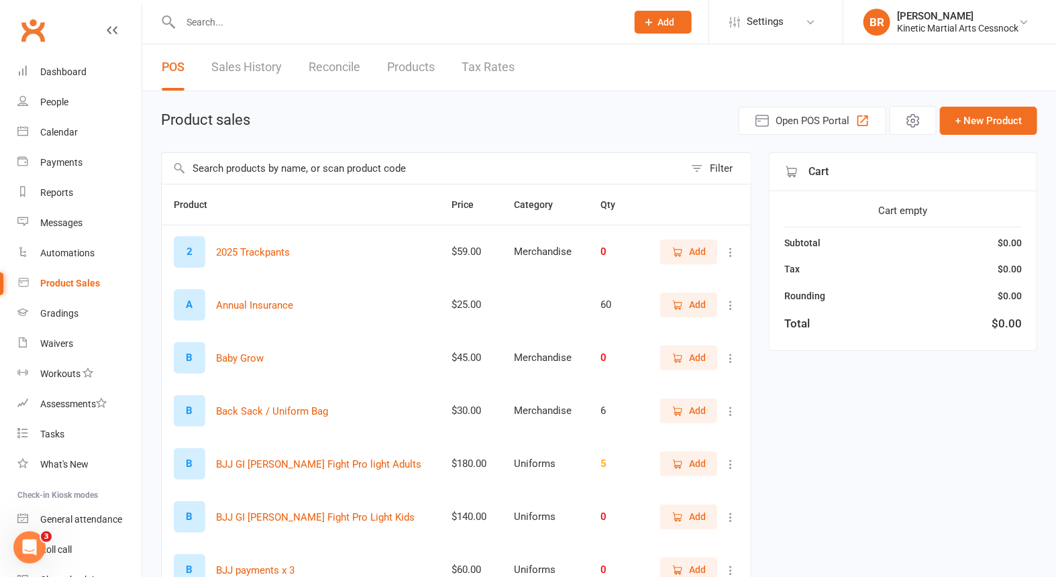
click at [256, 16] on input "text" at bounding box center [396, 22] width 441 height 19
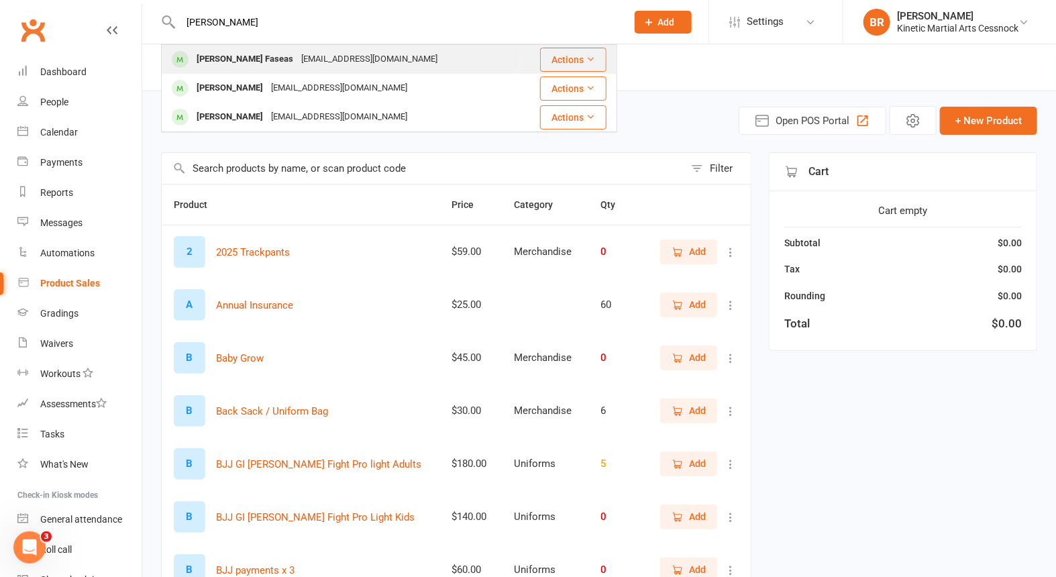
type input "nixon"
click at [237, 54] on div "[PERSON_NAME] Faseas" at bounding box center [245, 59] width 105 height 19
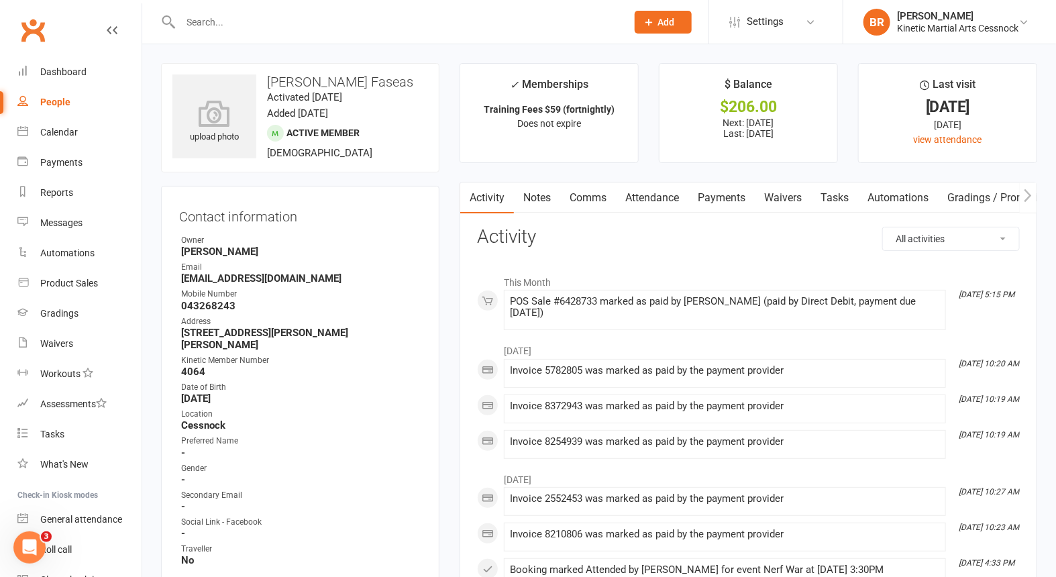
click at [741, 196] on link "Payments" at bounding box center [721, 197] width 66 height 31
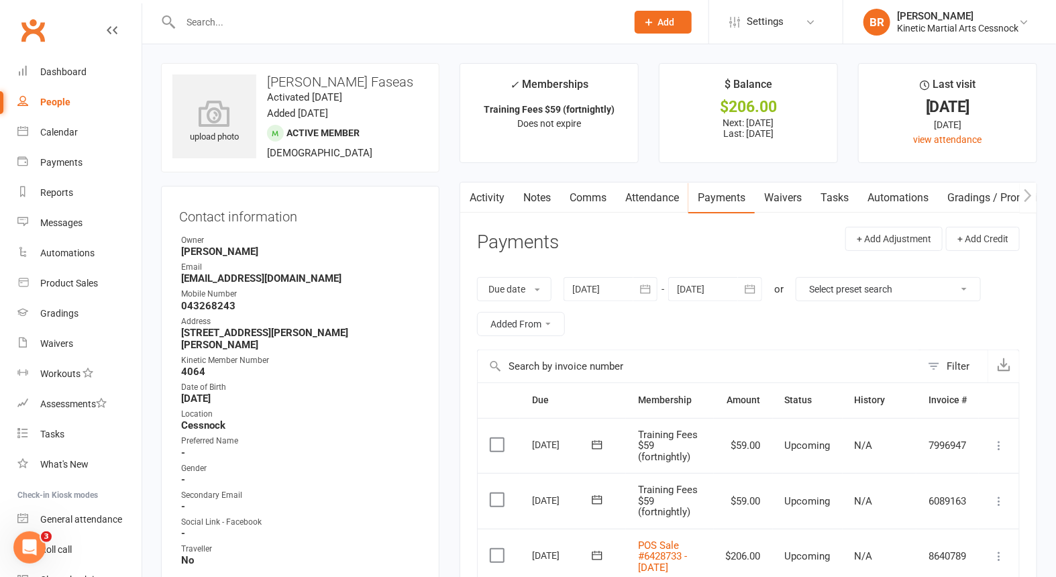
click at [227, 28] on input "text" at bounding box center [396, 22] width 441 height 19
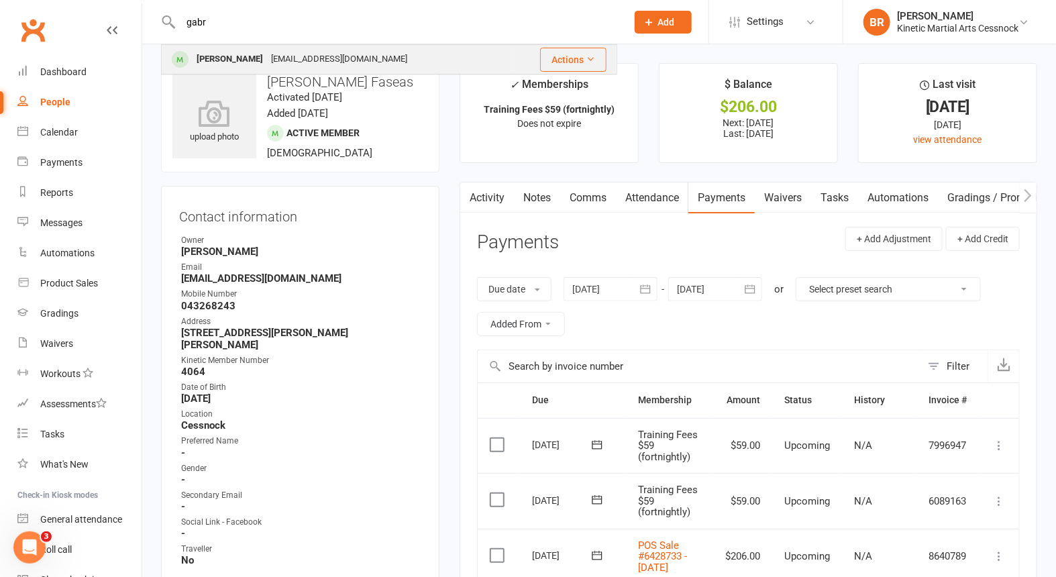
type input "gabr"
click at [236, 50] on div "Gabriel Joyce" at bounding box center [230, 59] width 74 height 19
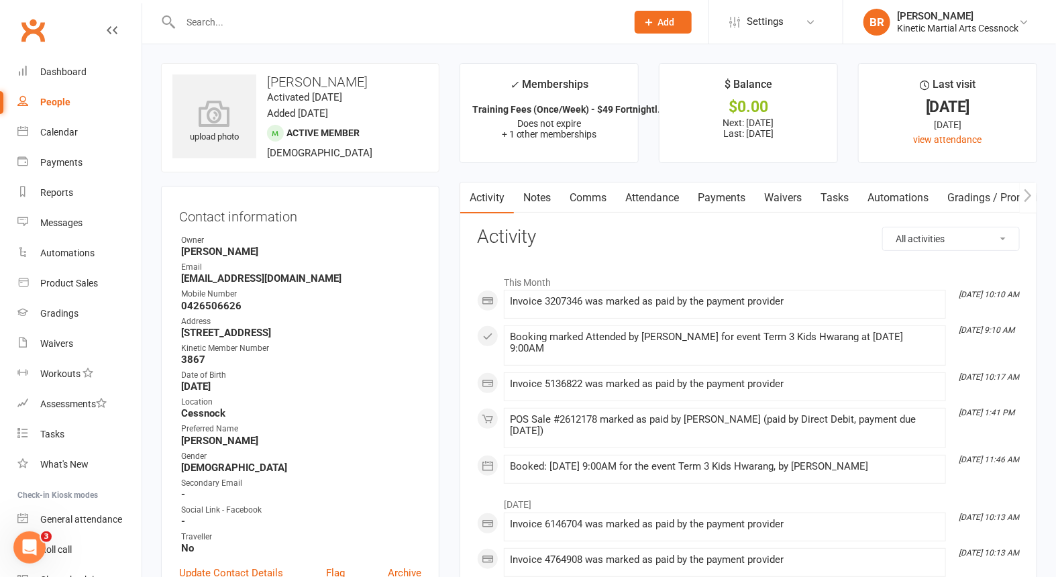
click at [736, 195] on link "Payments" at bounding box center [721, 197] width 66 height 31
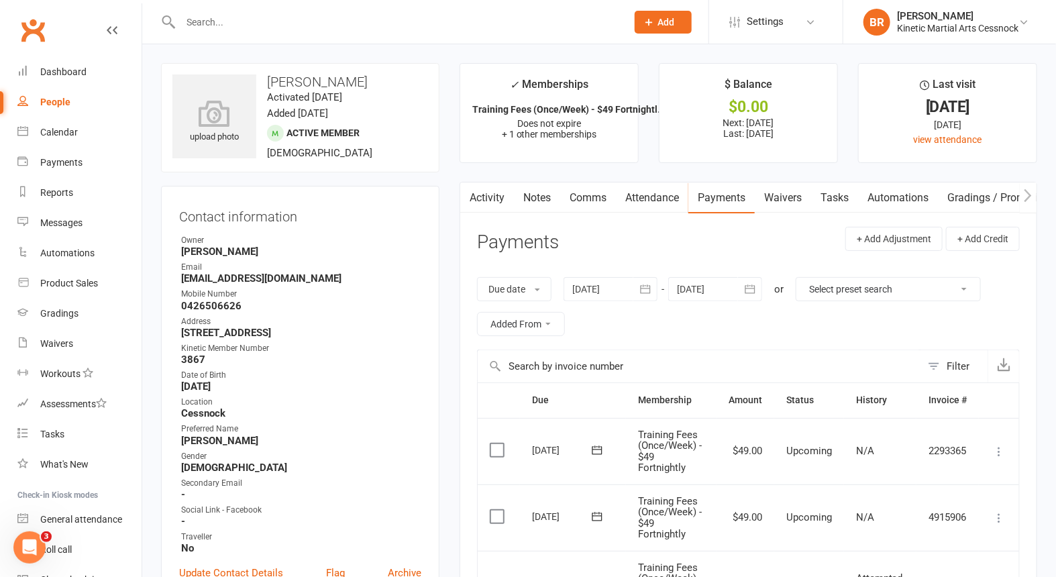
click at [282, 29] on input "text" at bounding box center [396, 22] width 441 height 19
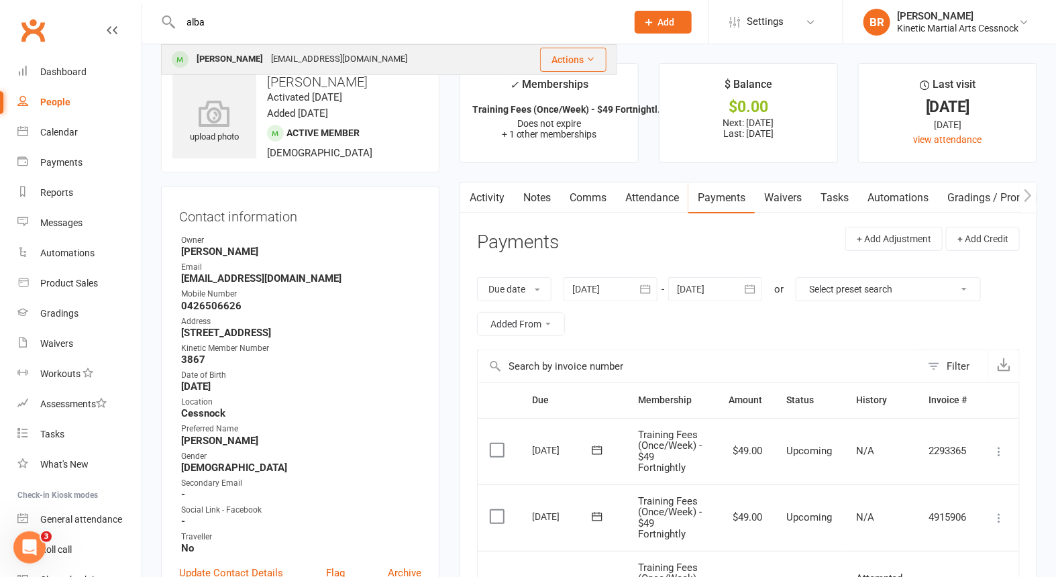
type input "alba"
click at [221, 54] on div "Alba Joyce" at bounding box center [230, 59] width 74 height 19
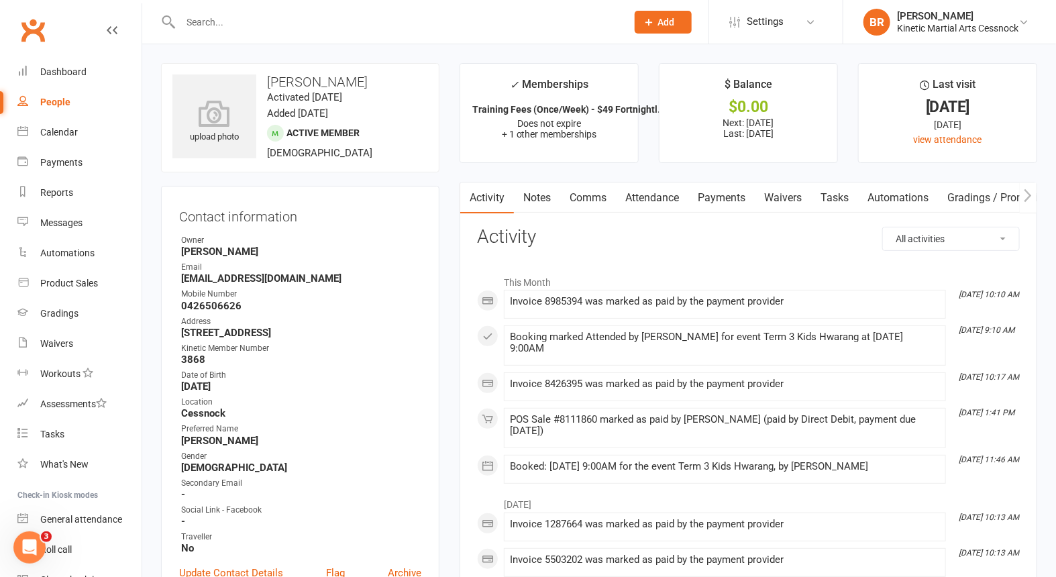
click at [735, 188] on link "Payments" at bounding box center [721, 197] width 66 height 31
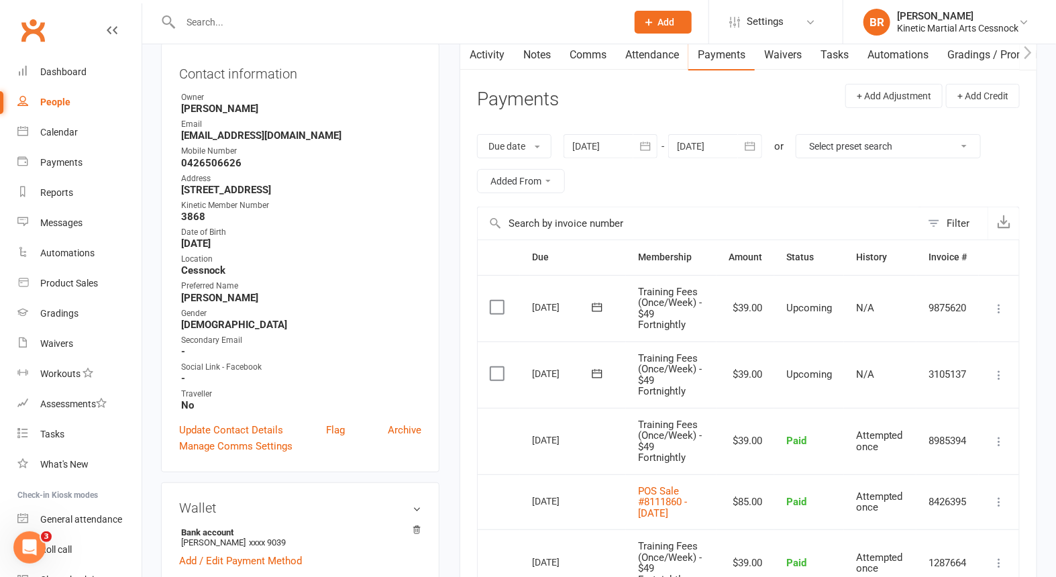
scroll to position [149, 0]
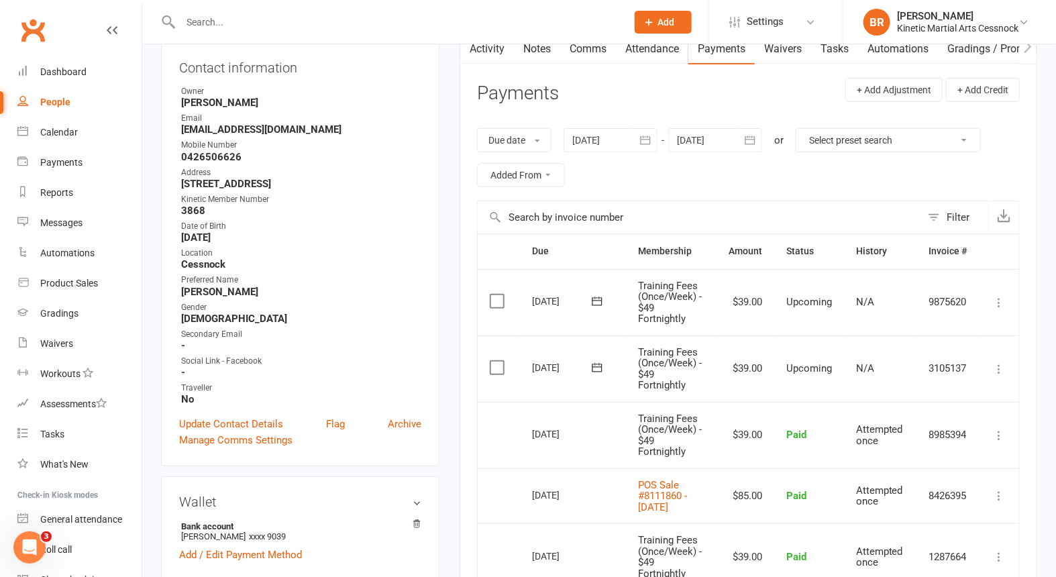
click at [246, 18] on input "text" at bounding box center [396, 22] width 441 height 19
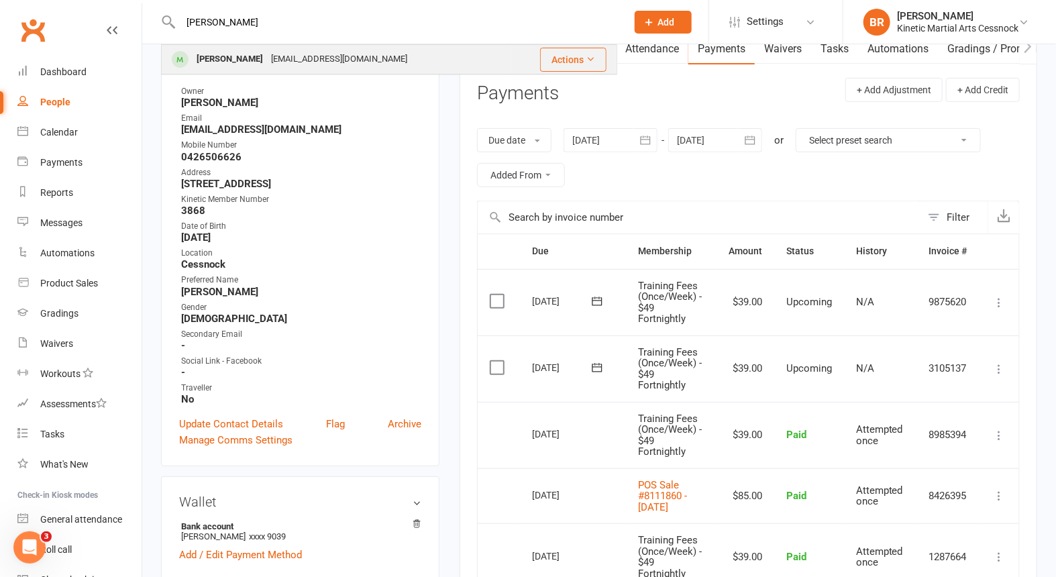
type input "ezra"
click at [237, 58] on div "Ezra Joyce" at bounding box center [230, 59] width 74 height 19
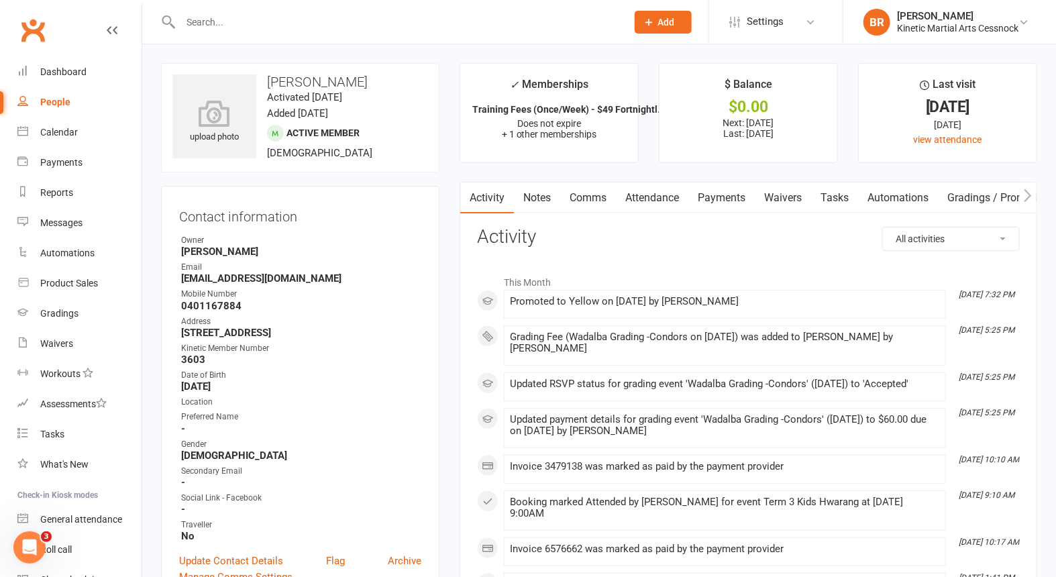
click at [714, 195] on link "Payments" at bounding box center [721, 197] width 66 height 31
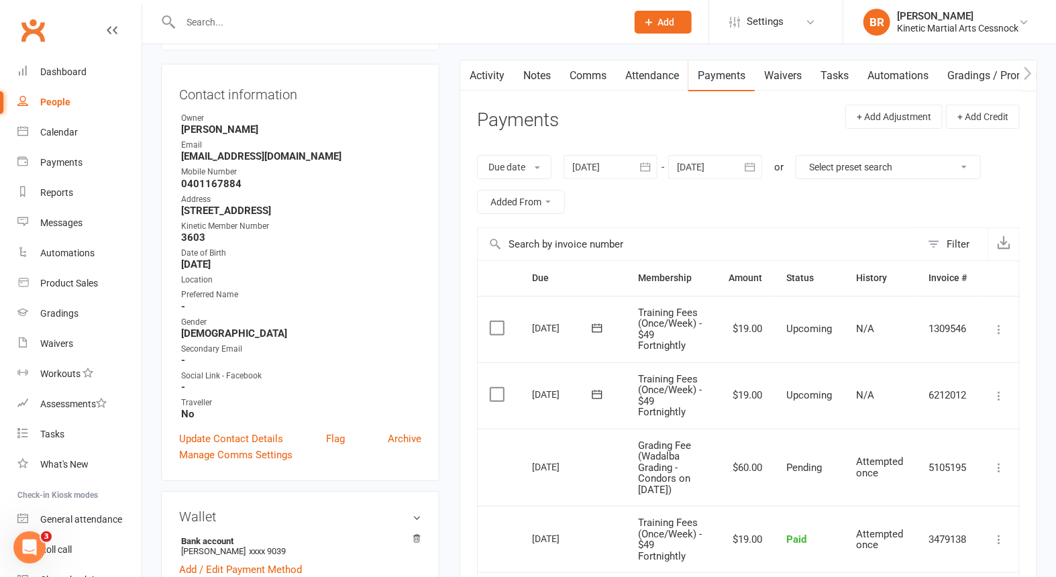
scroll to position [149, 0]
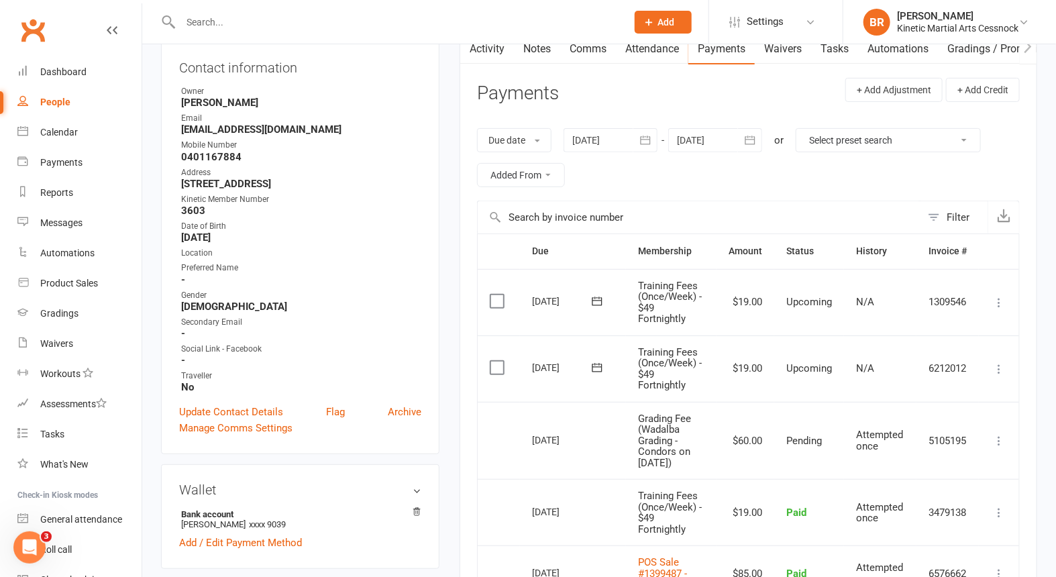
click at [262, 28] on input "text" at bounding box center [396, 22] width 441 height 19
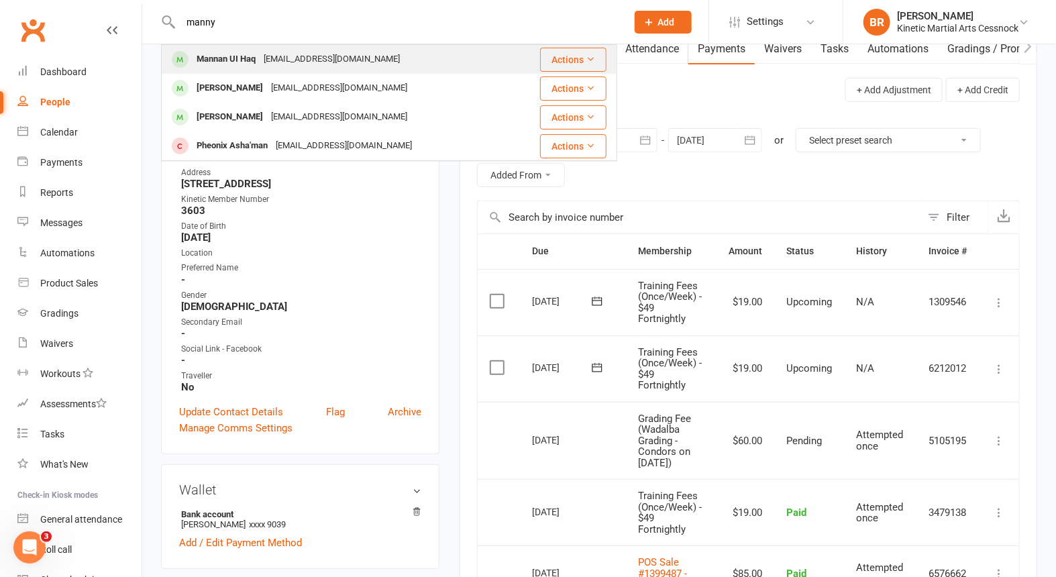
type input "manny"
click at [230, 58] on div "Mannan UI Haq" at bounding box center [226, 59] width 67 height 19
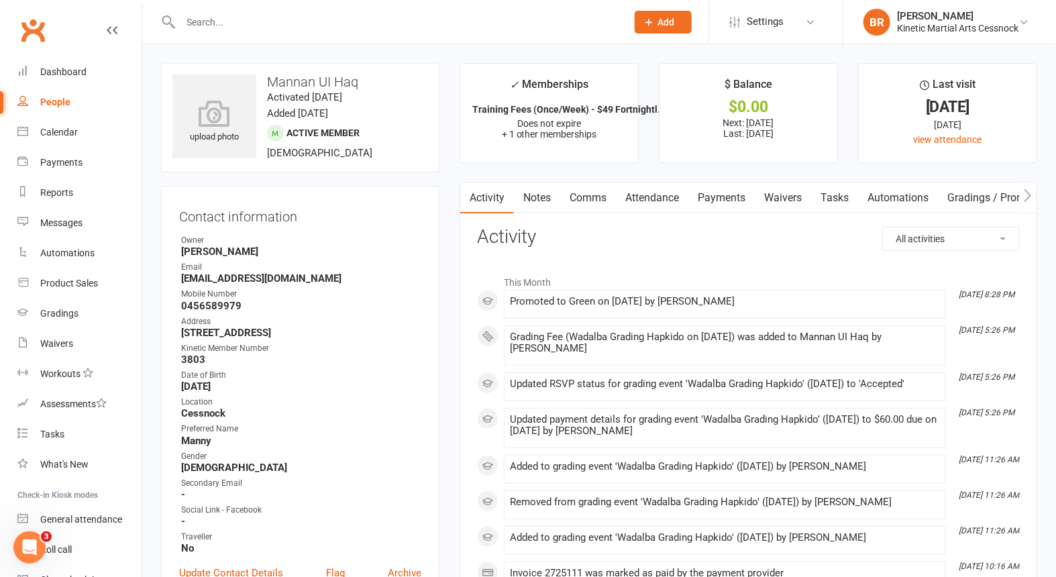
click at [726, 196] on link "Payments" at bounding box center [721, 197] width 66 height 31
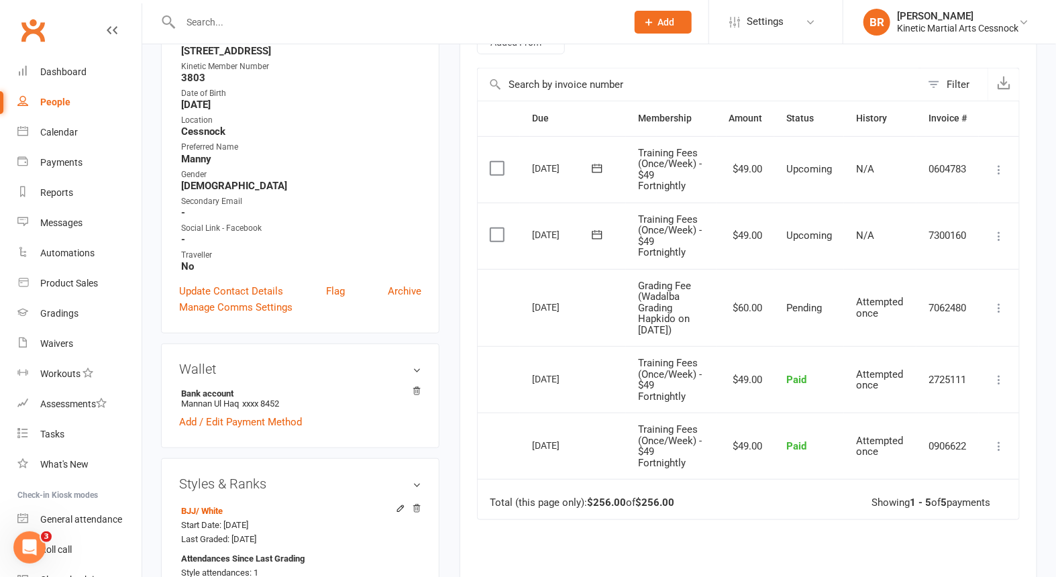
scroll to position [298, 0]
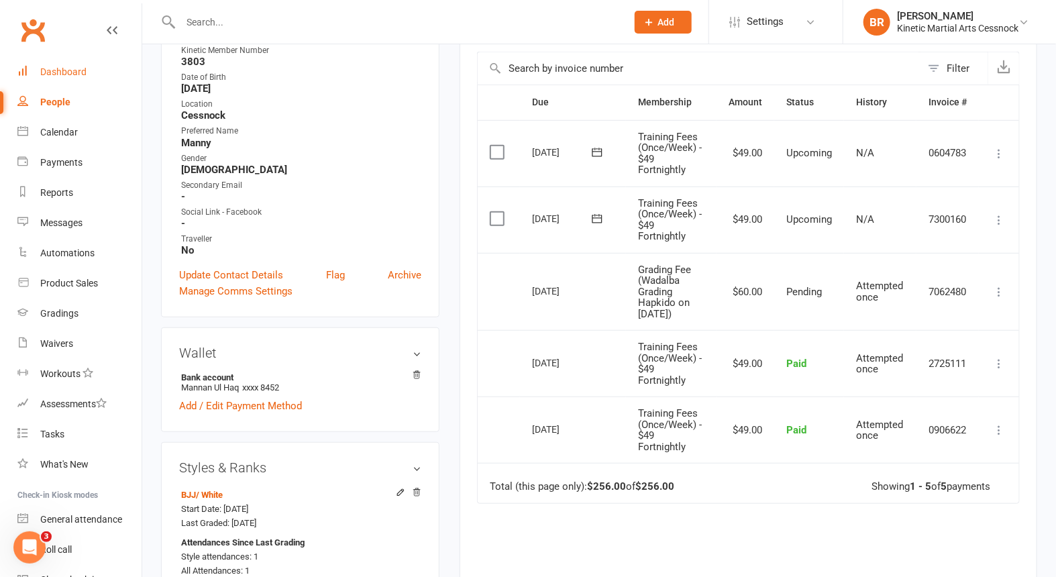
click at [71, 68] on div "Dashboard" at bounding box center [63, 71] width 46 height 11
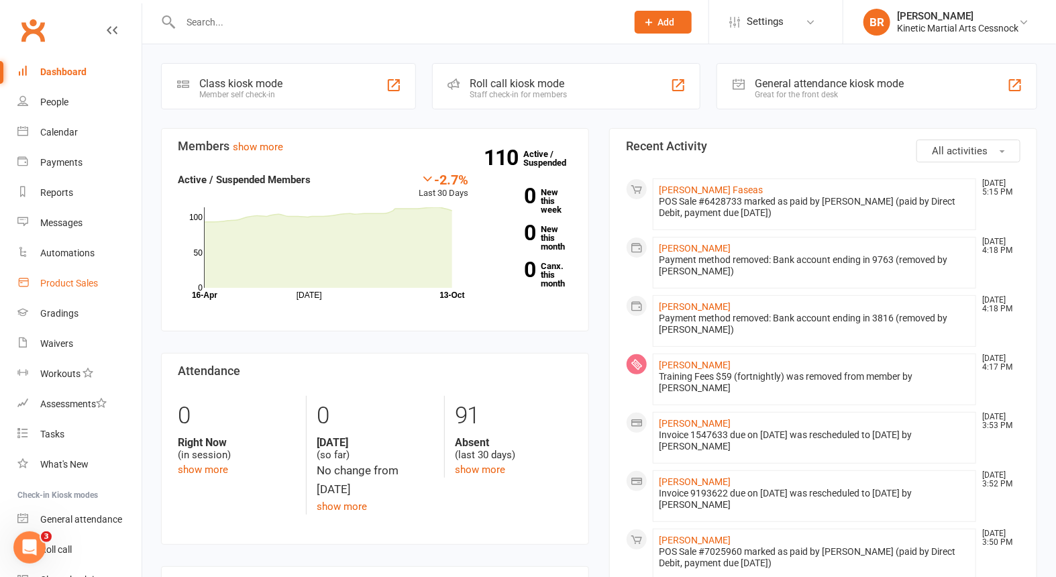
click at [63, 276] on link "Product Sales" at bounding box center [79, 283] width 124 height 30
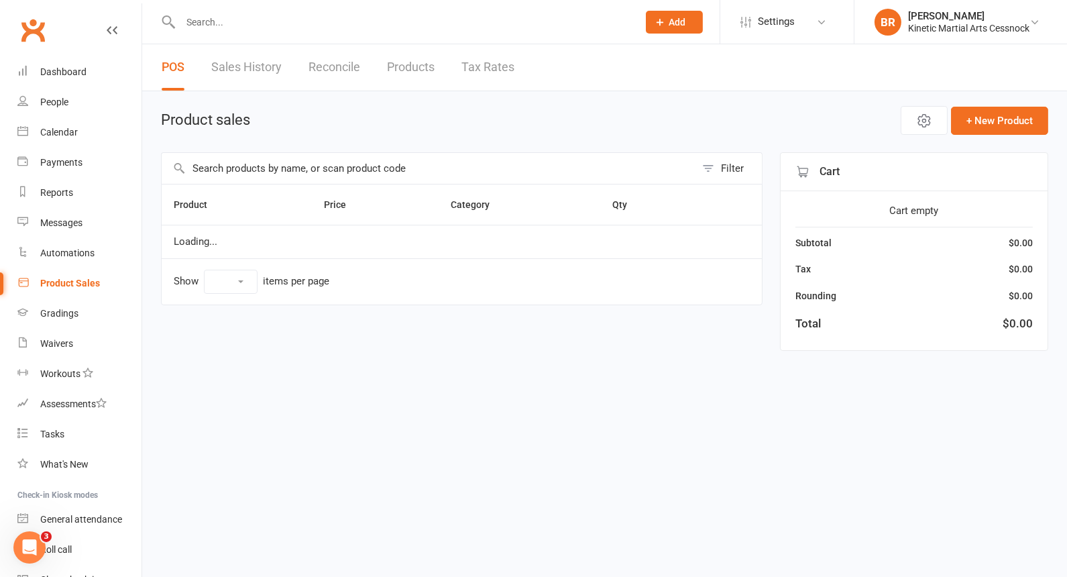
select select "10"
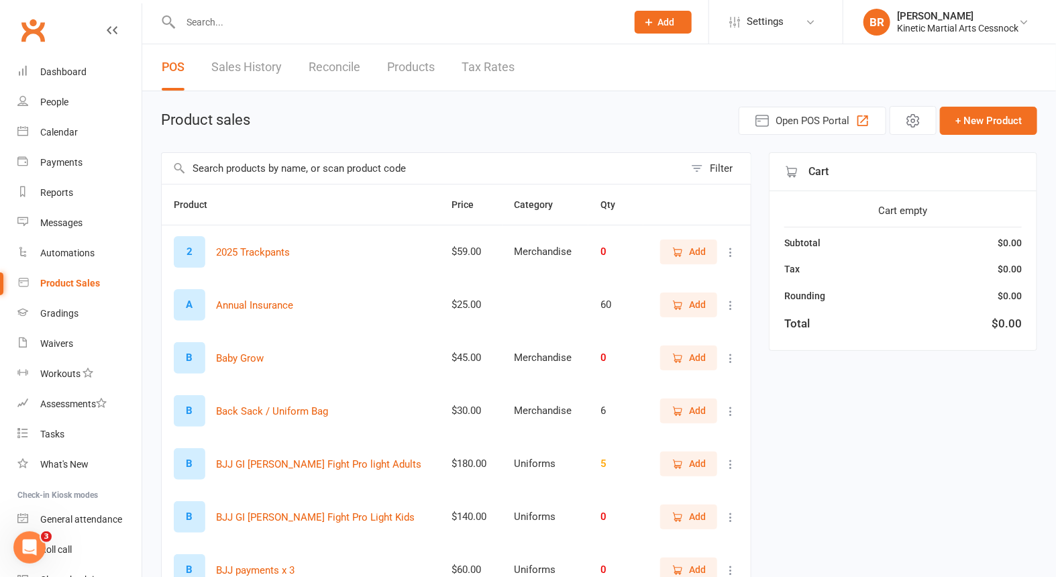
click at [290, 174] on input "text" at bounding box center [423, 168] width 523 height 31
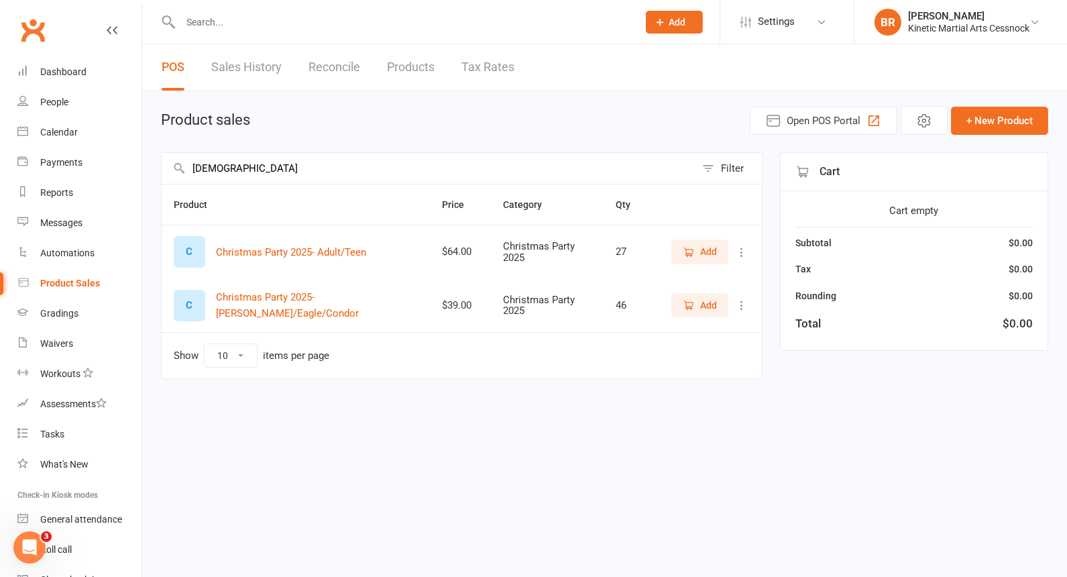
type input "christma"
click at [692, 250] on icon "button" at bounding box center [689, 252] width 12 height 12
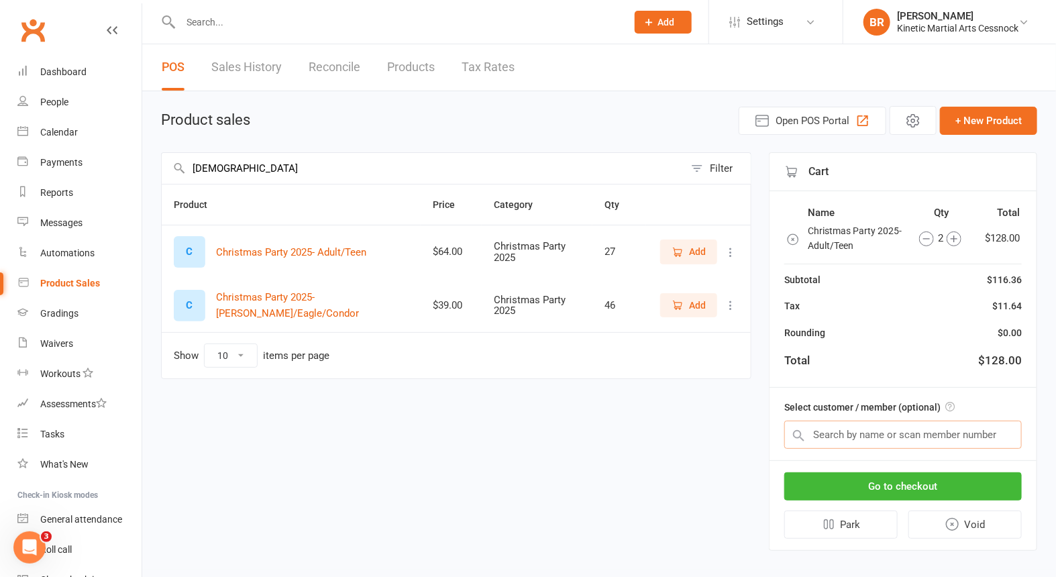
click at [897, 431] on input "text" at bounding box center [902, 435] width 237 height 28
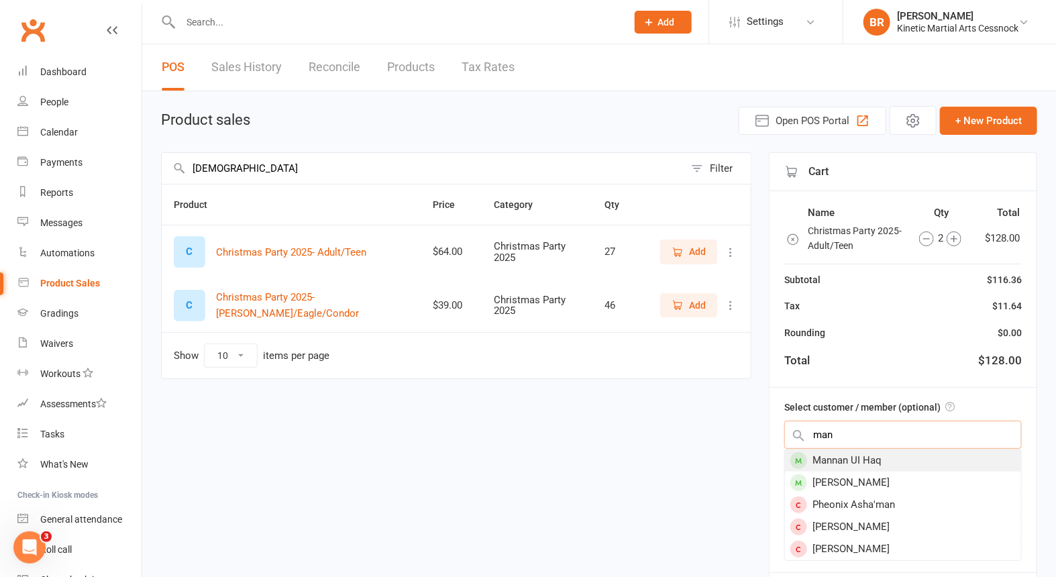
type input "man"
click at [861, 451] on div "Mannan UI Haq" at bounding box center [903, 460] width 236 height 22
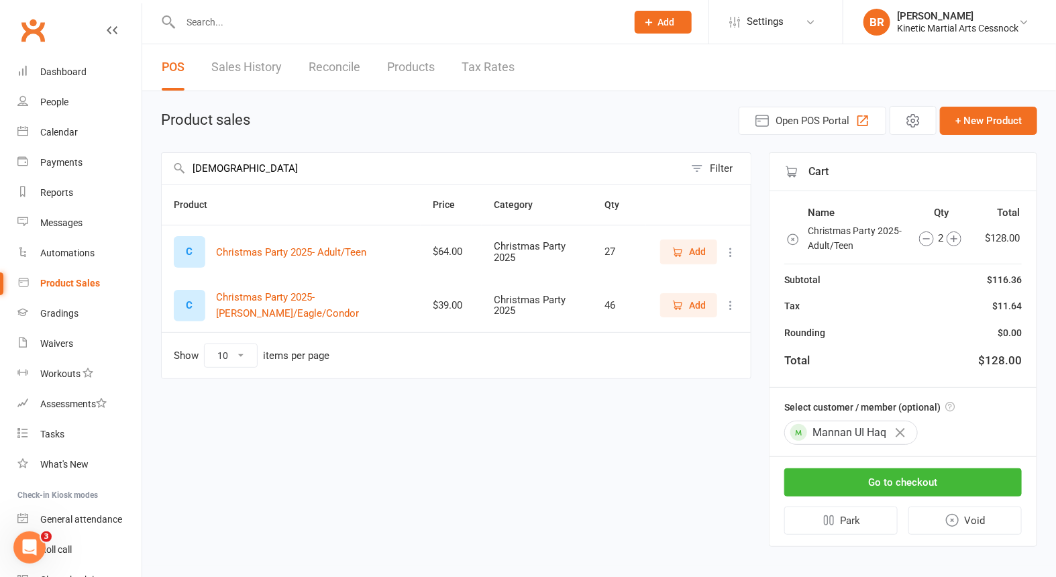
click at [861, 450] on div "Select customer / member (optional) Mannan UI Haq" at bounding box center [902, 422] width 267 height 68
drag, startPoint x: 861, startPoint y: 450, endPoint x: 903, endPoint y: 480, distance: 51.5
click at [903, 480] on button "Go to checkout" at bounding box center [902, 482] width 237 height 28
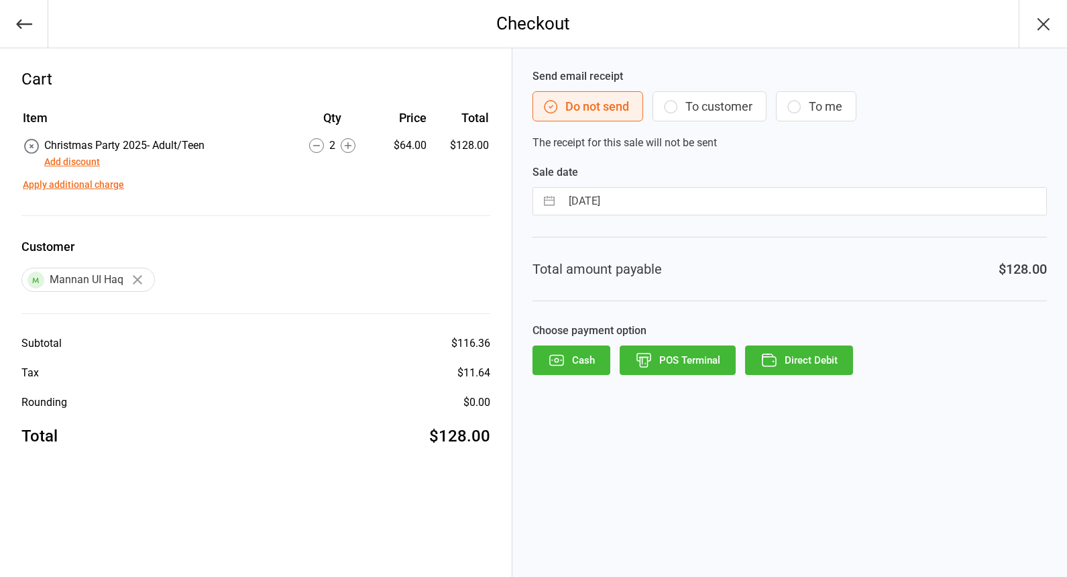
click at [818, 361] on button "Direct Debit" at bounding box center [799, 360] width 108 height 30
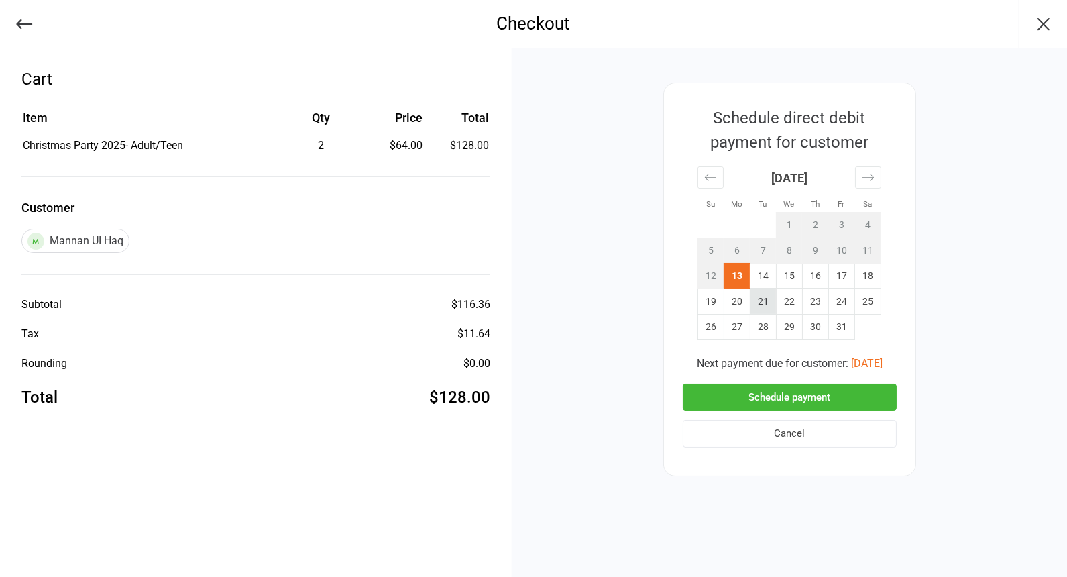
click at [759, 302] on td "21" at bounding box center [763, 300] width 26 height 25
click at [796, 399] on button "Schedule payment" at bounding box center [790, 398] width 214 height 28
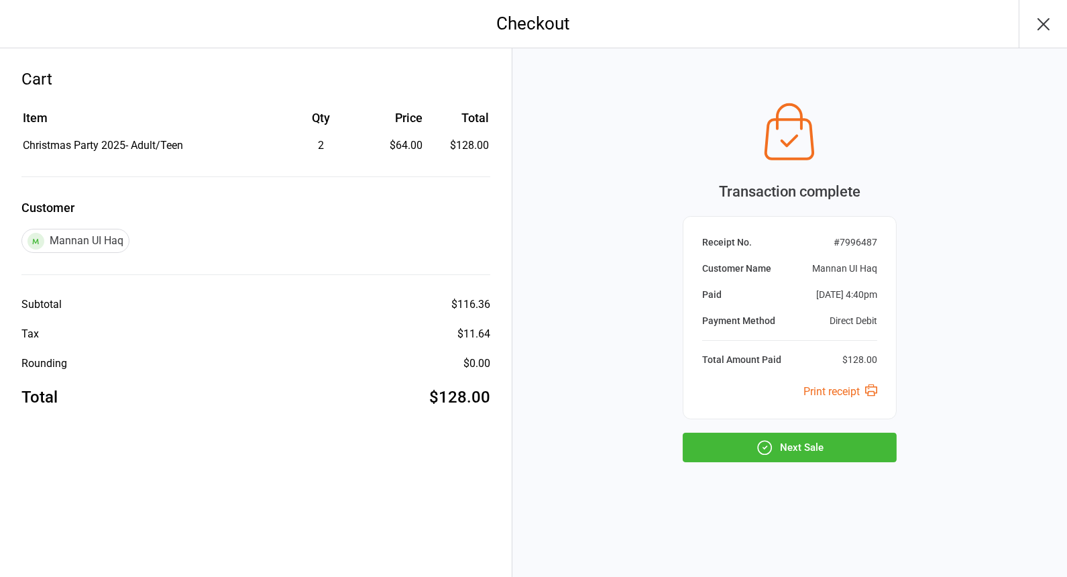
click at [800, 438] on button "Next Sale" at bounding box center [790, 448] width 214 height 30
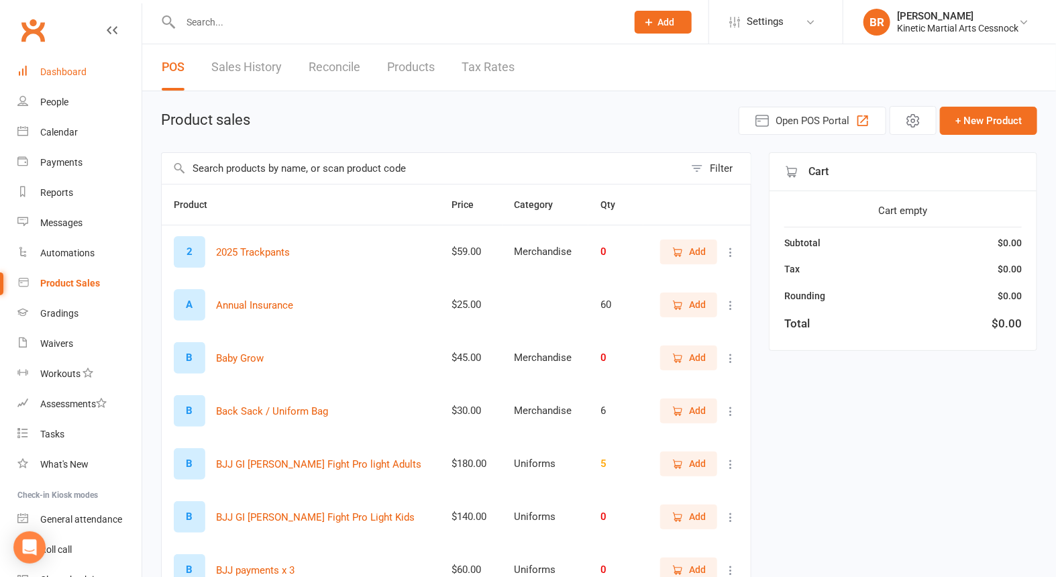
click at [66, 68] on div "Dashboard" at bounding box center [63, 71] width 46 height 11
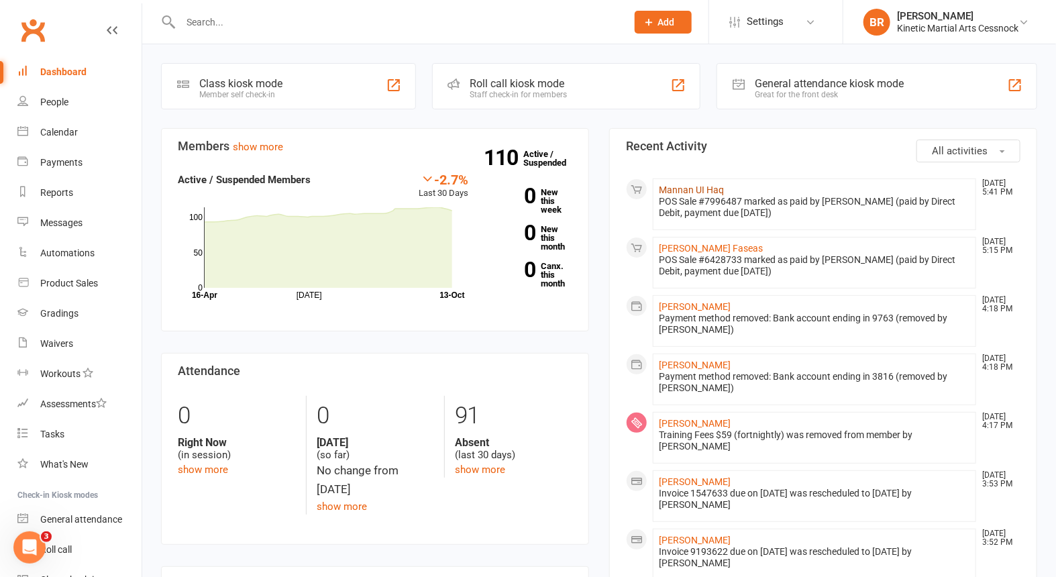
click at [699, 188] on link "Mannan UI Haq" at bounding box center [691, 189] width 65 height 11
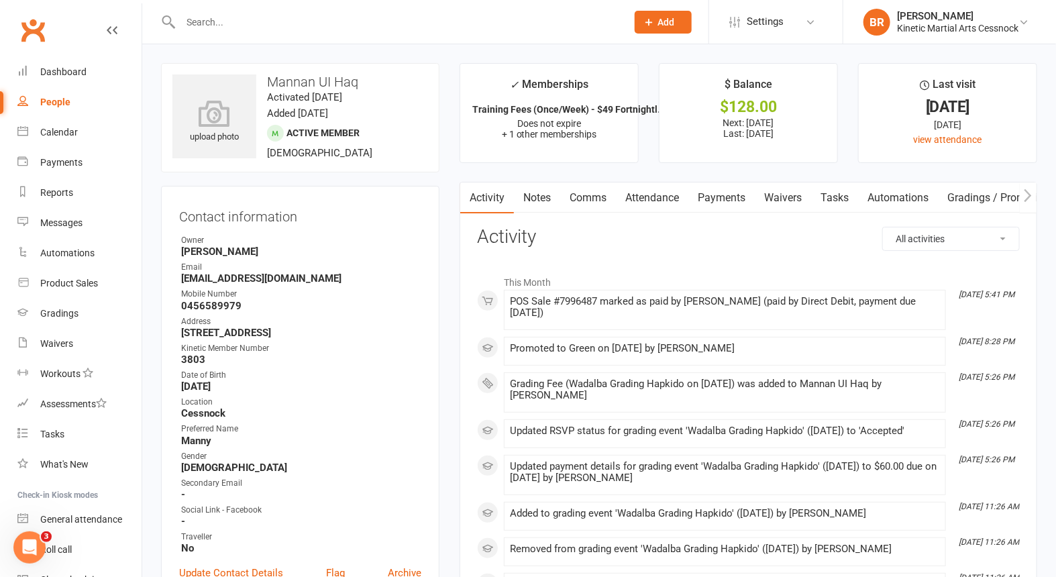
click at [728, 195] on link "Payments" at bounding box center [721, 197] width 66 height 31
